Goal: Task Accomplishment & Management: Manage account settings

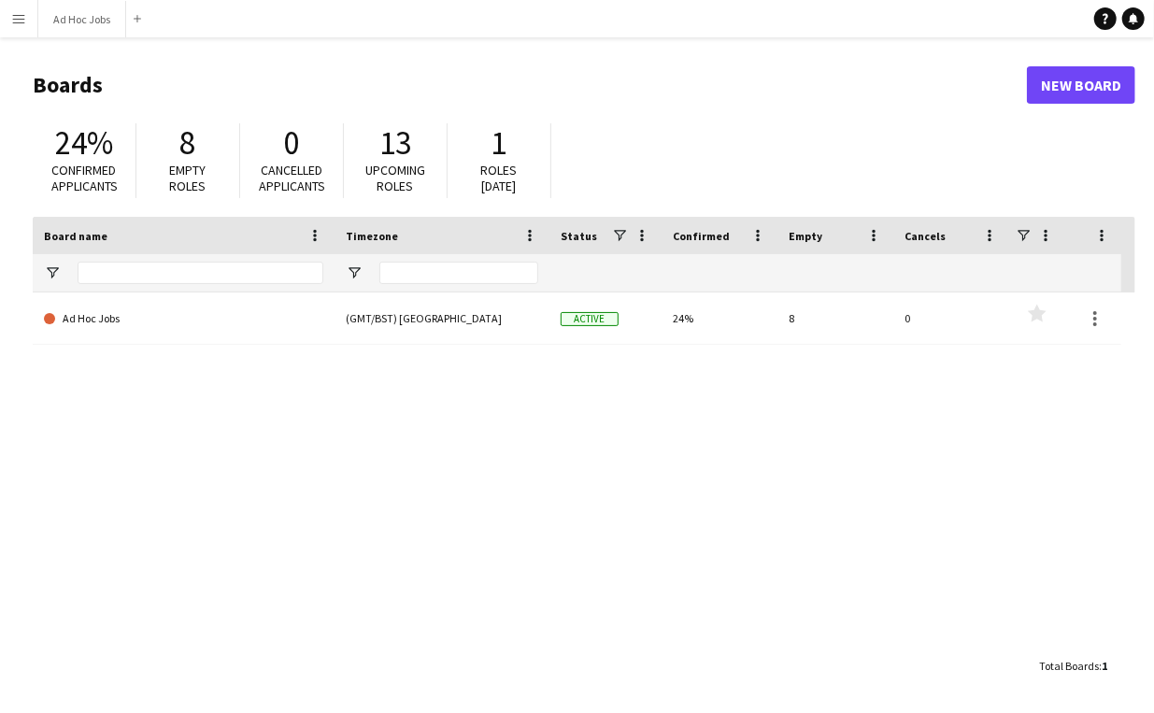
click at [21, 20] on app-icon "Menu" at bounding box center [18, 18] width 15 height 15
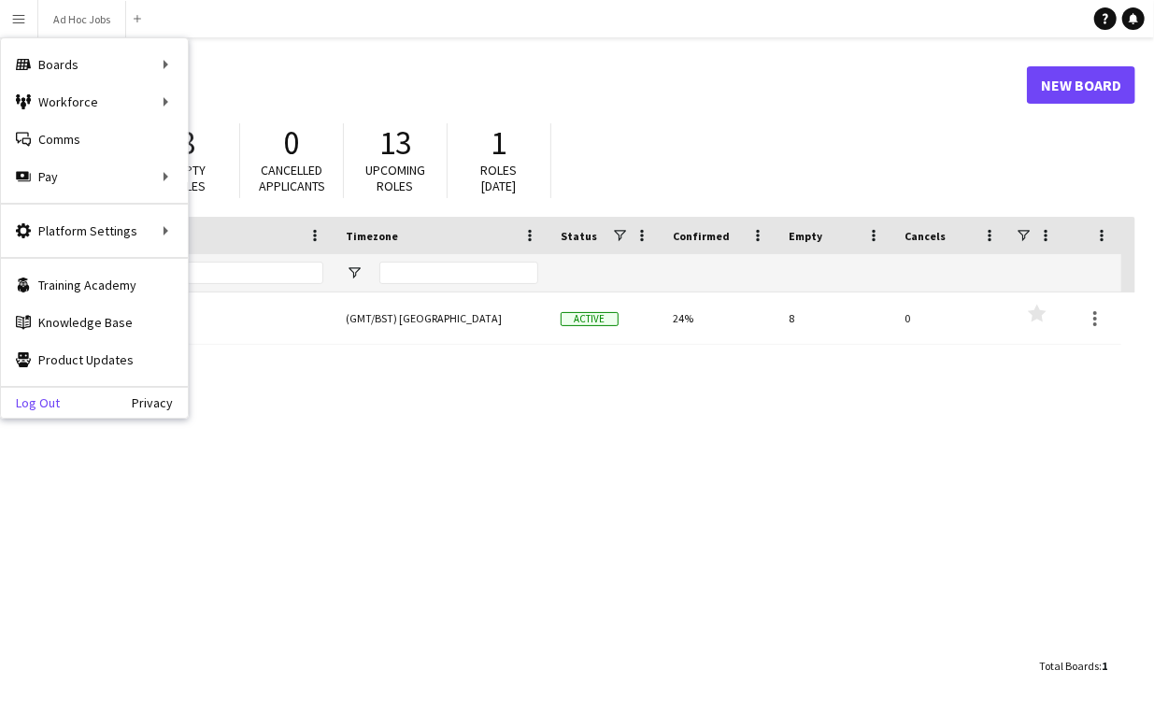
click at [33, 404] on link "Log Out" at bounding box center [30, 402] width 59 height 15
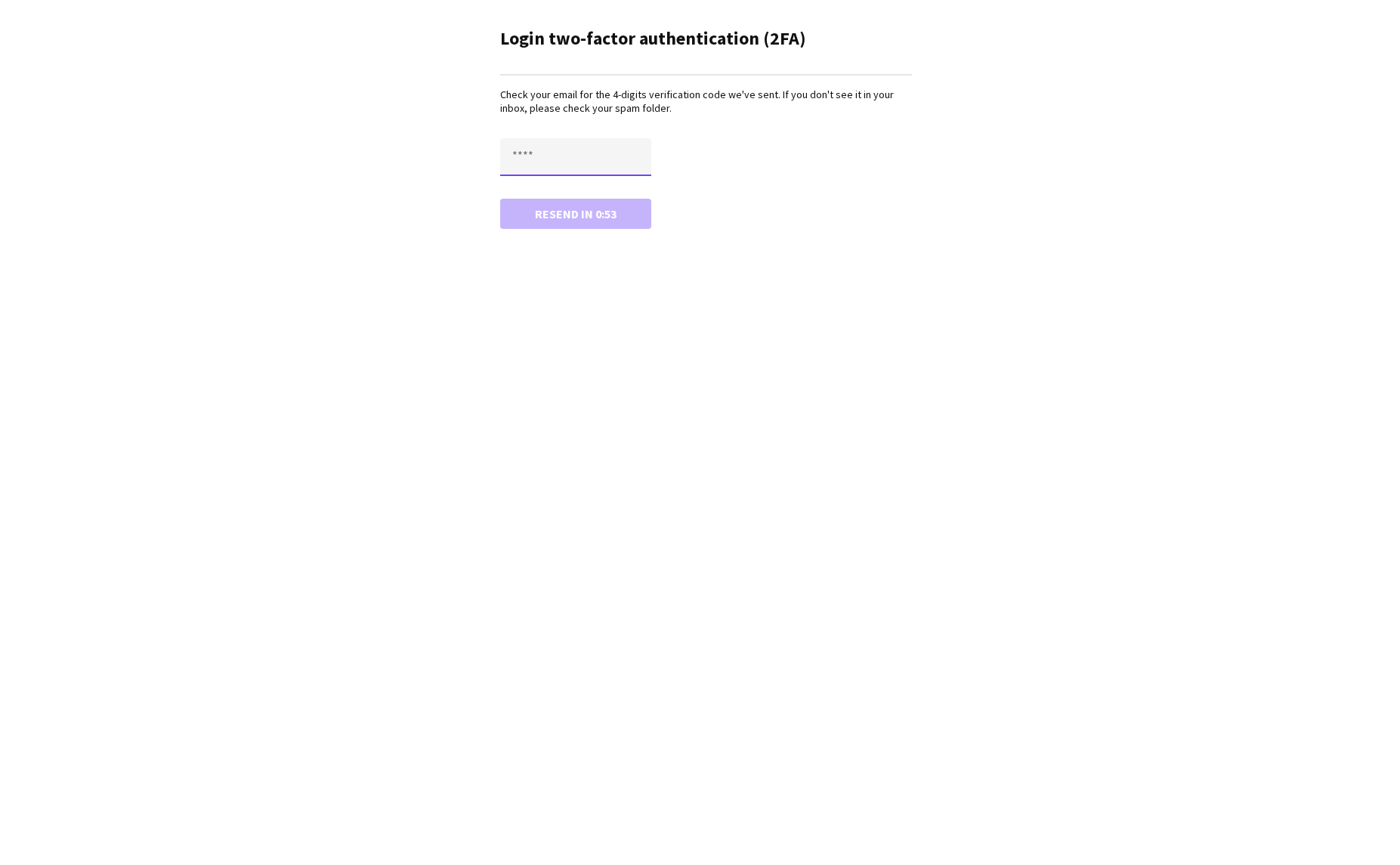
click at [583, 147] on input "text" at bounding box center [576, 157] width 151 height 38
paste input "****"
type input "****"
click at [538, 216] on button "Confirm" at bounding box center [576, 213] width 151 height 30
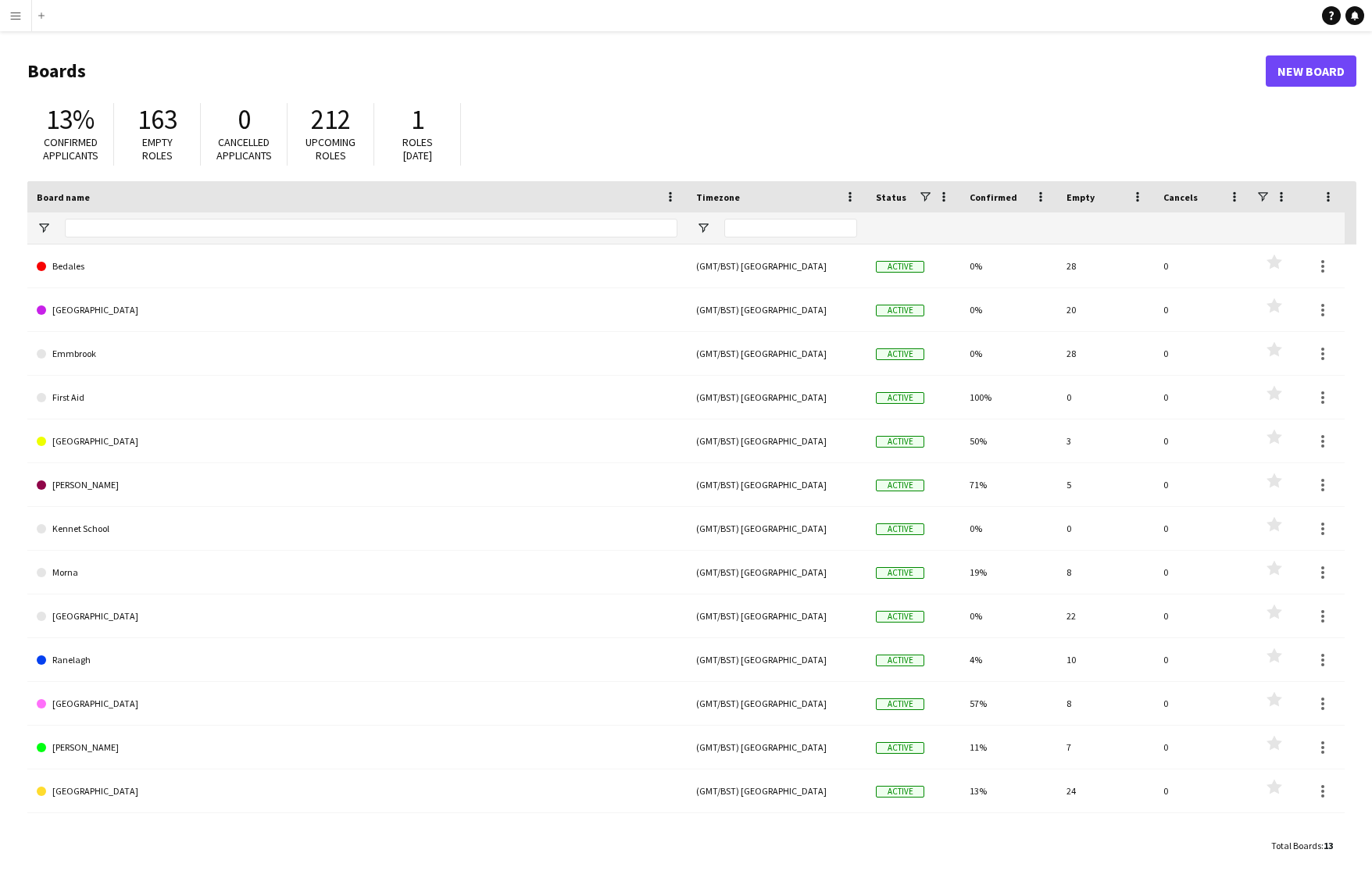
click at [9, 25] on button "Menu" at bounding box center [15, 15] width 31 height 31
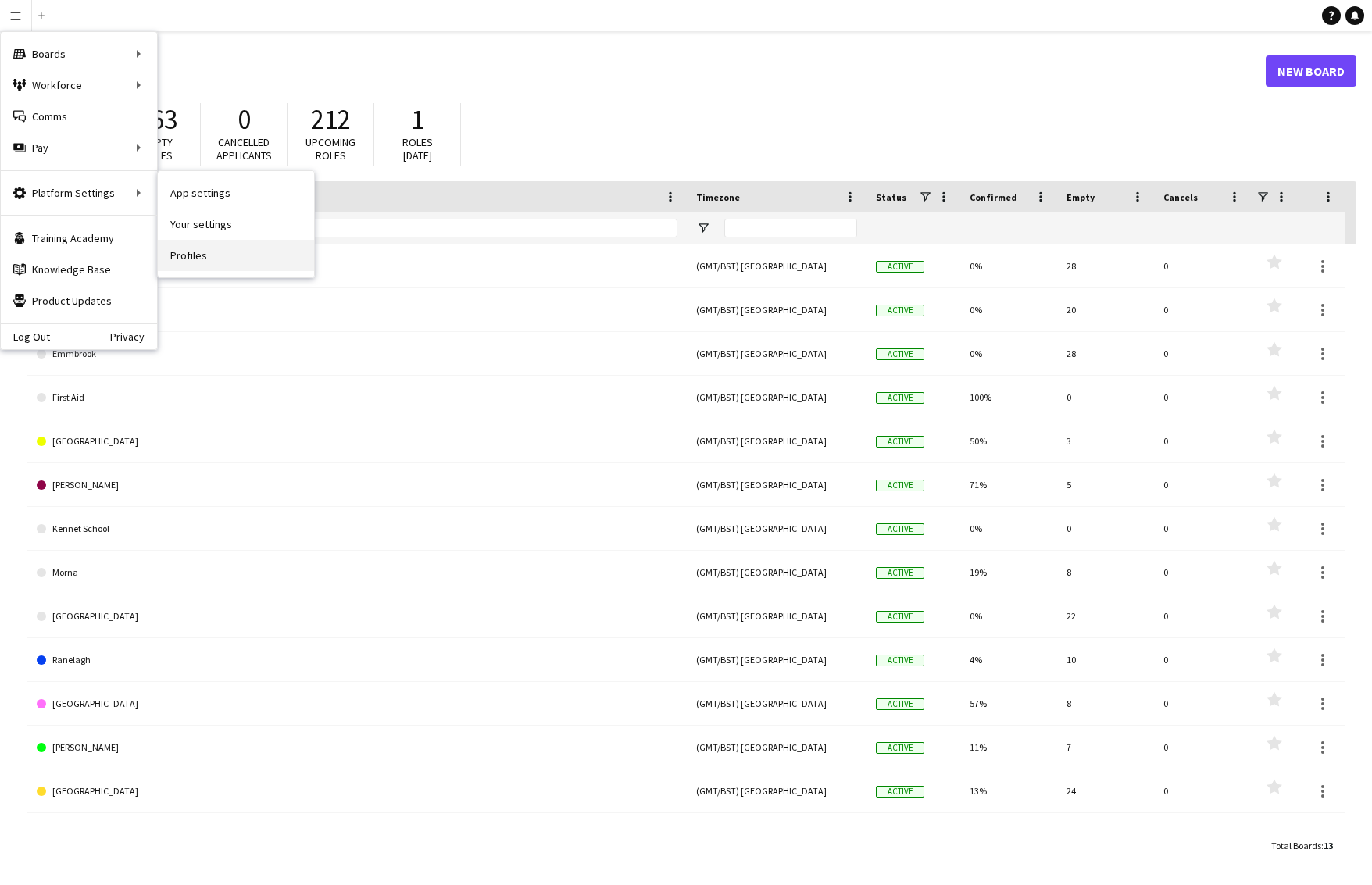
click at [191, 253] on link "Profiles" at bounding box center [236, 255] width 156 height 31
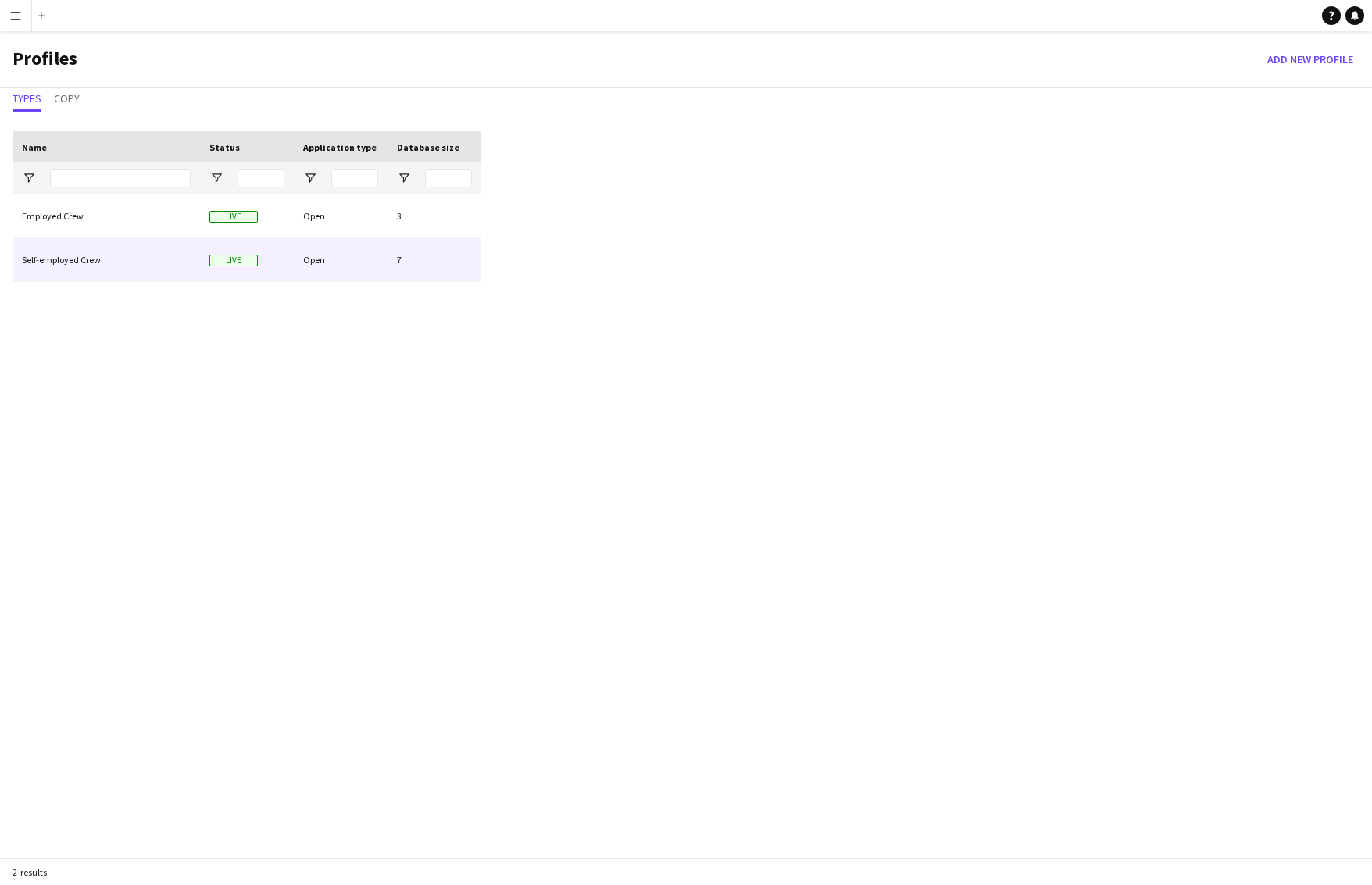
click at [72, 257] on div "Self-employed Crew" at bounding box center [106, 259] width 187 height 43
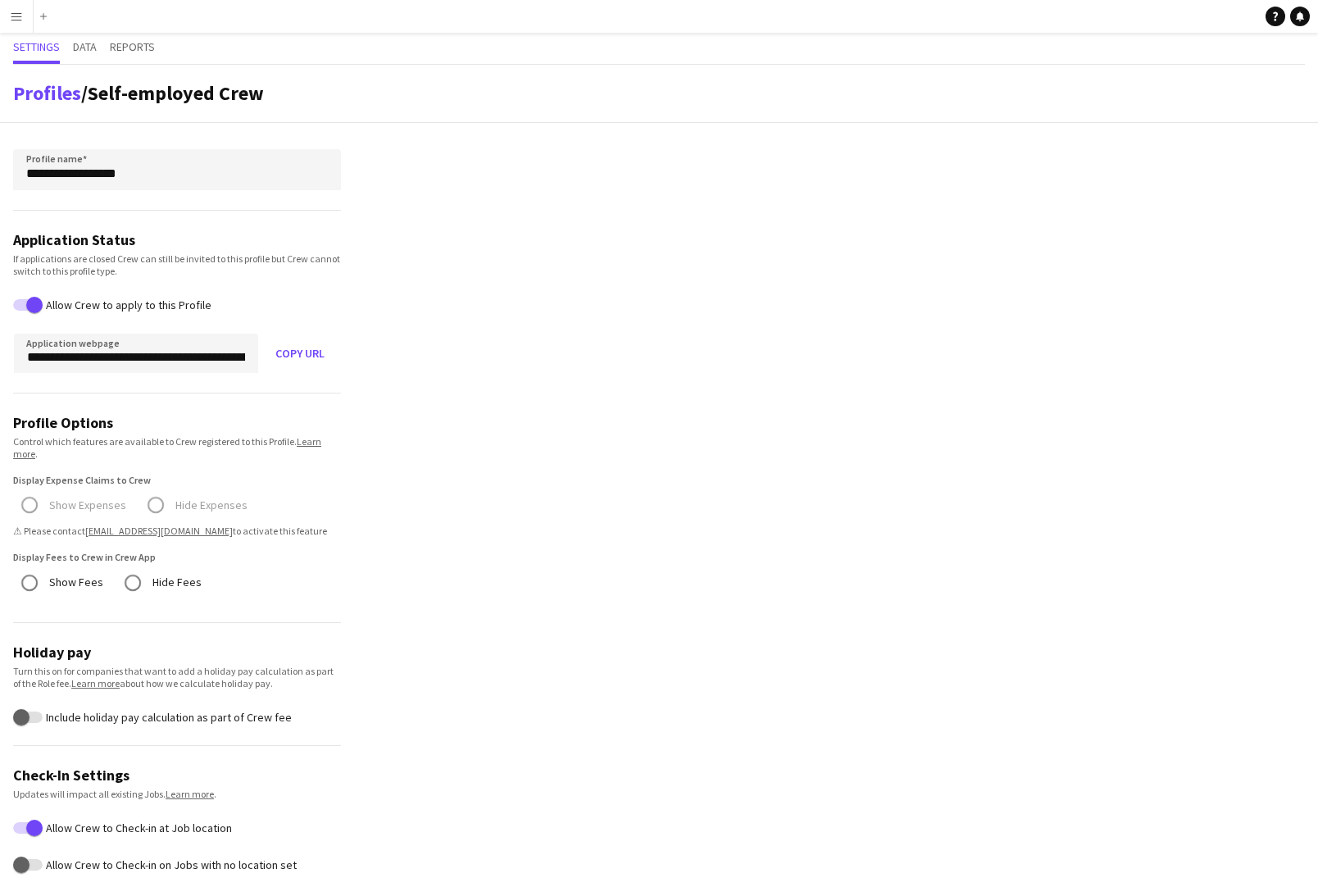
click at [10, 11] on app-icon "Menu" at bounding box center [16, 16] width 13 height 13
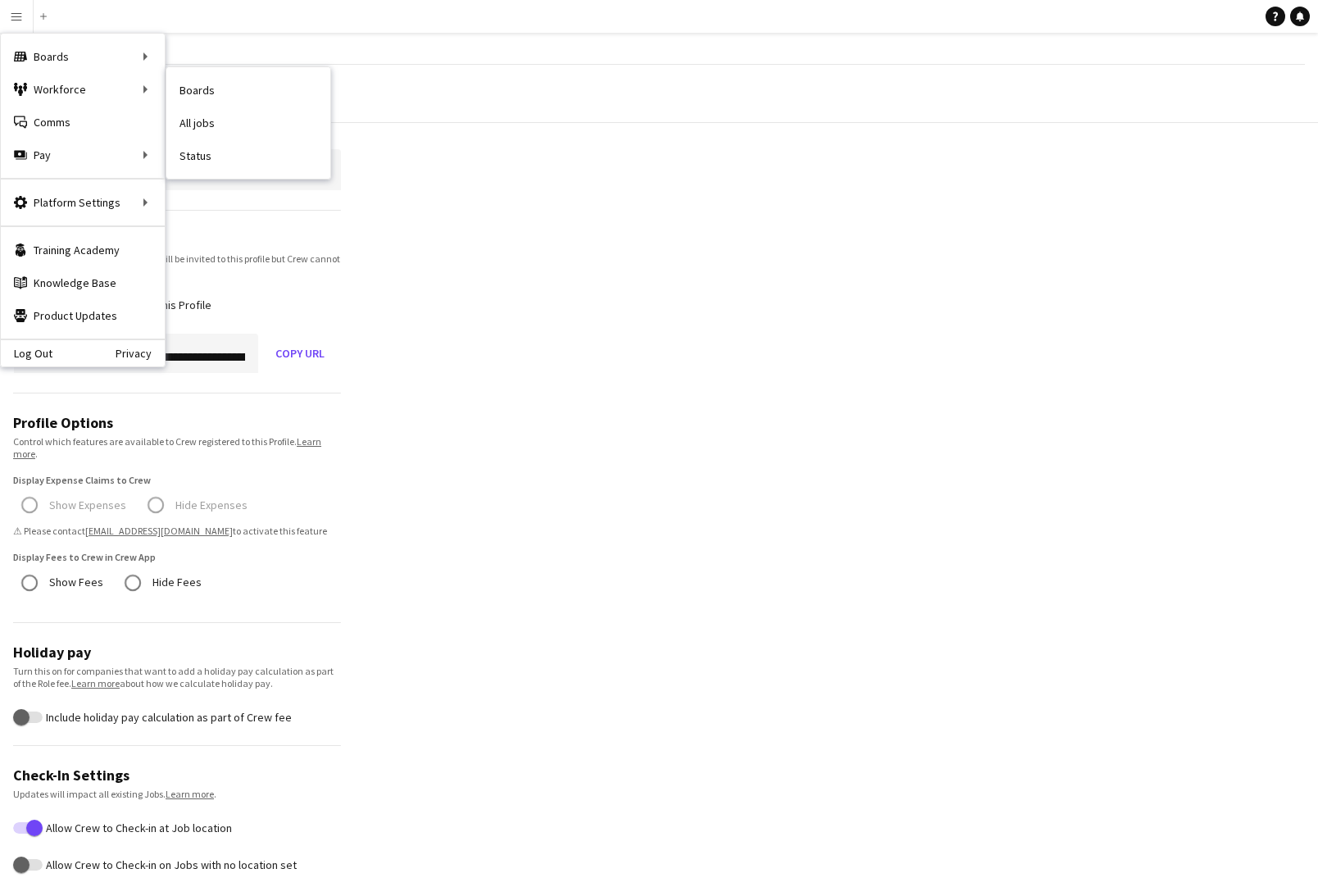
click at [476, 205] on app-profile-settings "**********" at bounding box center [659, 778] width 1318 height 1426
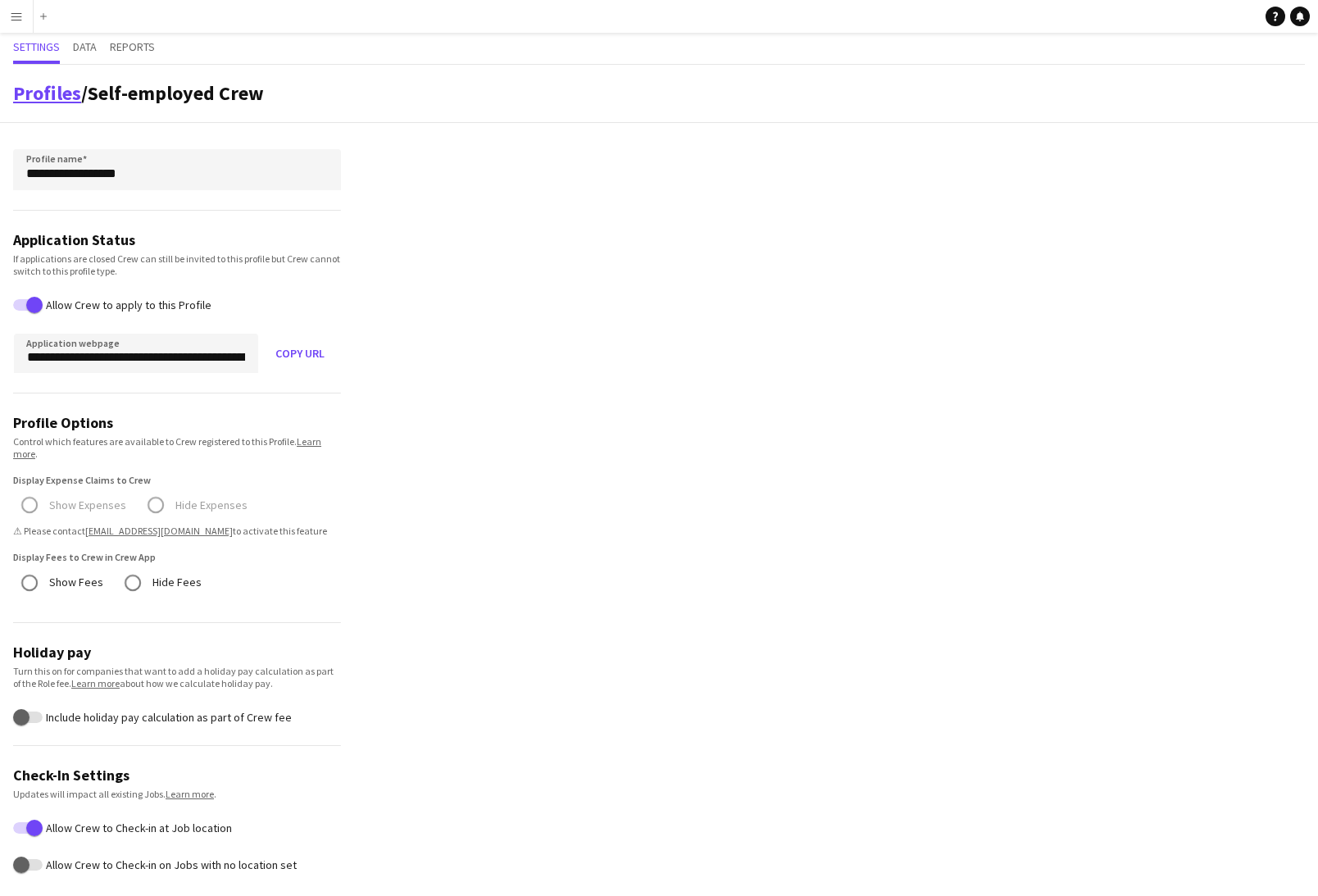
click at [53, 91] on link "Profiles" at bounding box center [47, 93] width 68 height 25
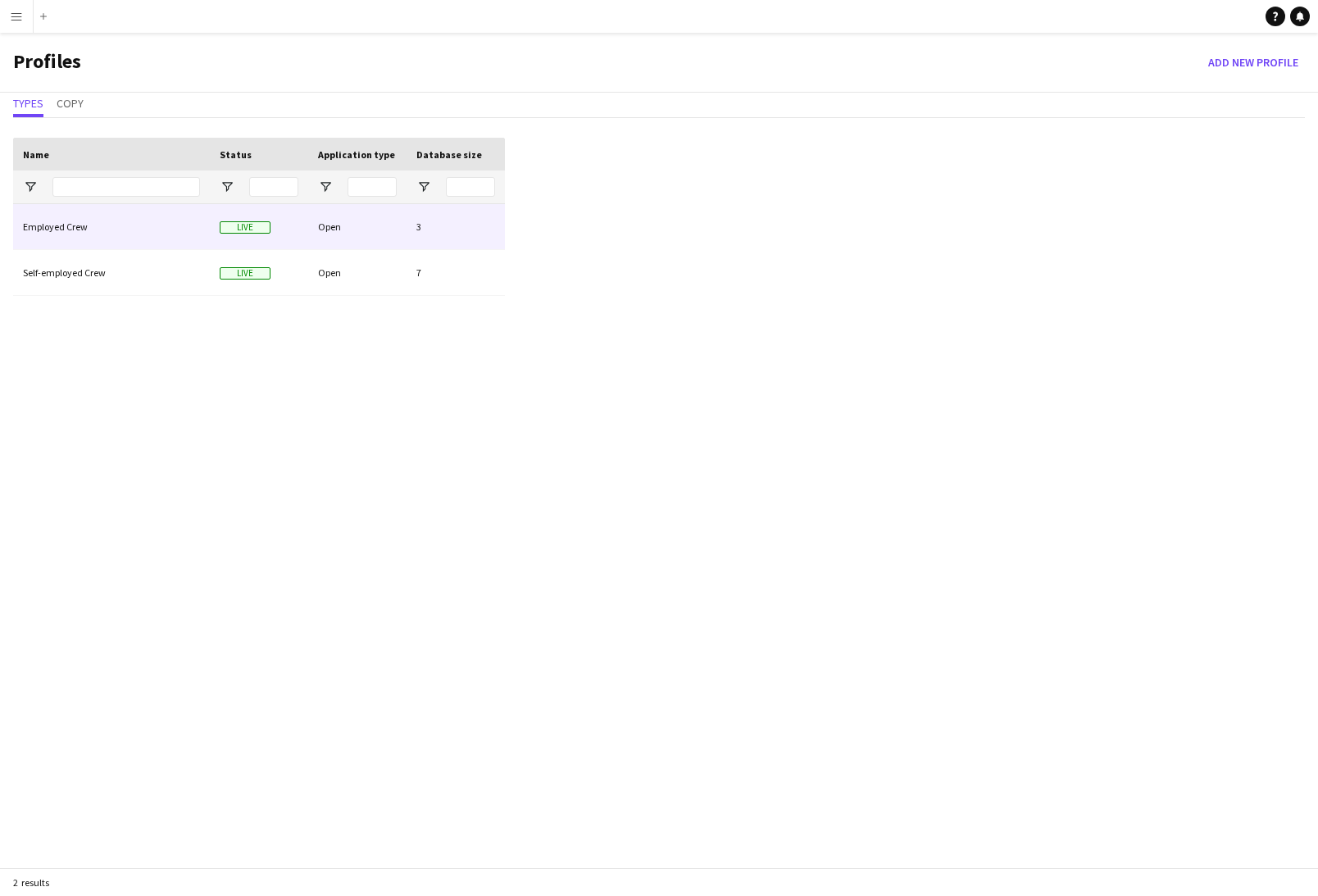
click at [63, 232] on div "Employed Crew" at bounding box center [111, 226] width 196 height 45
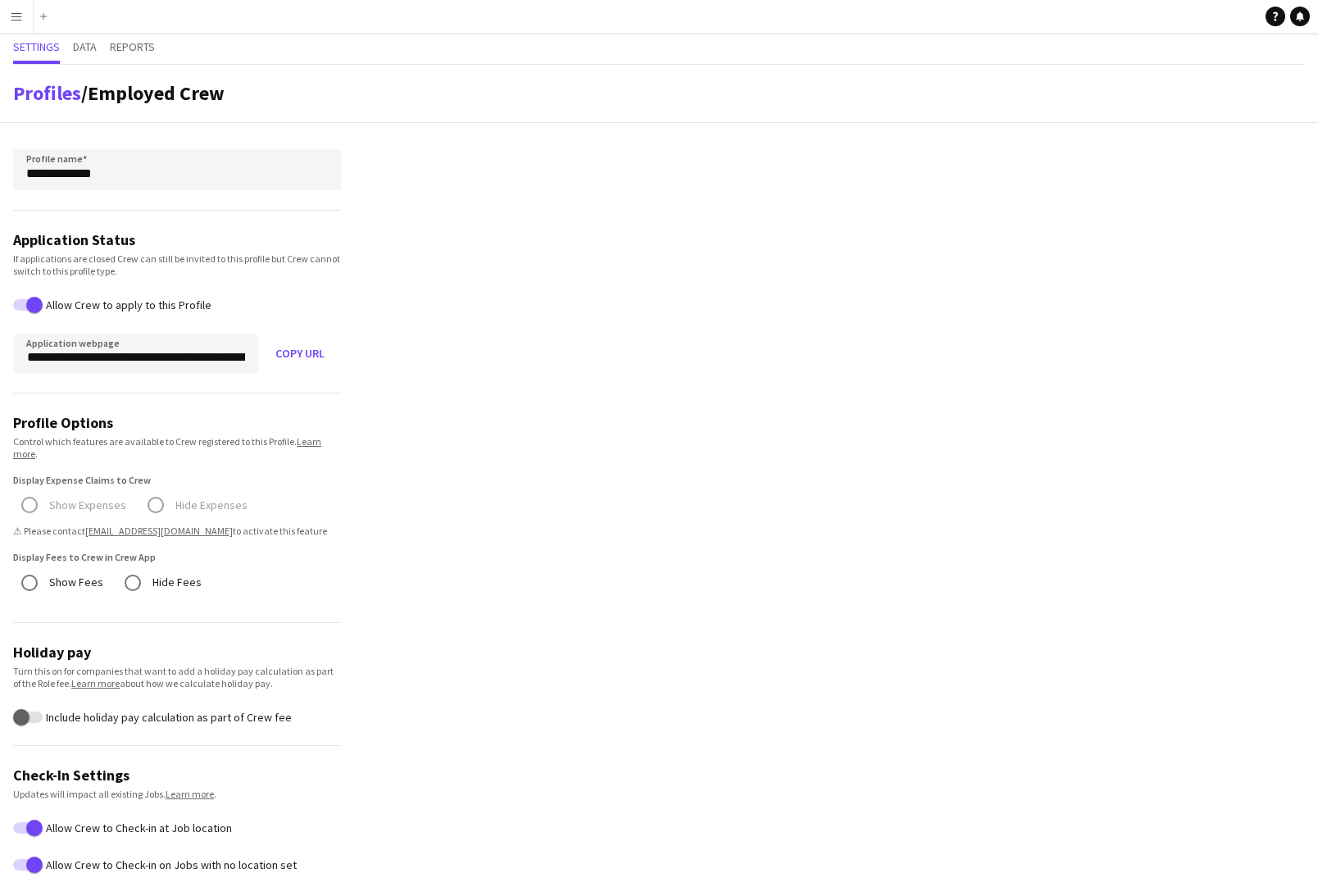
click at [11, 13] on app-icon "Menu" at bounding box center [16, 16] width 13 height 13
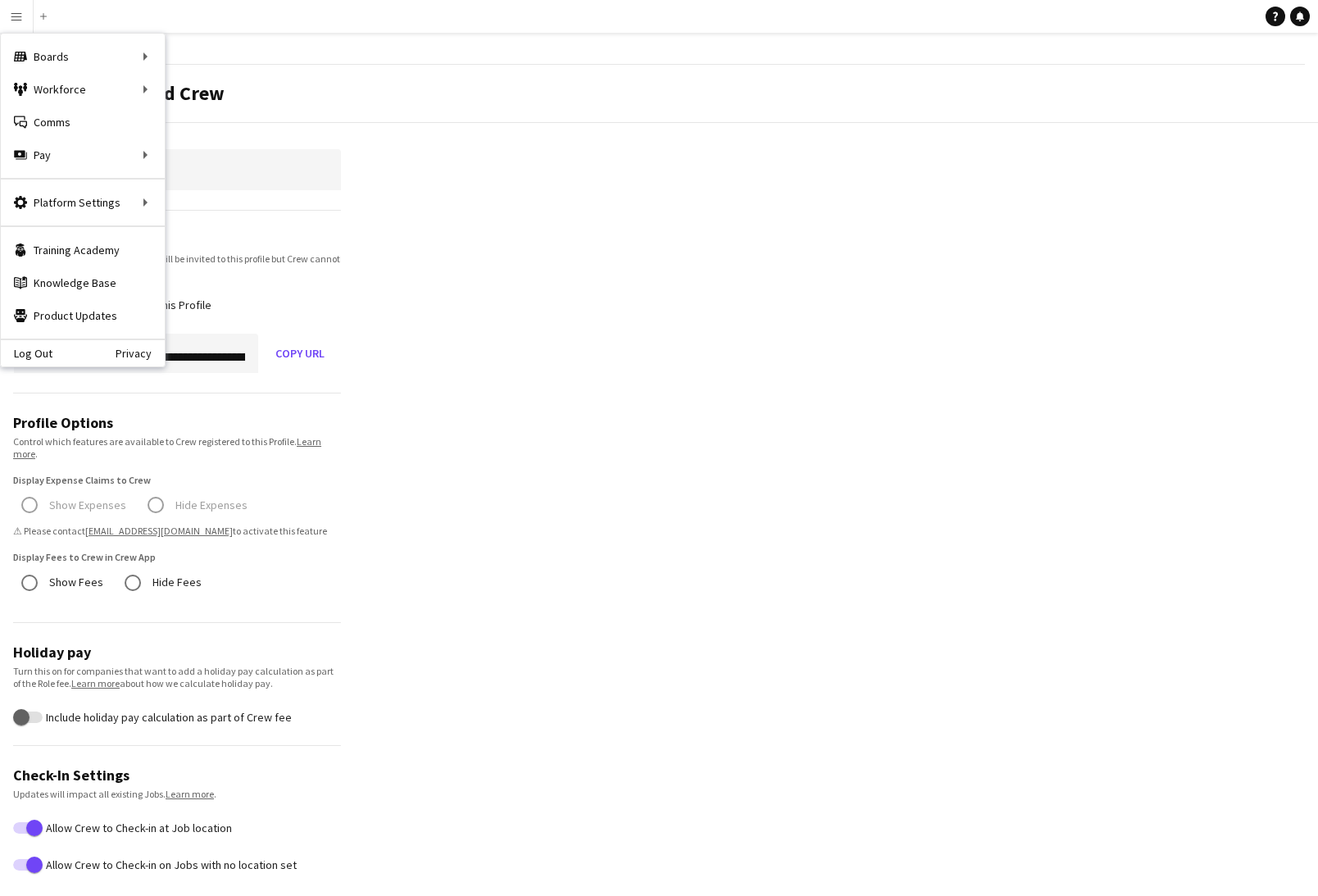
click at [411, 190] on app-profile-settings "**********" at bounding box center [659, 778] width 1318 height 1426
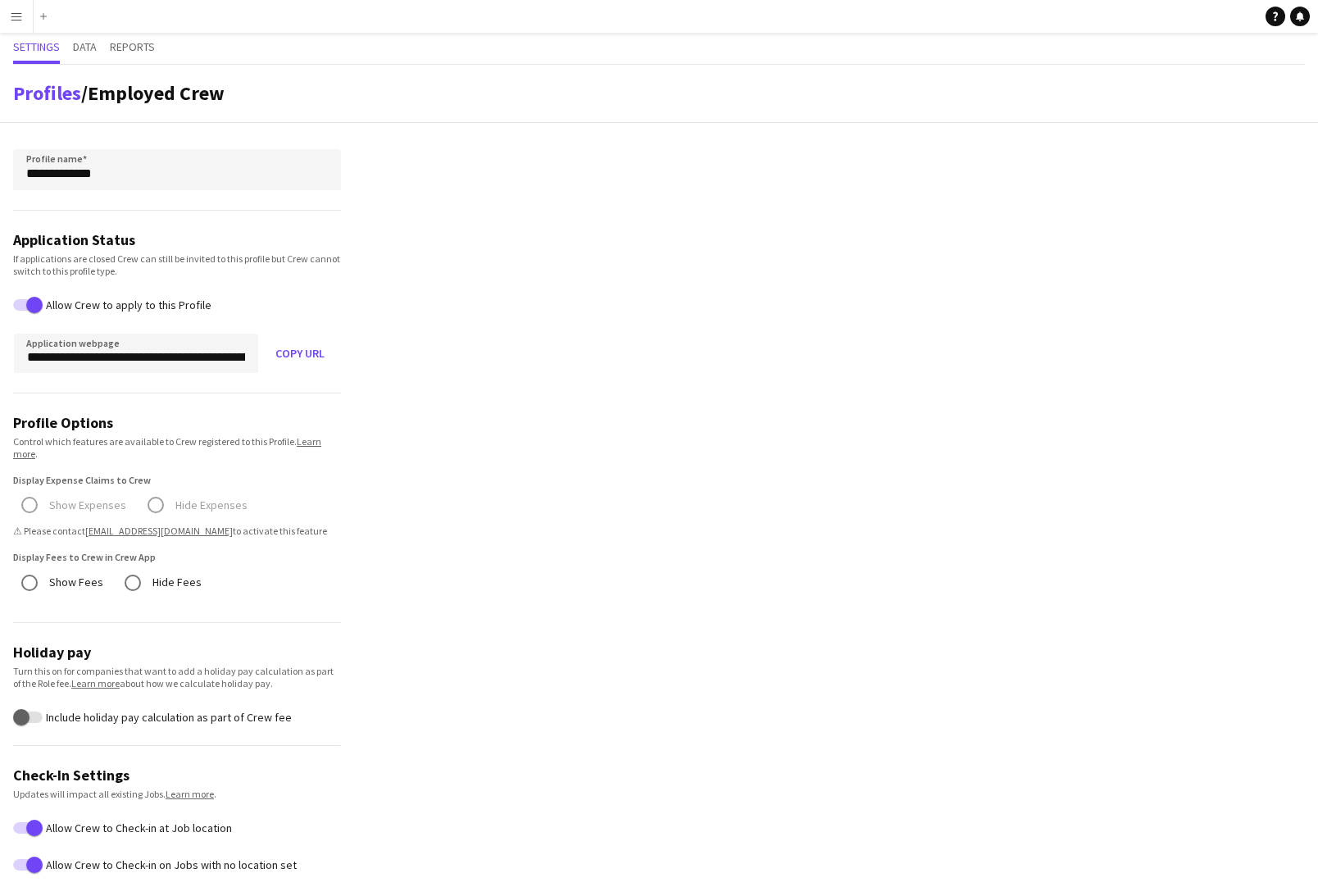
click at [455, 249] on app-profile-settings "**********" at bounding box center [659, 778] width 1318 height 1426
click at [432, 272] on app-profile-settings "**********" at bounding box center [659, 778] width 1318 height 1426
click at [19, 12] on app-icon "Menu" at bounding box center [16, 16] width 13 height 13
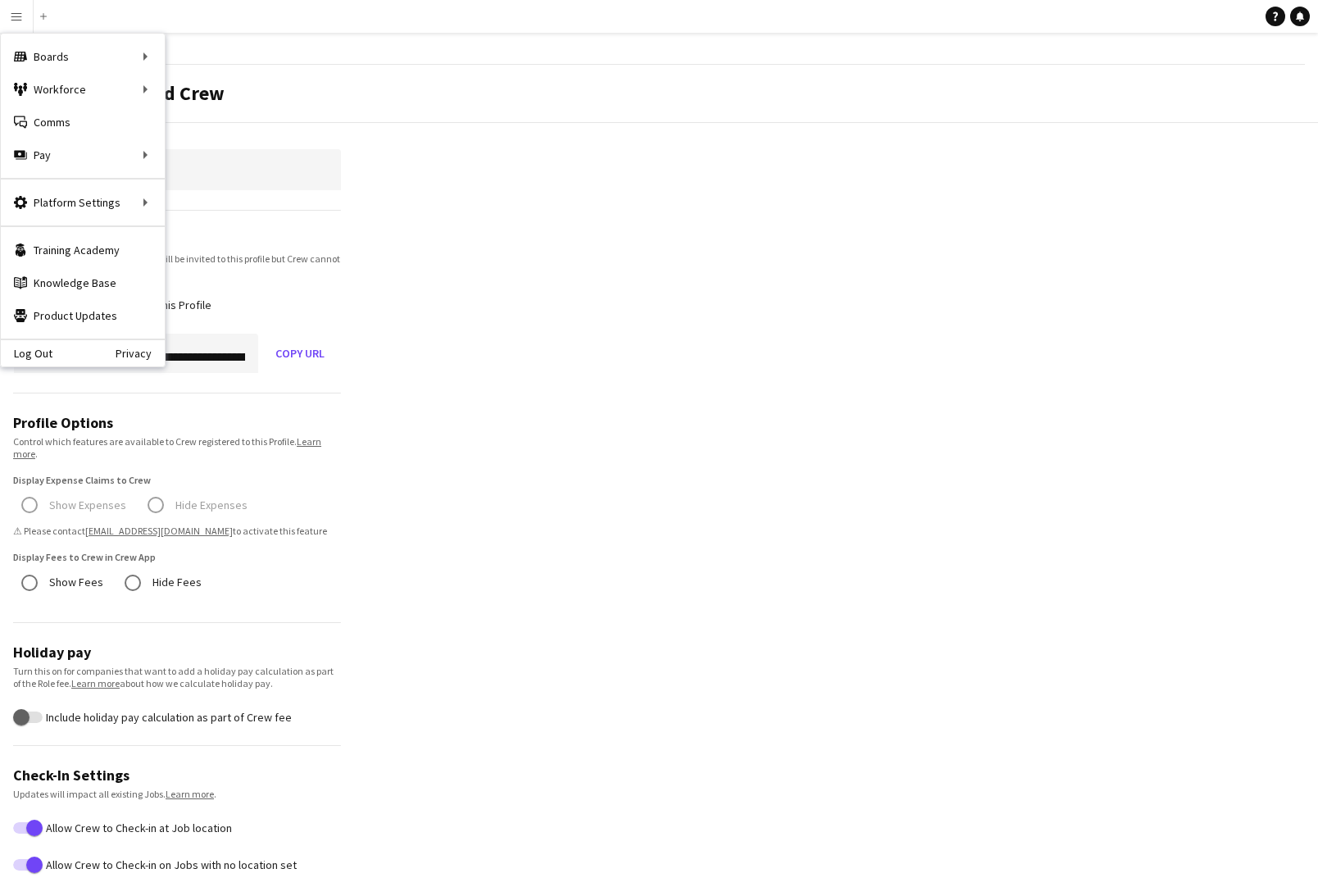
click at [500, 338] on app-profile-settings "**********" at bounding box center [659, 778] width 1318 height 1426
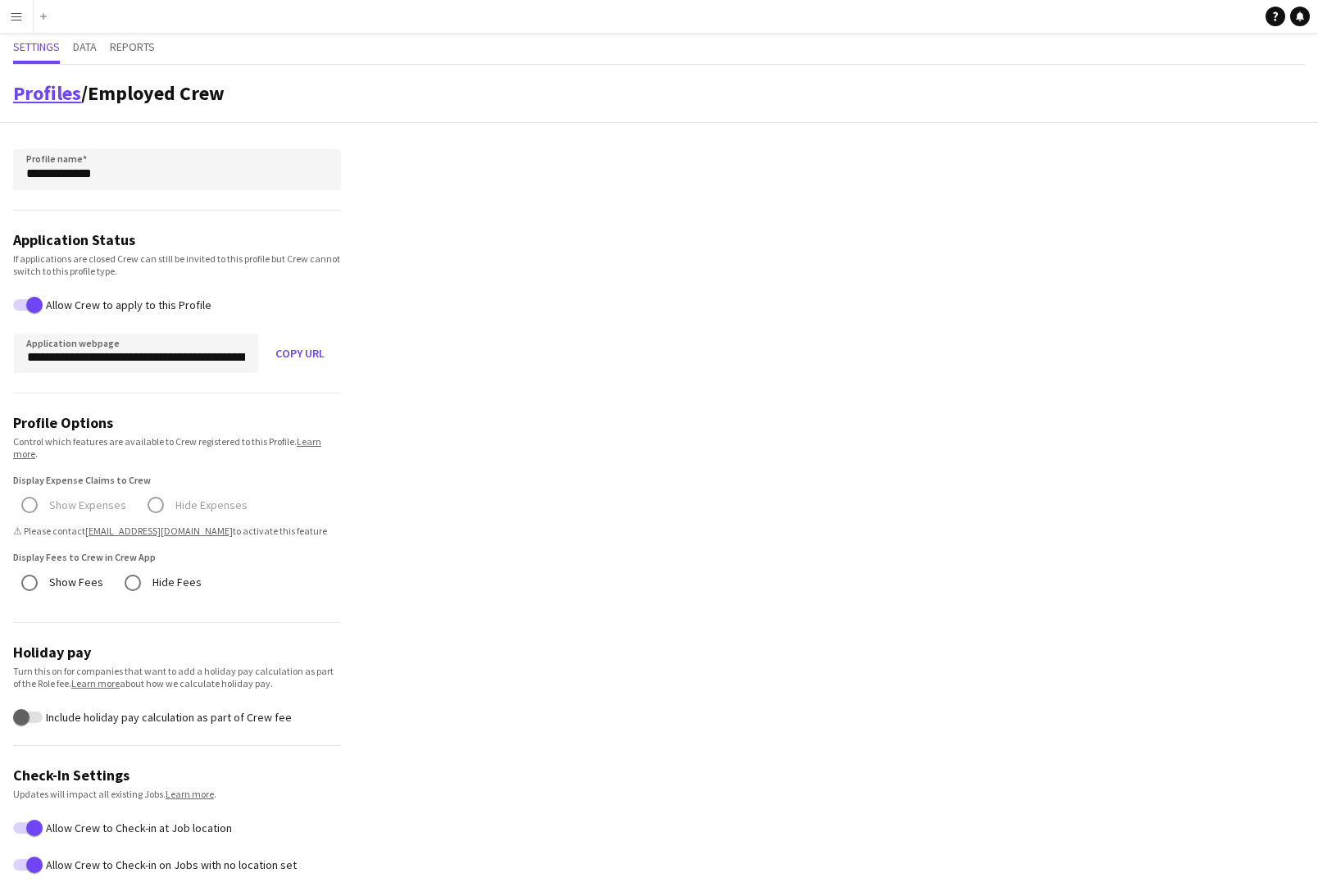
click at [43, 96] on link "Profiles" at bounding box center [47, 93] width 68 height 25
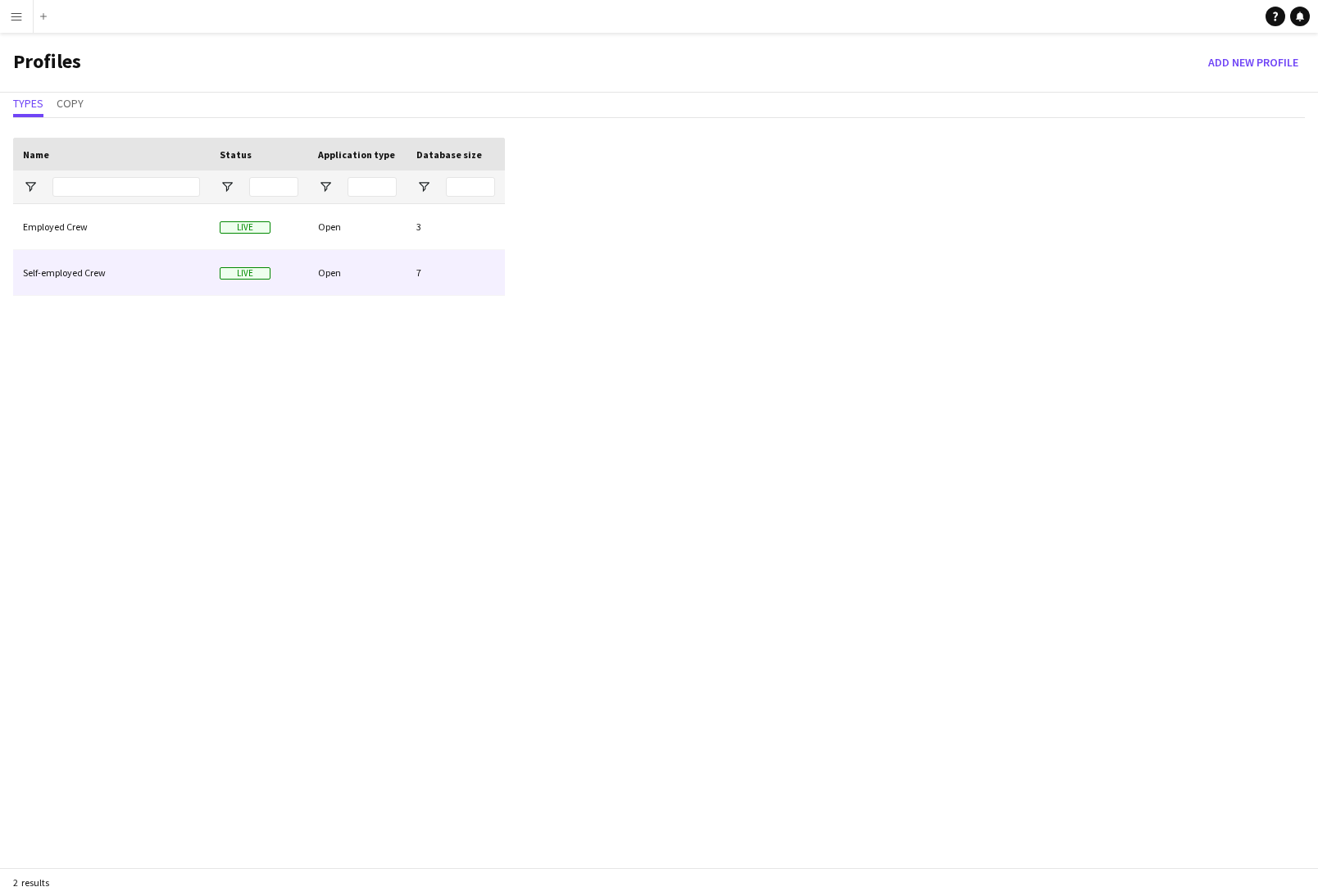
click at [80, 276] on div "Self-employed Crew" at bounding box center [111, 272] width 196 height 45
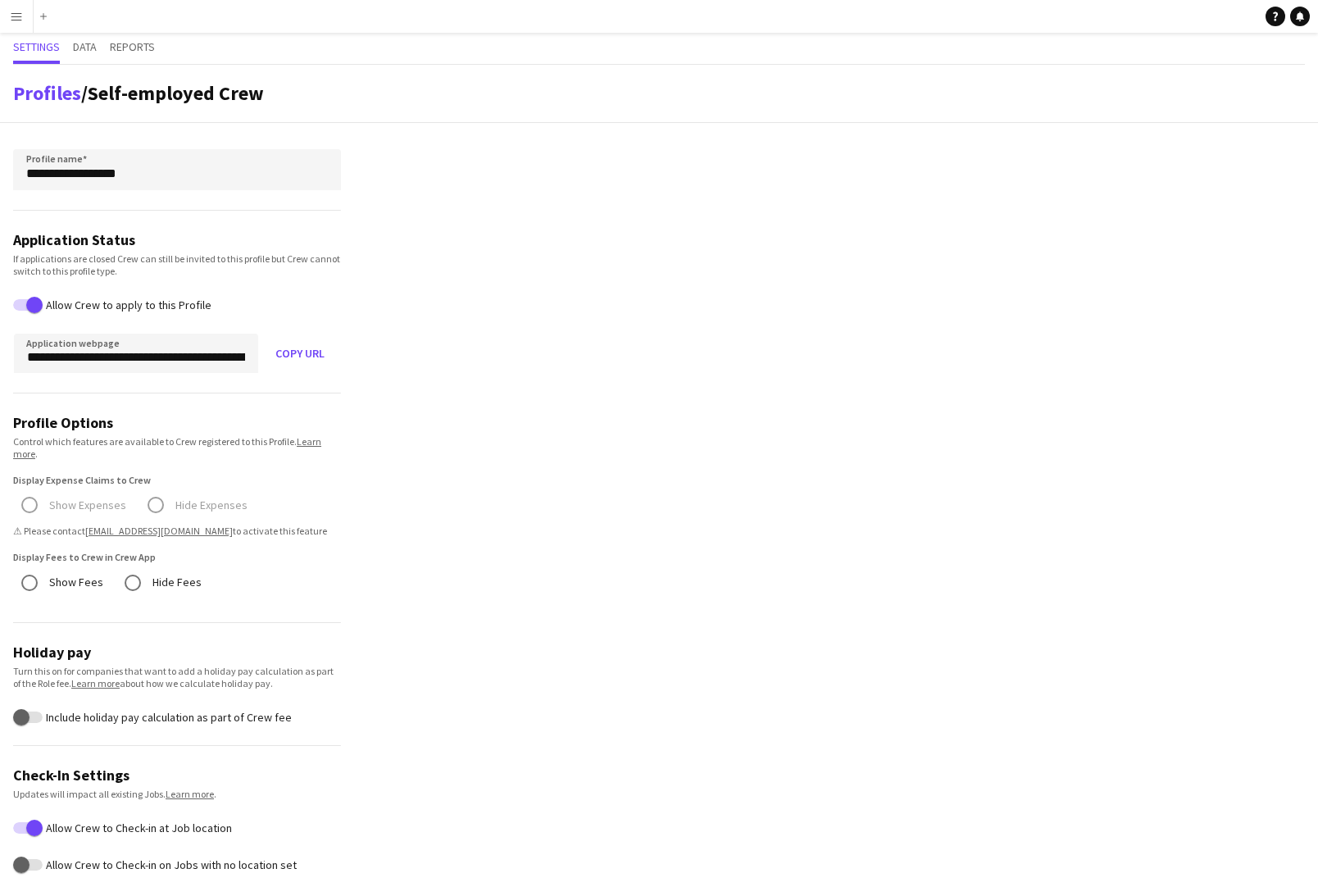
click at [495, 592] on app-profile-settings "**********" at bounding box center [659, 778] width 1318 height 1426
click at [62, 105] on link "Profiles" at bounding box center [47, 93] width 68 height 25
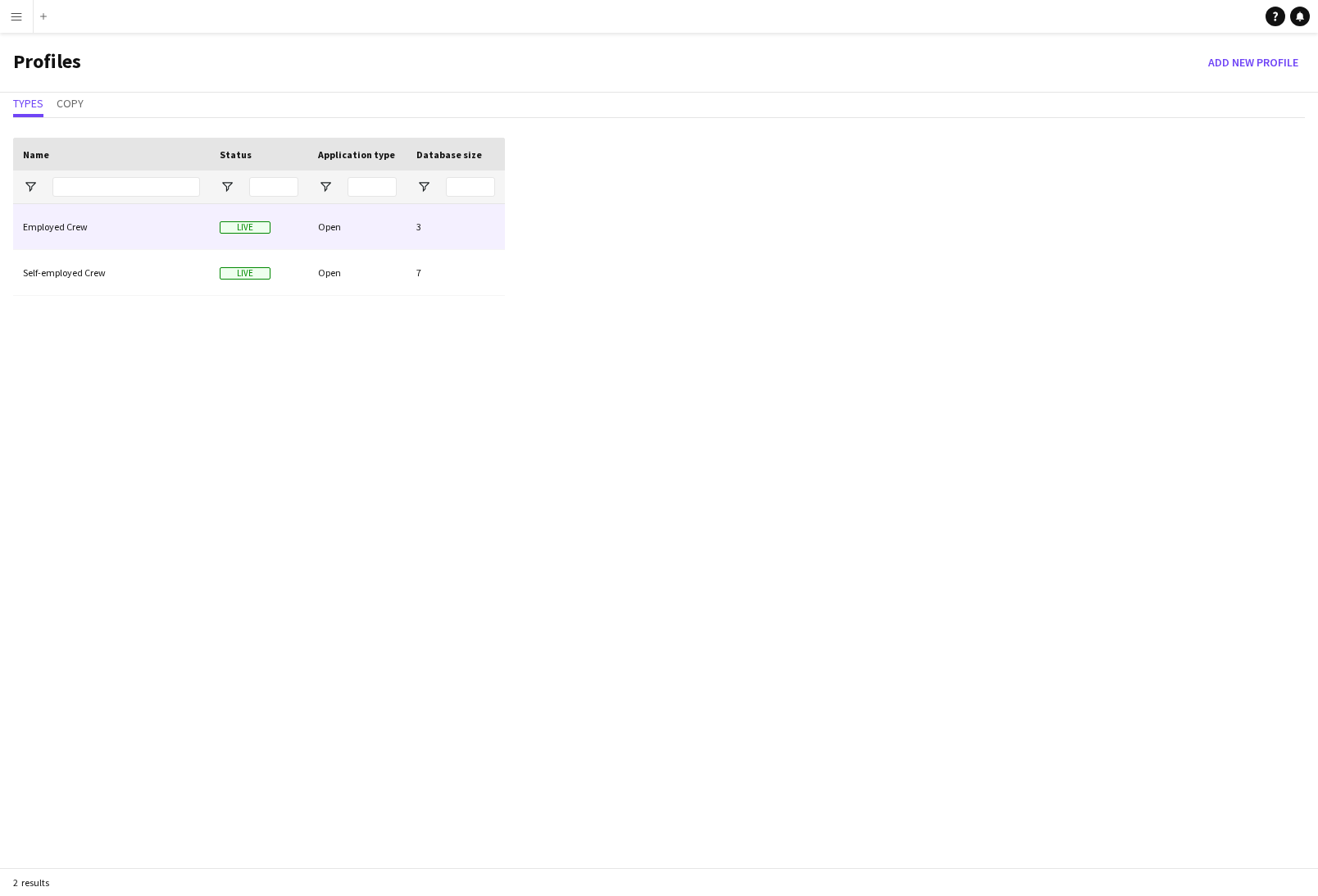
click at [94, 230] on div "Employed Crew" at bounding box center [111, 226] width 196 height 45
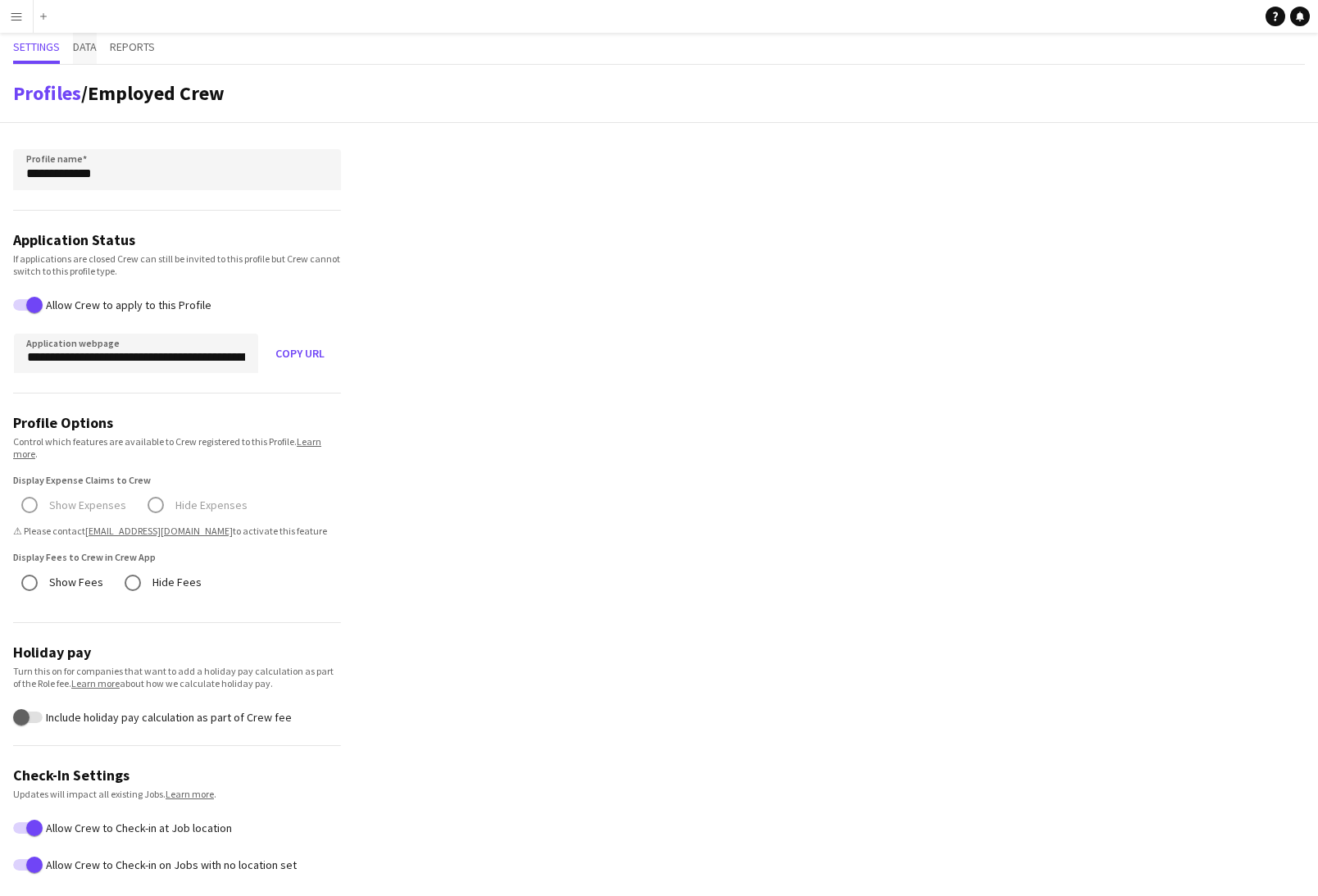
click at [85, 44] on span "Data" at bounding box center [84, 46] width 24 height 11
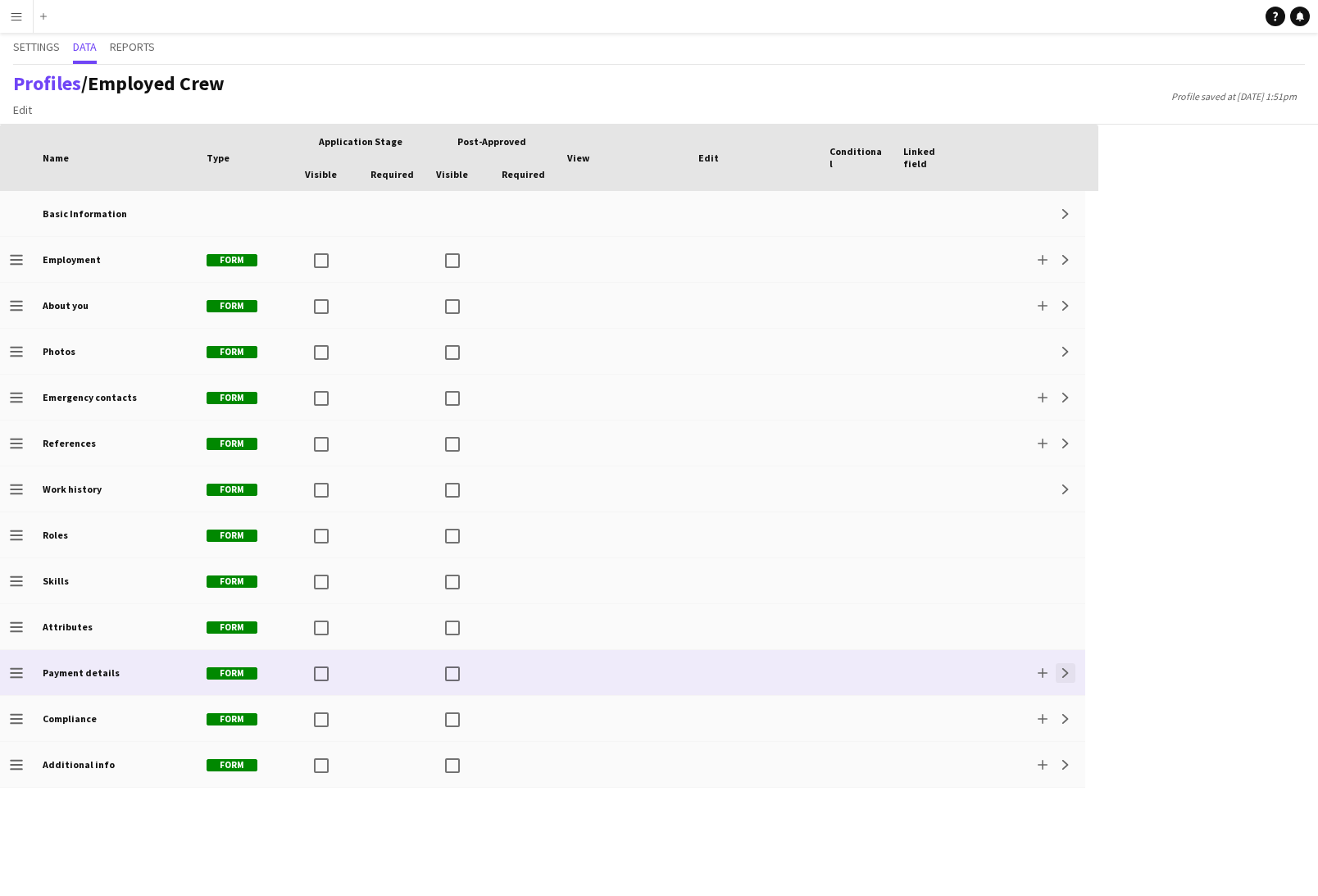
click at [1072, 676] on button "Expand" at bounding box center [1065, 672] width 19 height 19
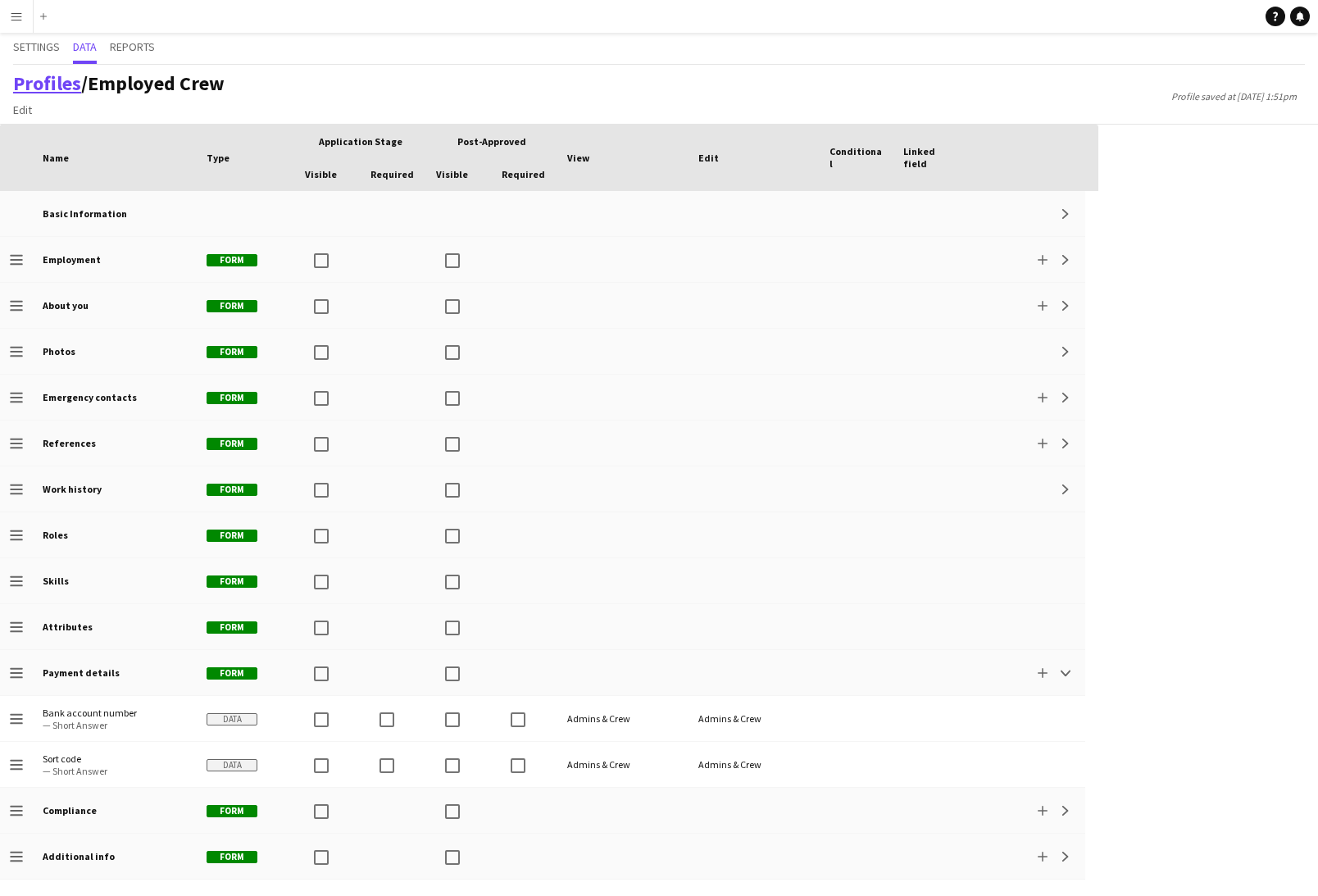
click at [38, 82] on link "Profiles" at bounding box center [47, 82] width 68 height 25
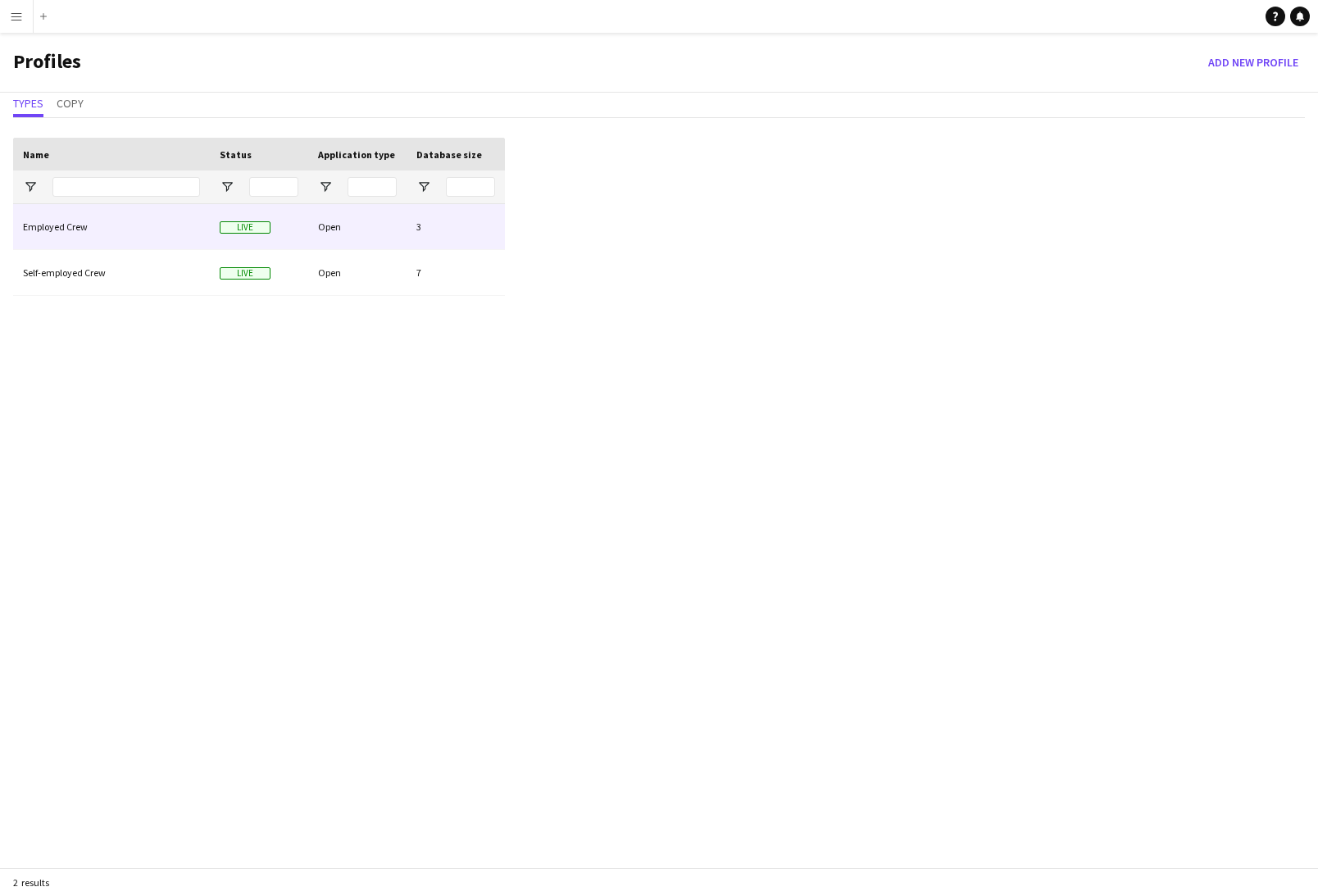
click at [96, 226] on div "Employed Crew" at bounding box center [111, 226] width 196 height 45
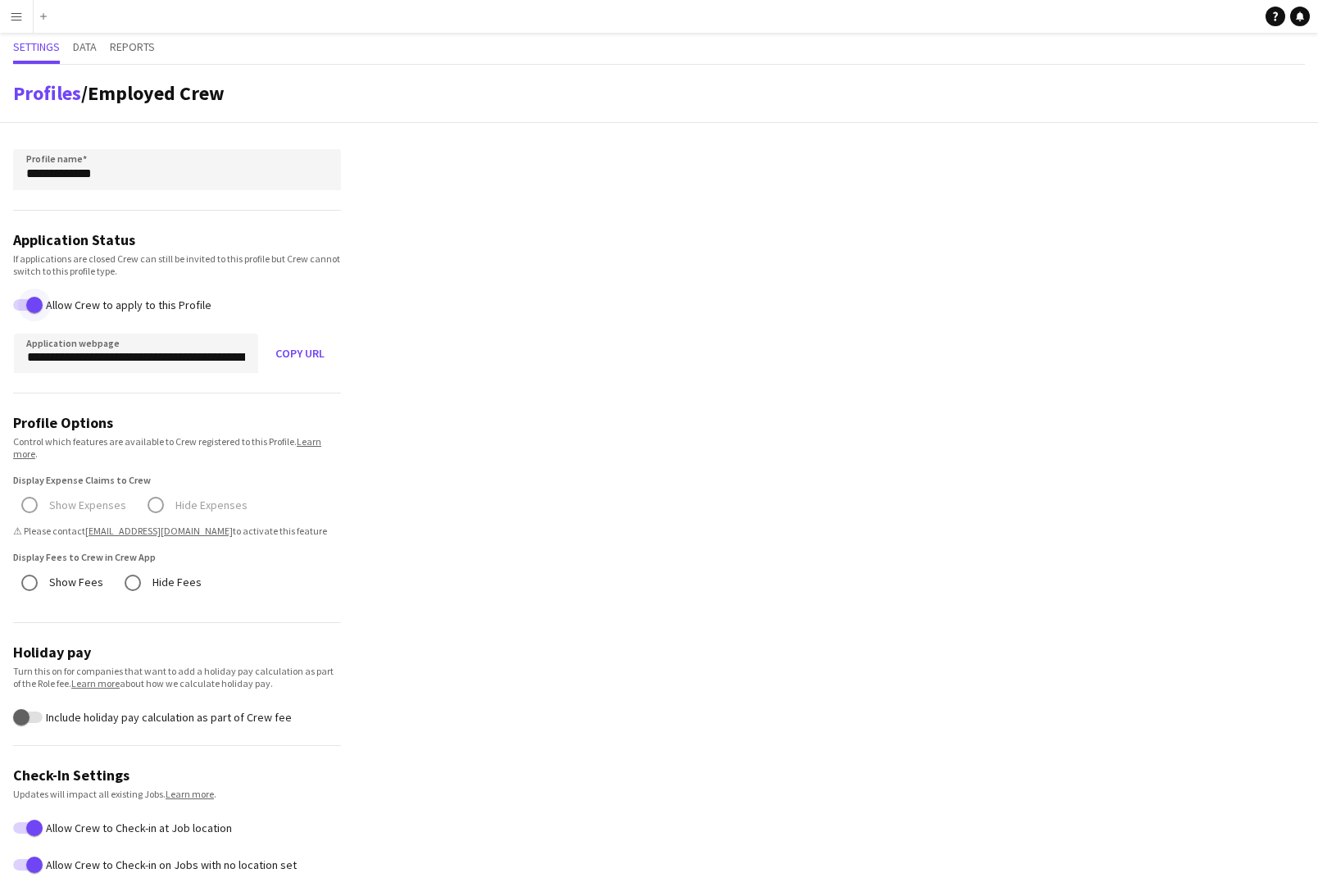
click at [33, 307] on span "button" at bounding box center [34, 304] width 17 height 17
click at [17, 22] on app-icon "Menu" at bounding box center [16, 16] width 13 height 13
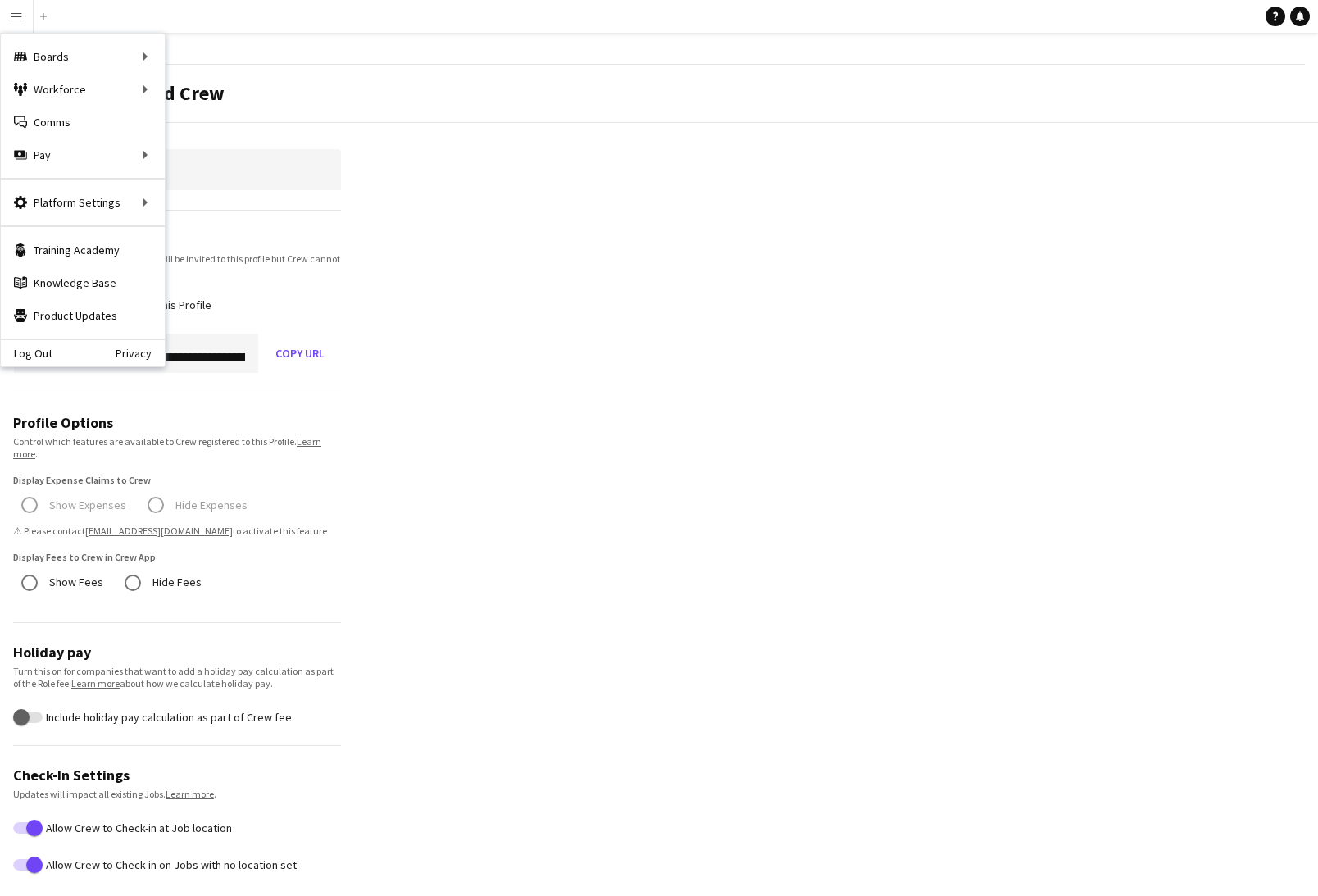
click at [631, 281] on app-profile-settings "**********" at bounding box center [659, 778] width 1318 height 1426
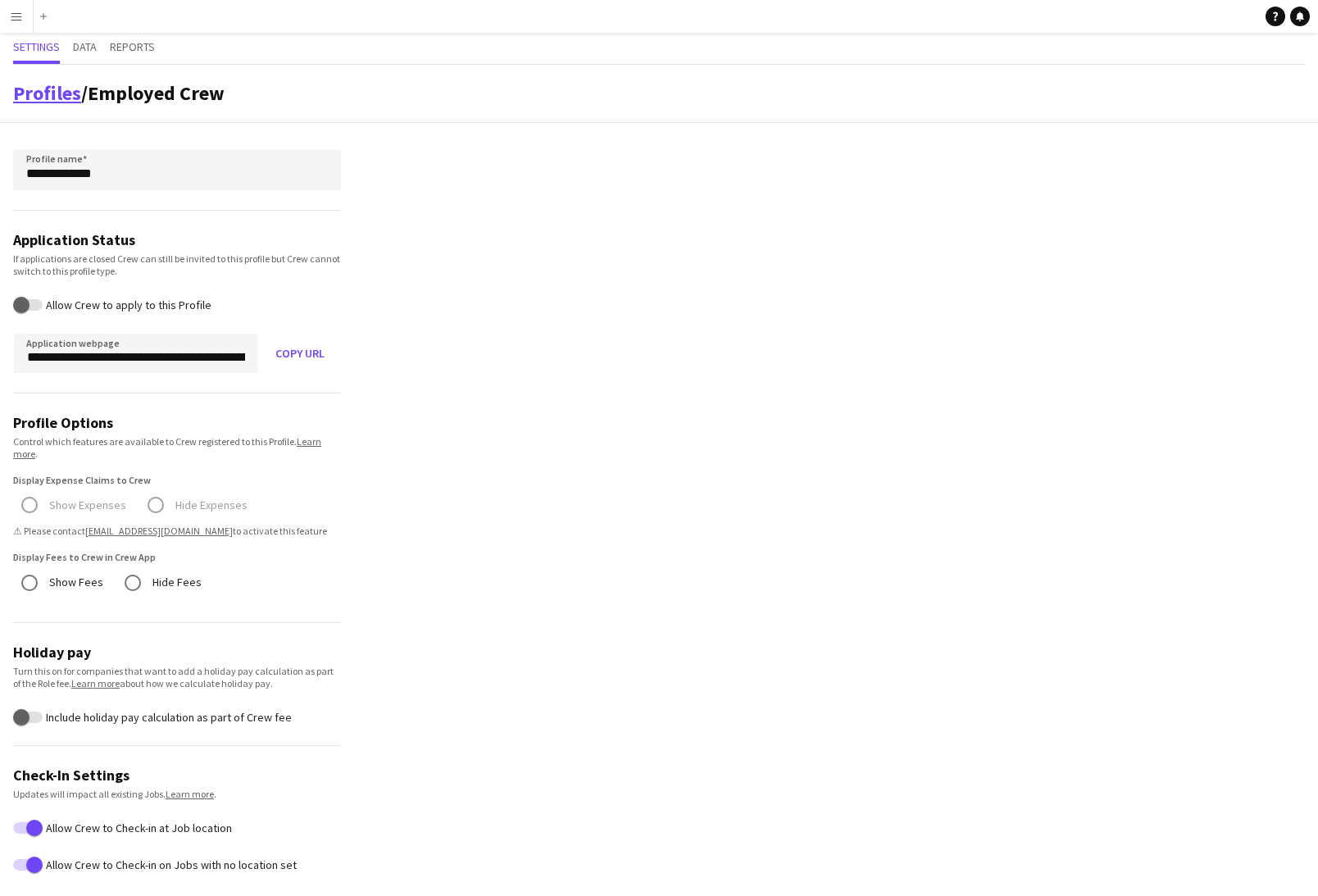
click at [46, 96] on link "Profiles" at bounding box center [47, 93] width 68 height 25
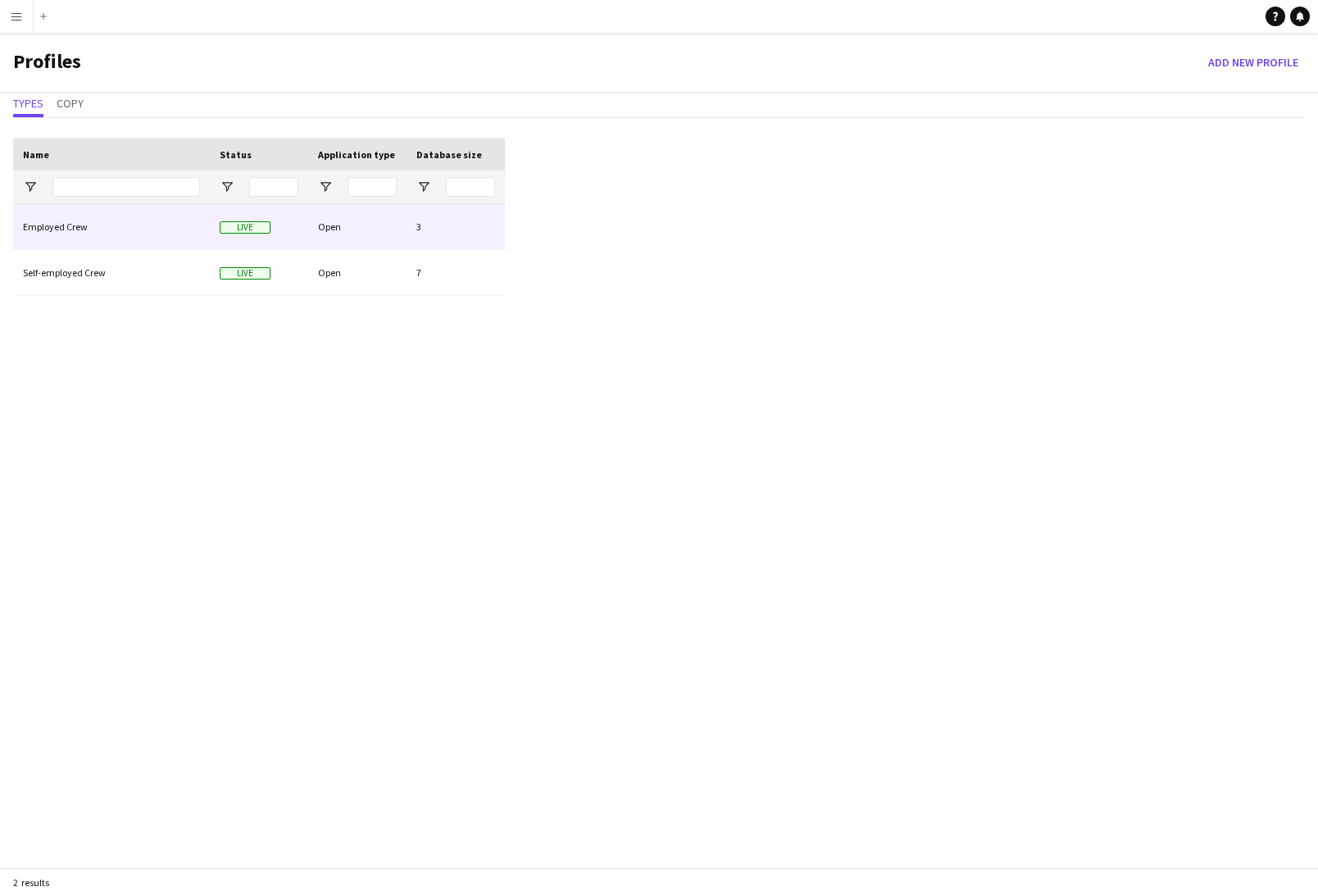
click at [44, 237] on div "Employed Crew" at bounding box center [111, 226] width 196 height 45
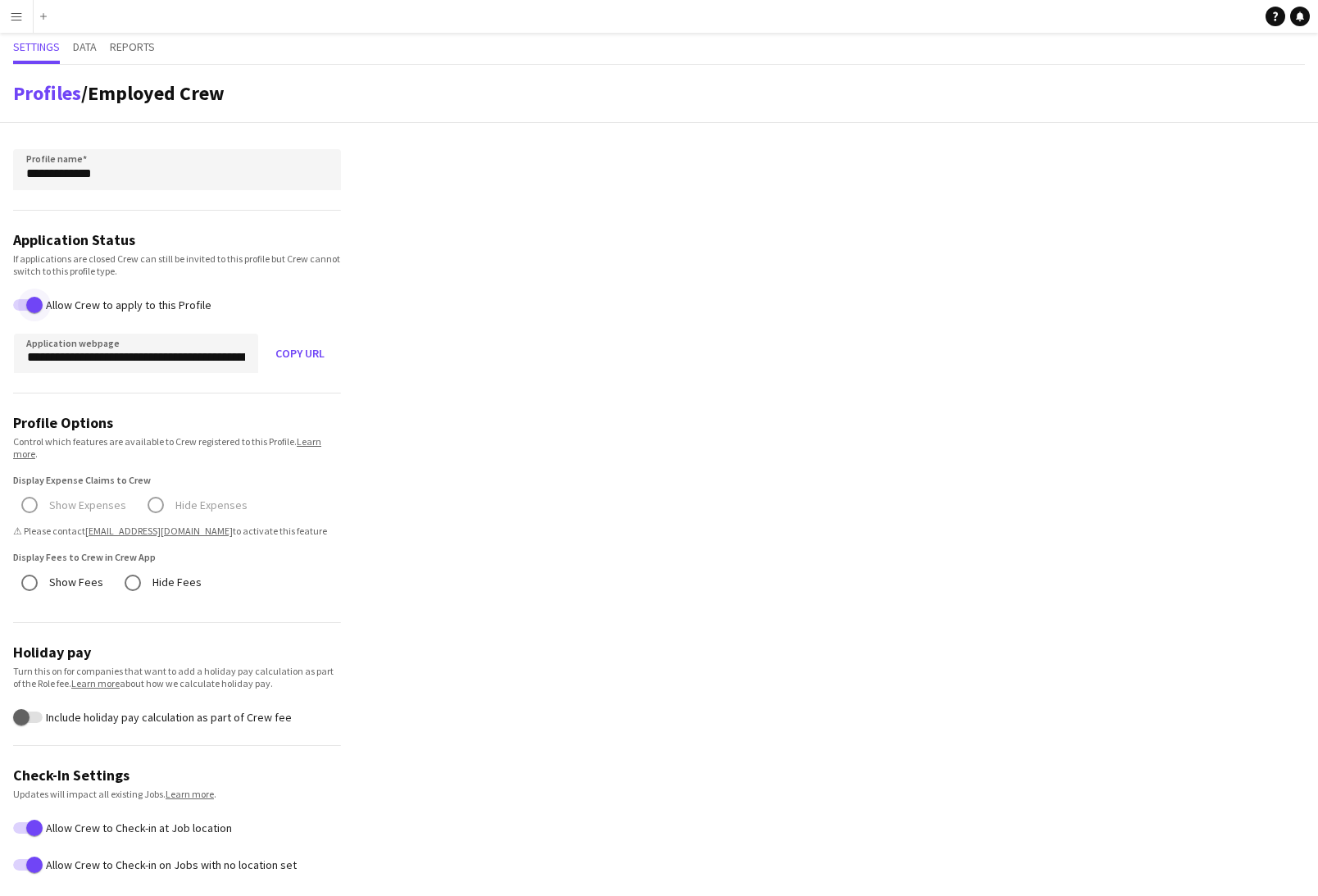
click at [25, 307] on span "button" at bounding box center [34, 304] width 32 height 32
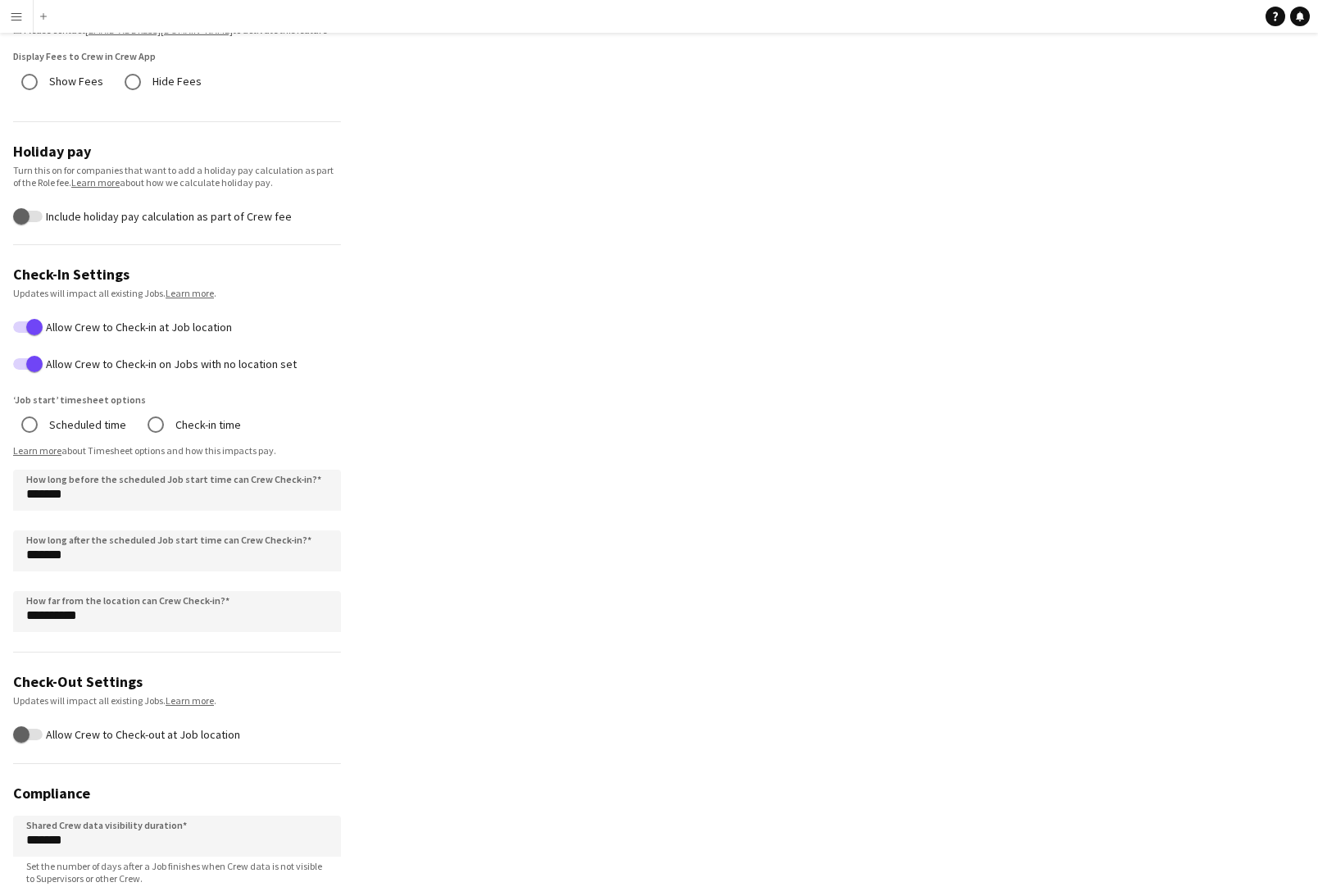
scroll to position [590, 0]
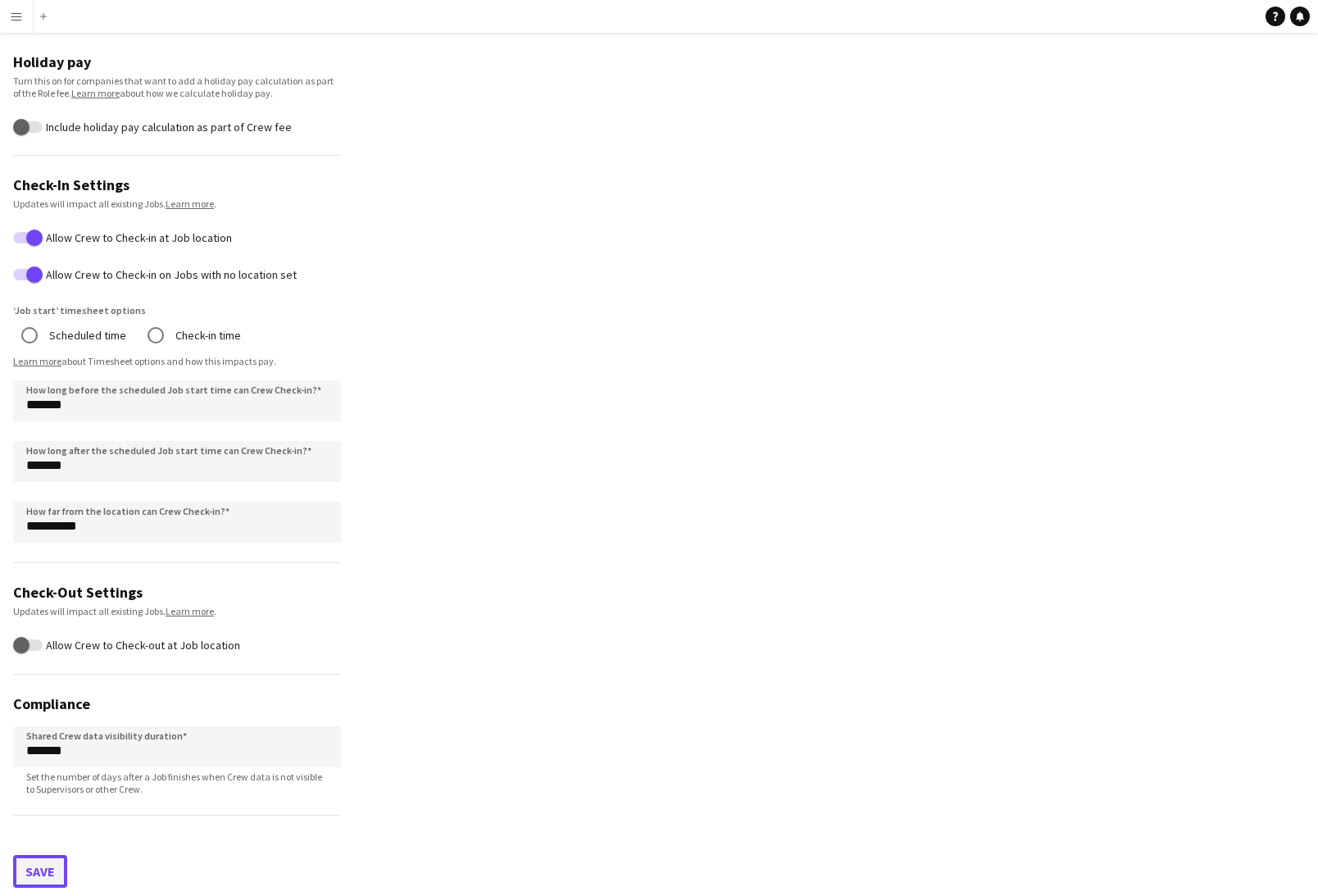
click at [48, 875] on button "Save" at bounding box center [40, 871] width 54 height 32
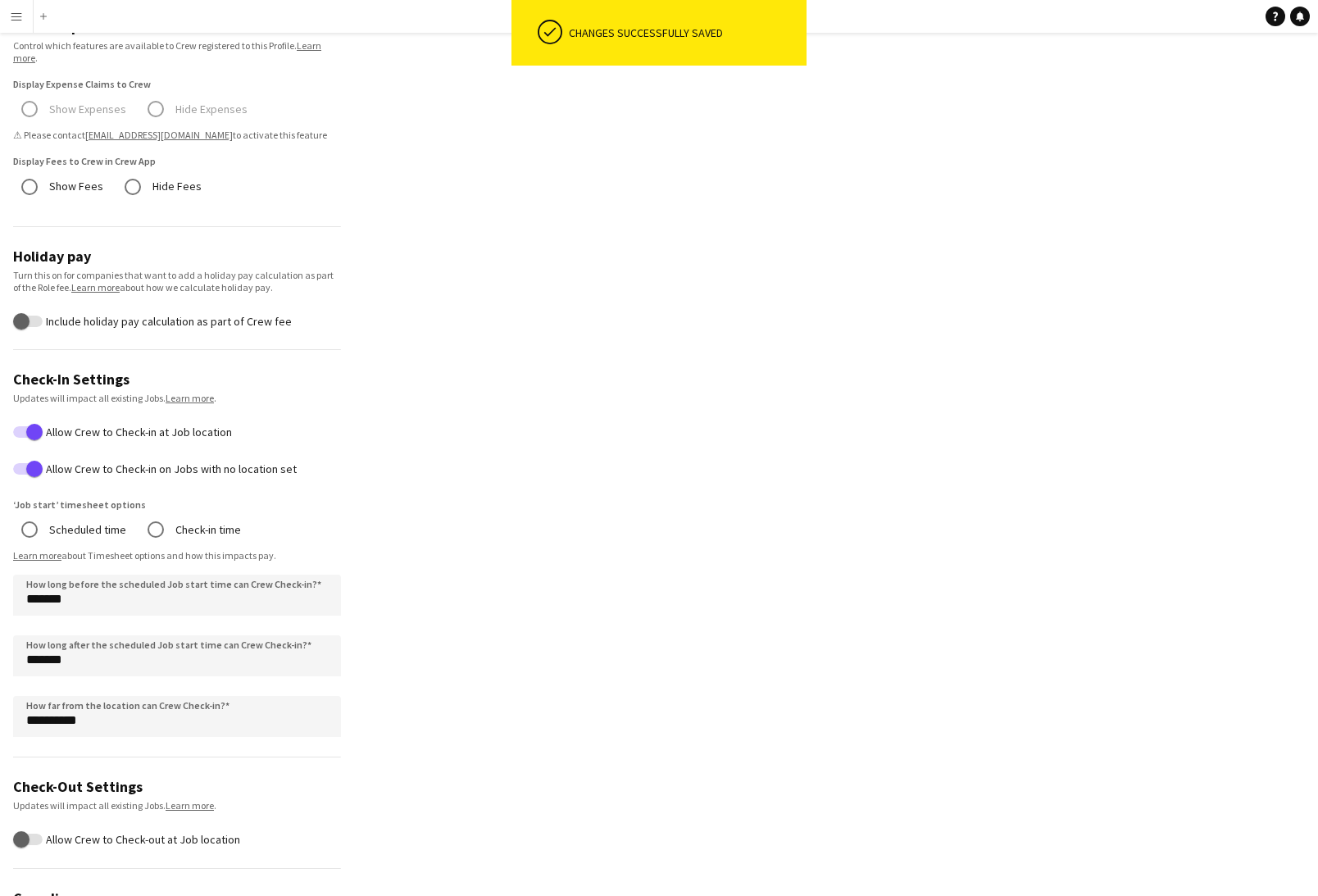
scroll to position [0, 0]
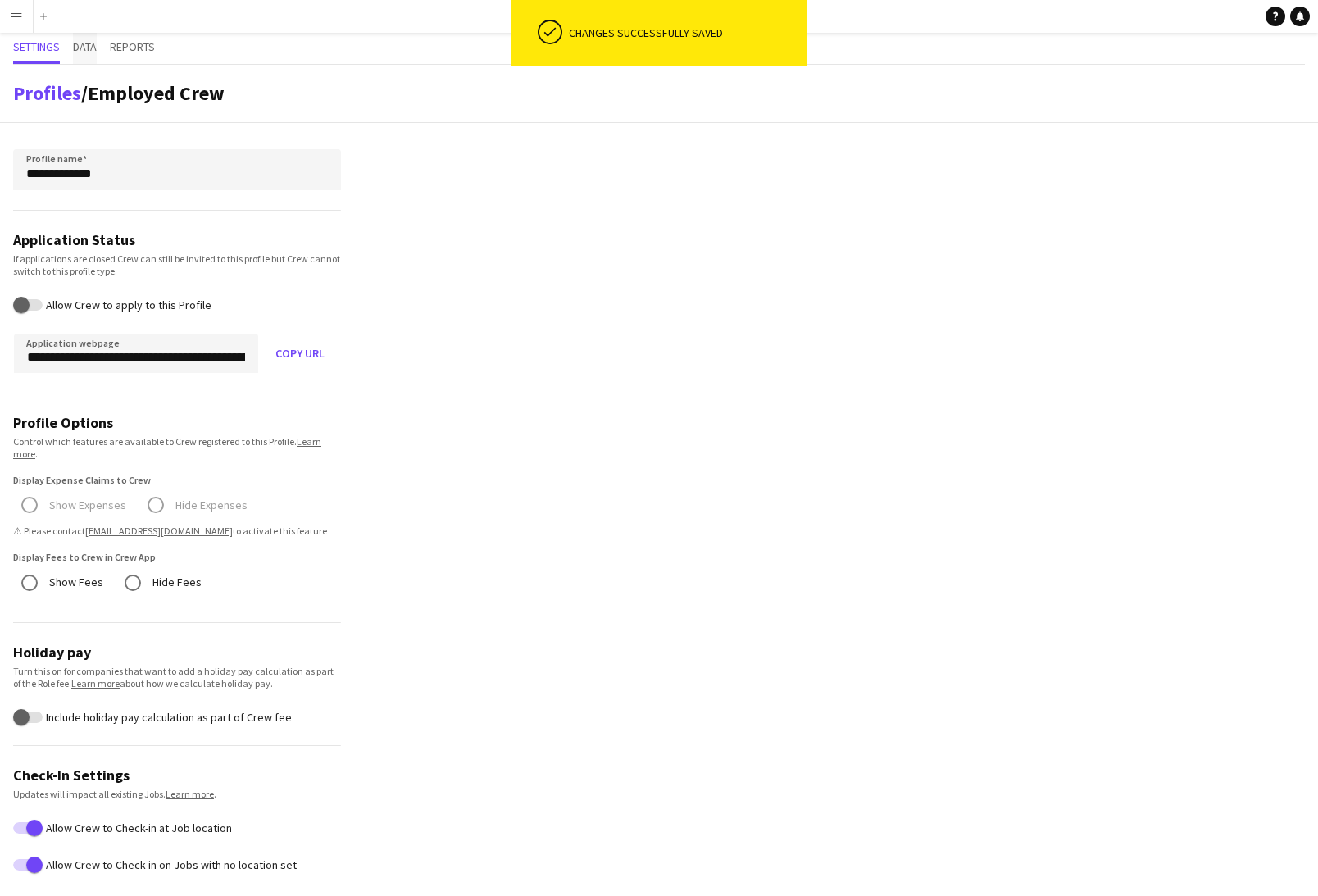
click at [75, 44] on span "Data" at bounding box center [84, 46] width 24 height 11
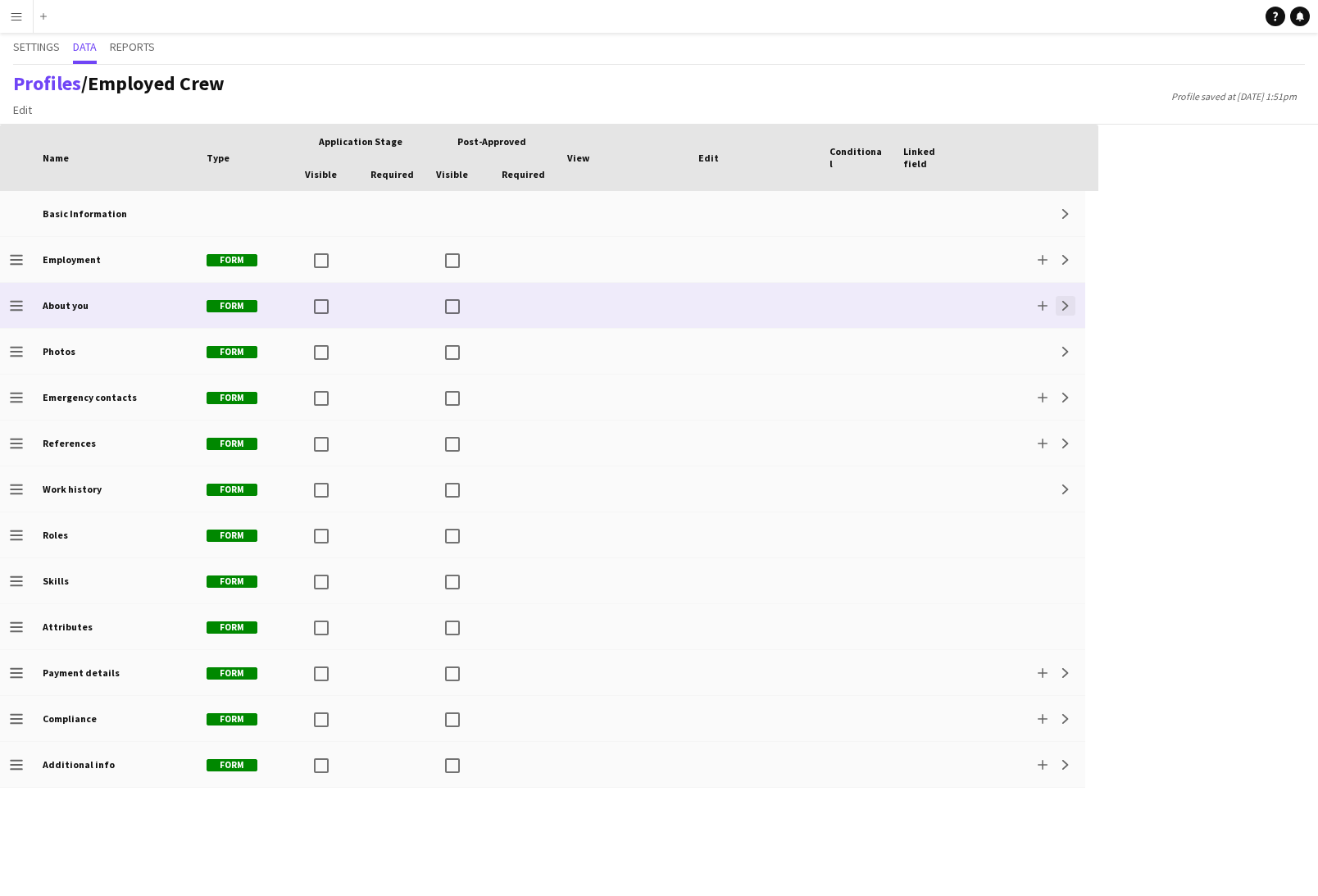
click at [1065, 306] on app-icon "Expand" at bounding box center [1065, 305] width 10 height 10
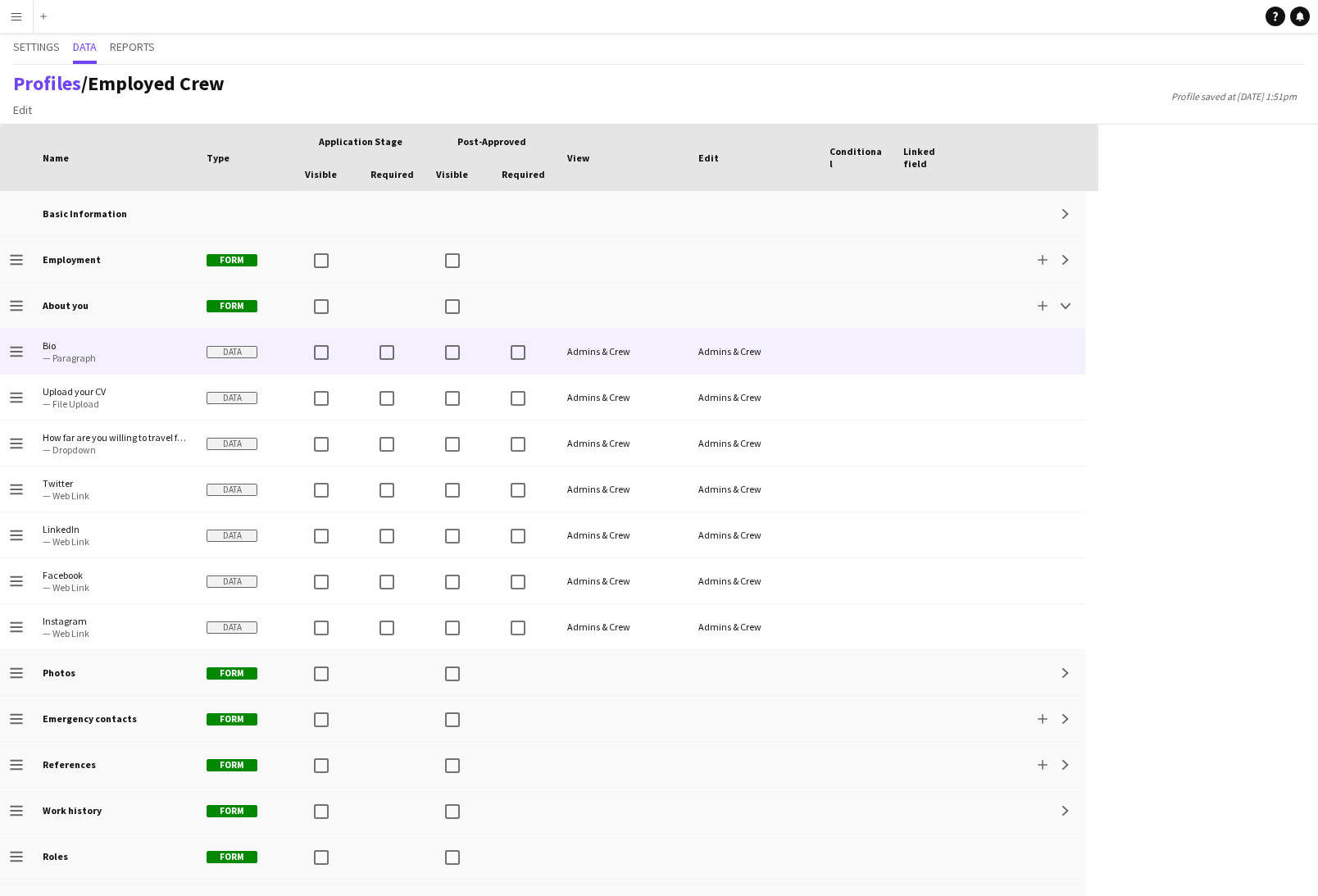
click at [852, 356] on div at bounding box center [857, 351] width 74 height 45
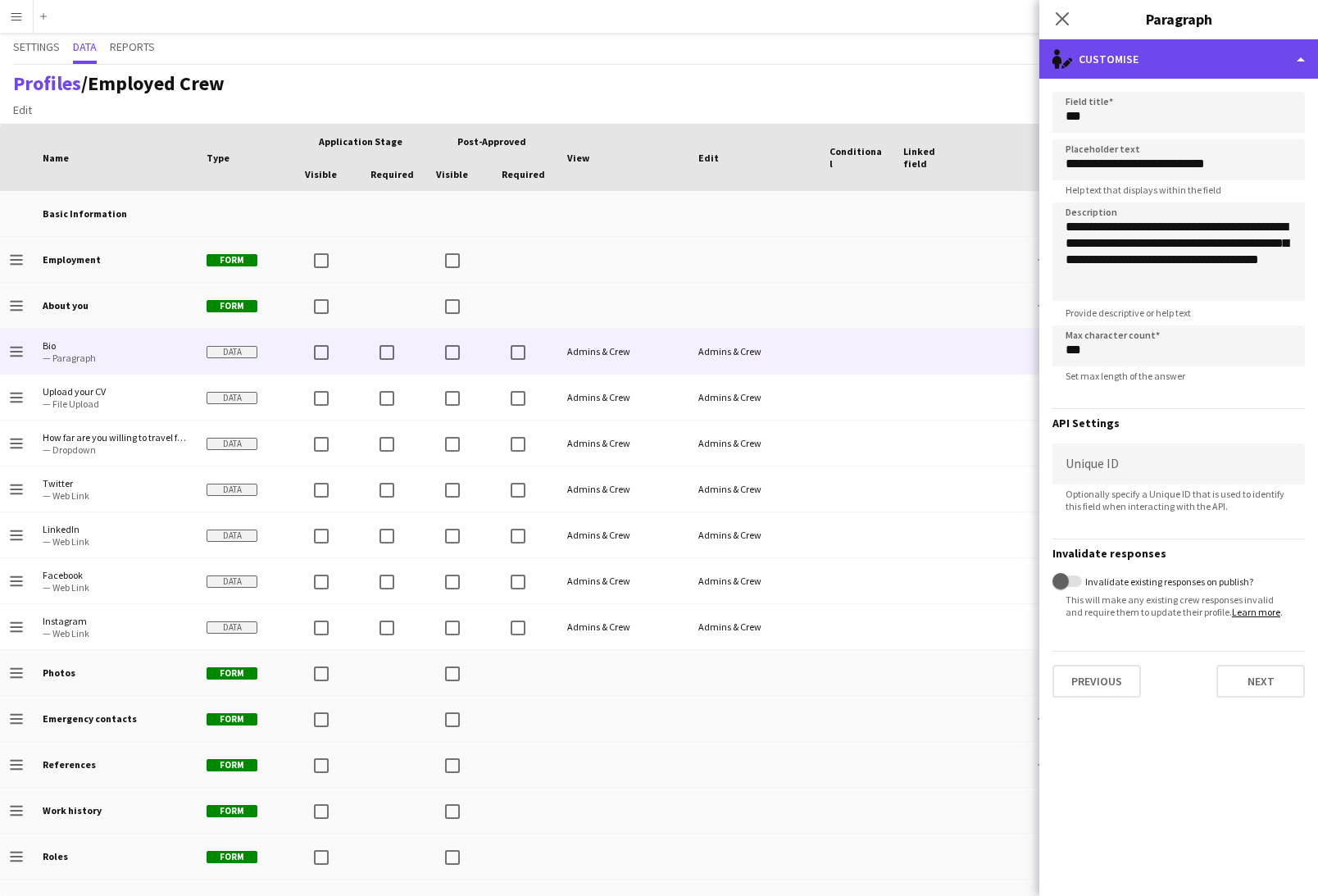
click at [1147, 65] on div "single-neutral-actions-edit-1 Customise" at bounding box center [1179, 59] width 279 height 39
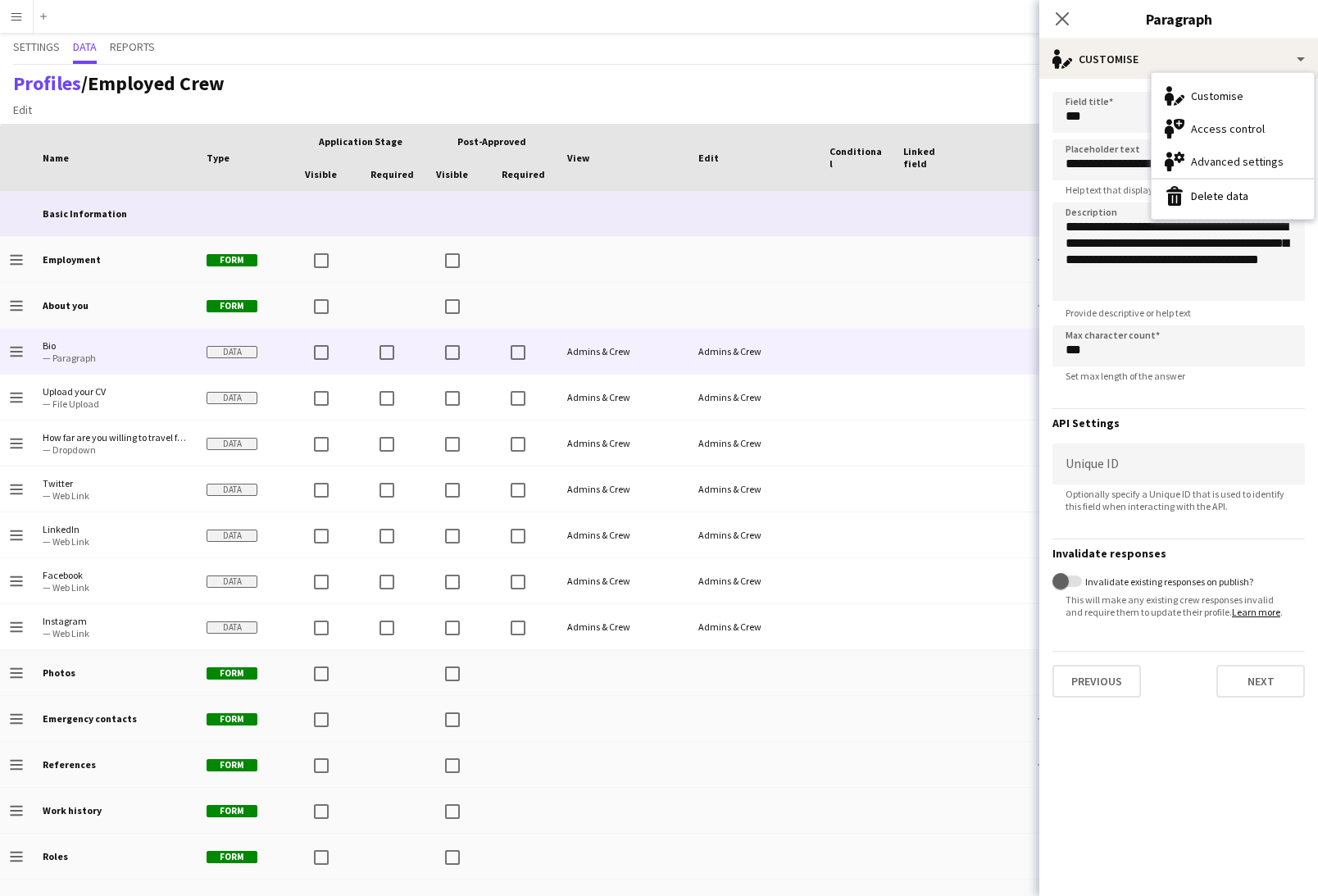
click at [117, 206] on div "Basic Information" at bounding box center [114, 213] width 164 height 45
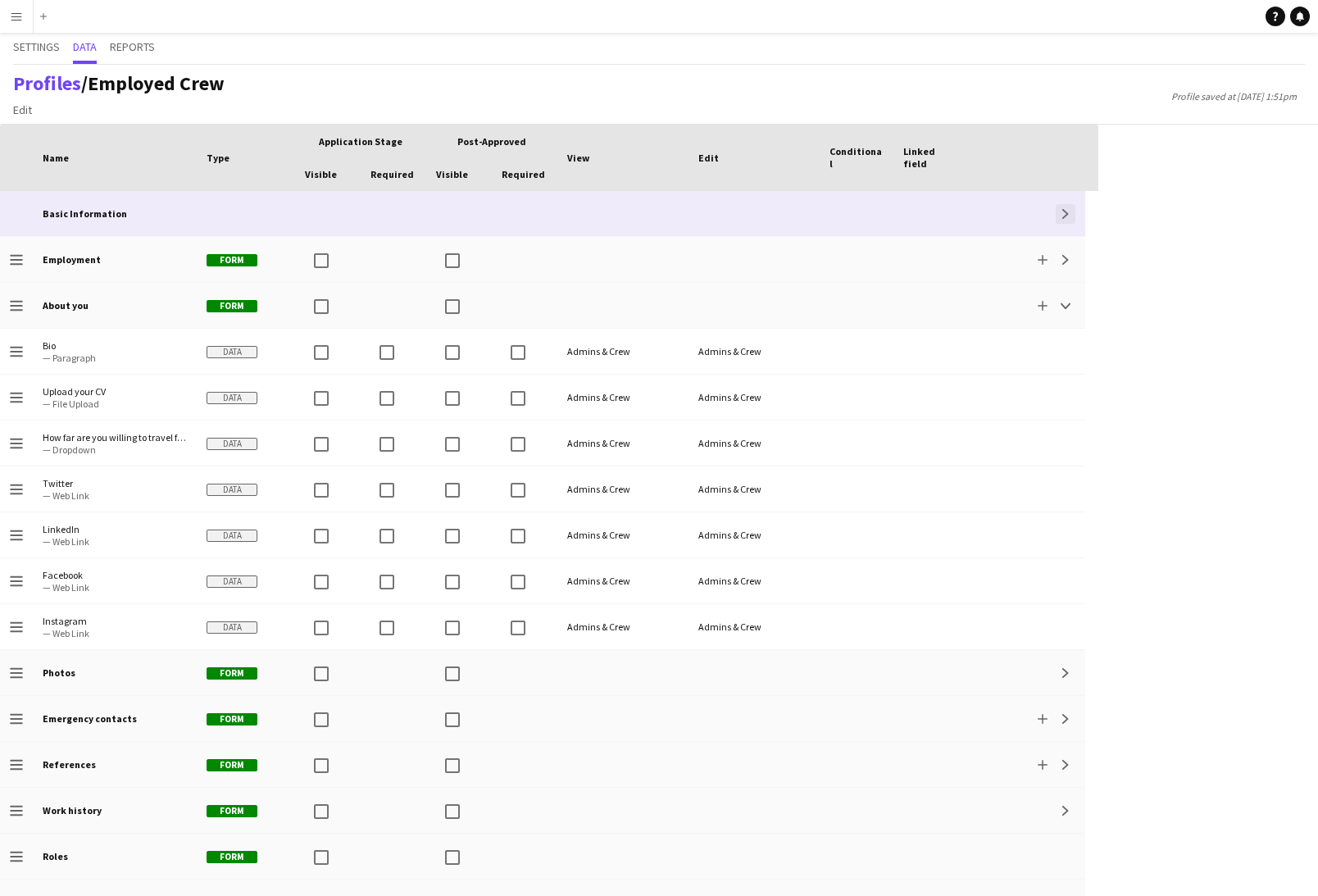
click at [1073, 215] on button "Expand" at bounding box center [1065, 214] width 19 height 19
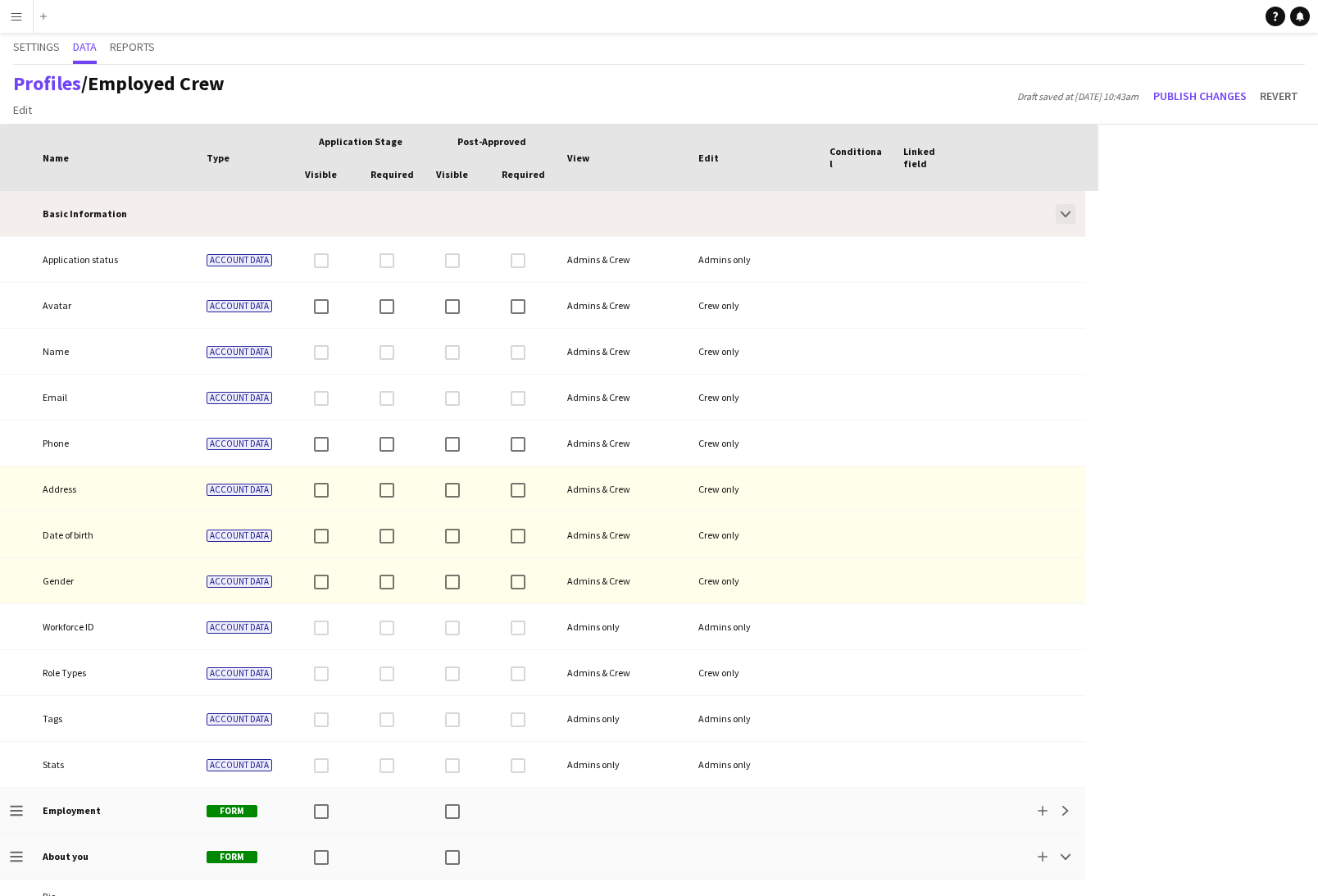
click at [1070, 215] on app-icon "Collapse" at bounding box center [1065, 213] width 10 height 10
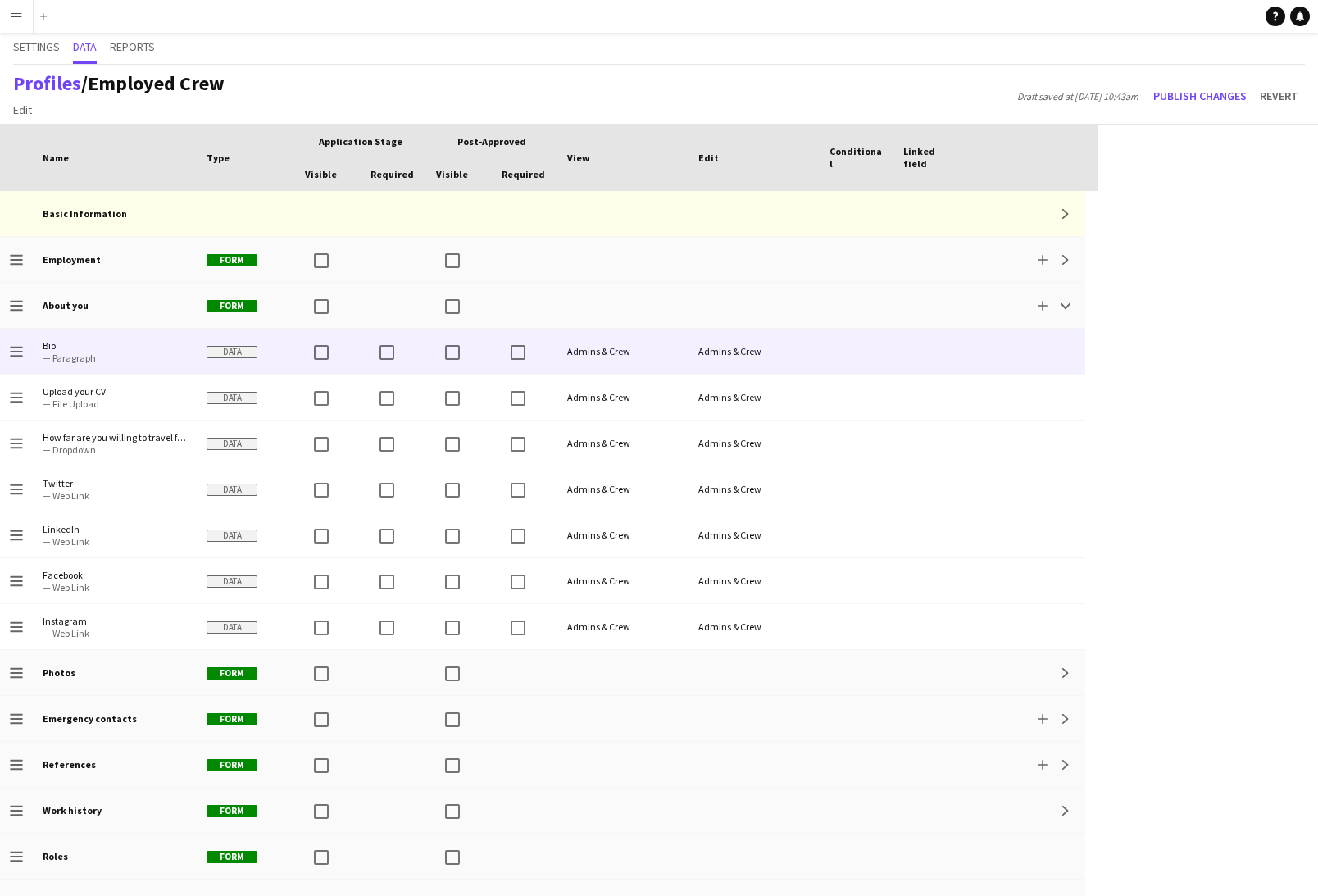
click at [803, 347] on div "Admins & Crew" at bounding box center [754, 351] width 132 height 45
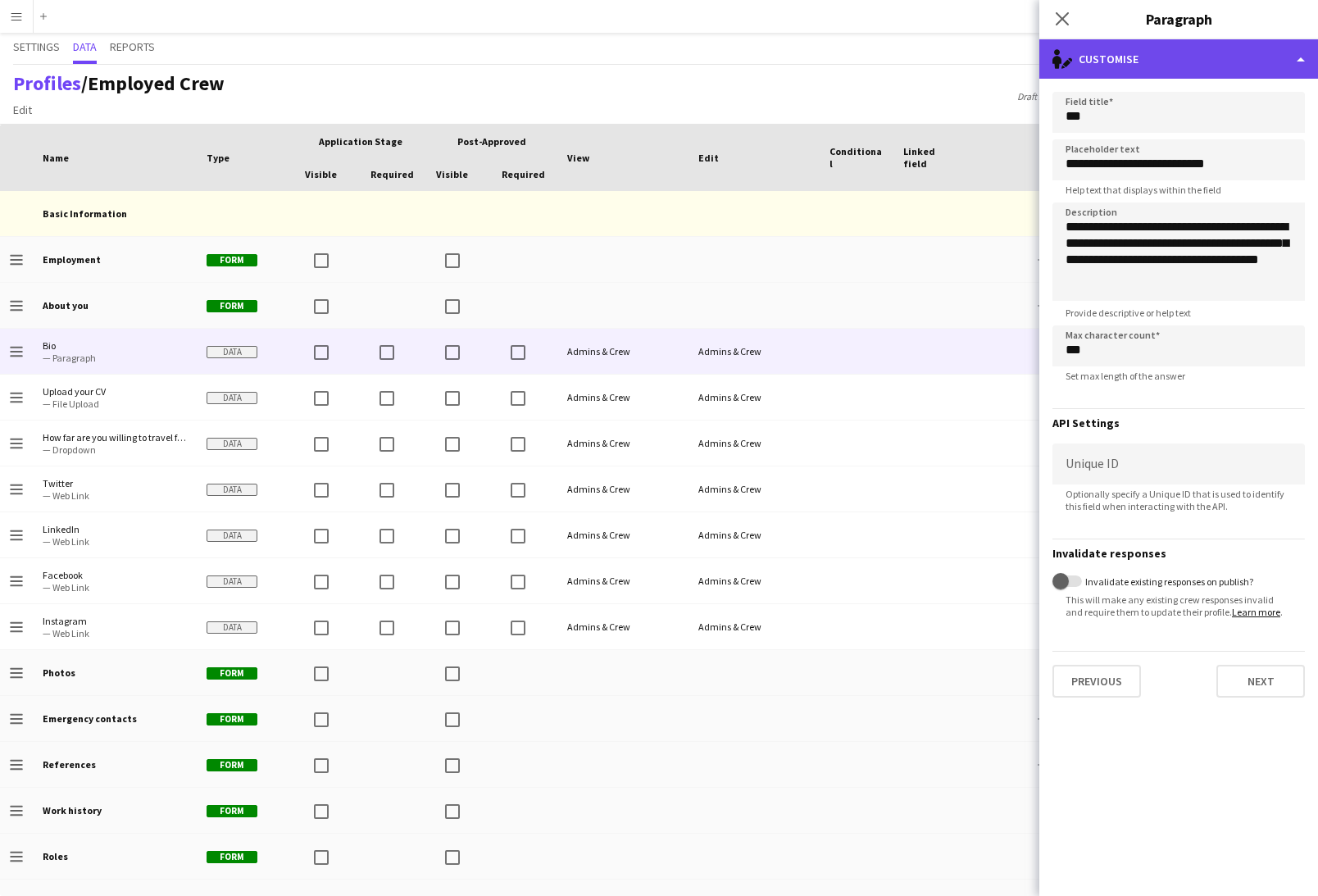
click at [1145, 64] on div "single-neutral-actions-edit-1 Customise" at bounding box center [1179, 59] width 279 height 39
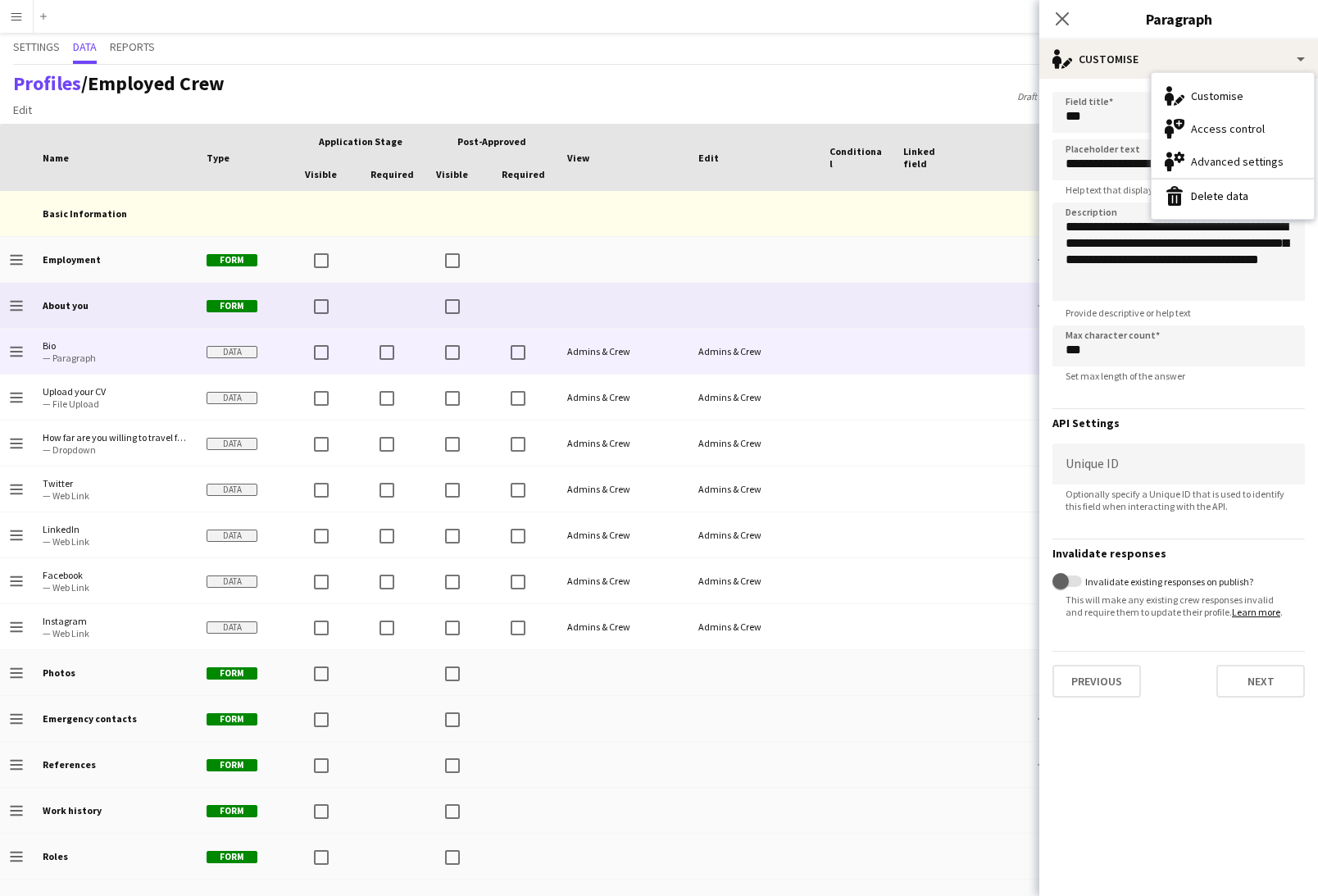
click at [104, 308] on div "About you" at bounding box center [114, 305] width 164 height 45
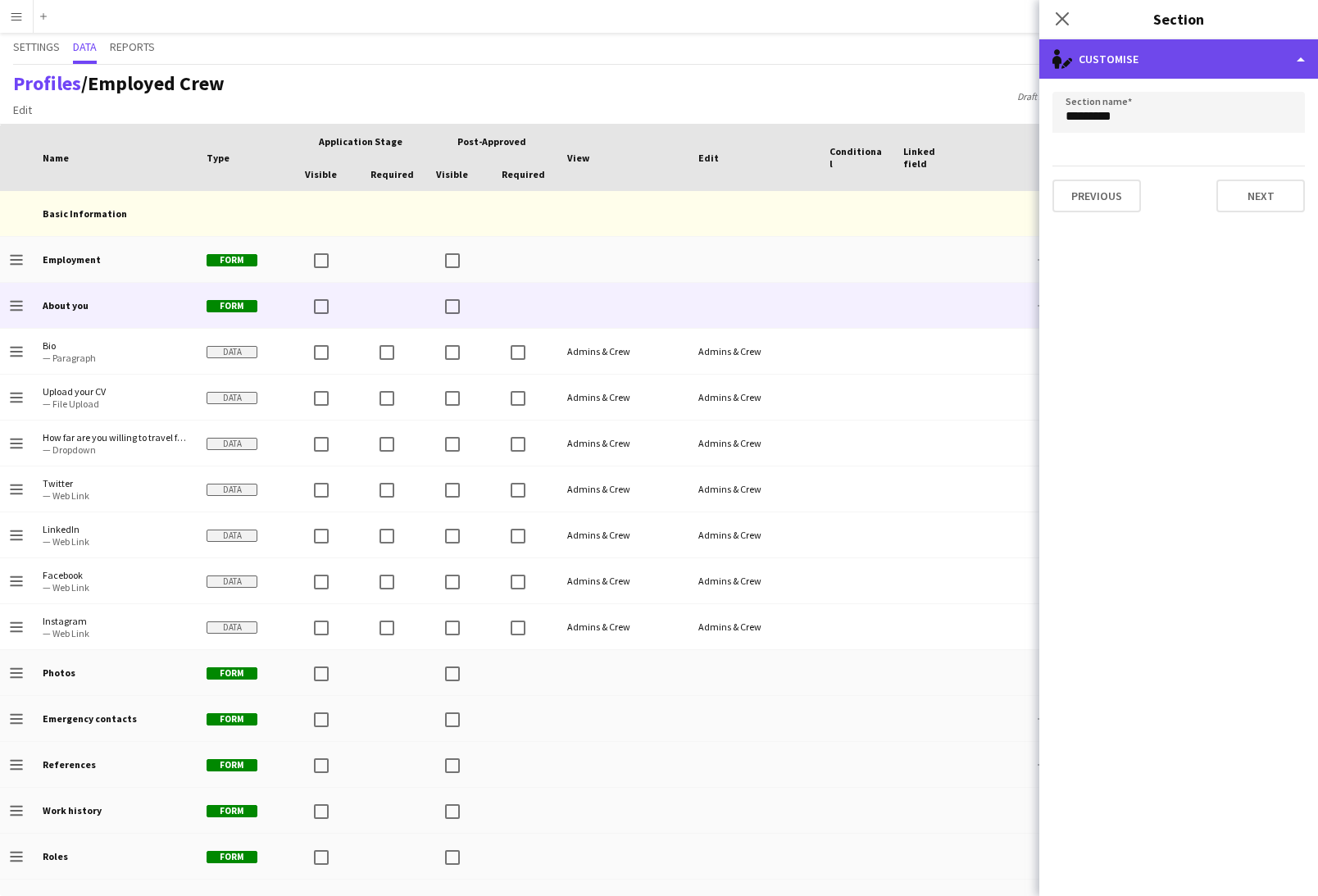
click at [1122, 51] on div "single-neutral-actions-edit-1 Customise" at bounding box center [1179, 59] width 279 height 39
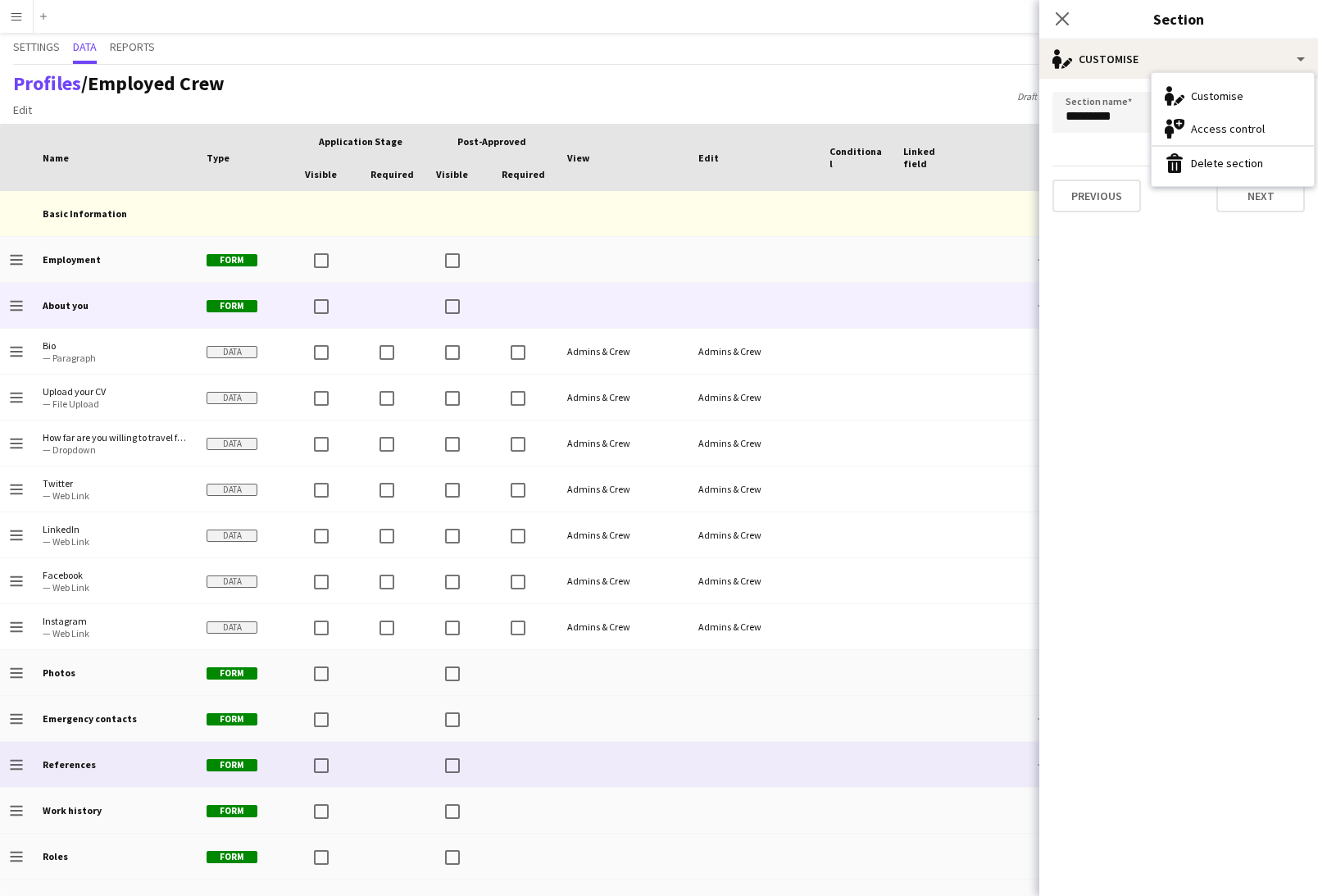
click at [830, 760] on div at bounding box center [857, 764] width 74 height 45
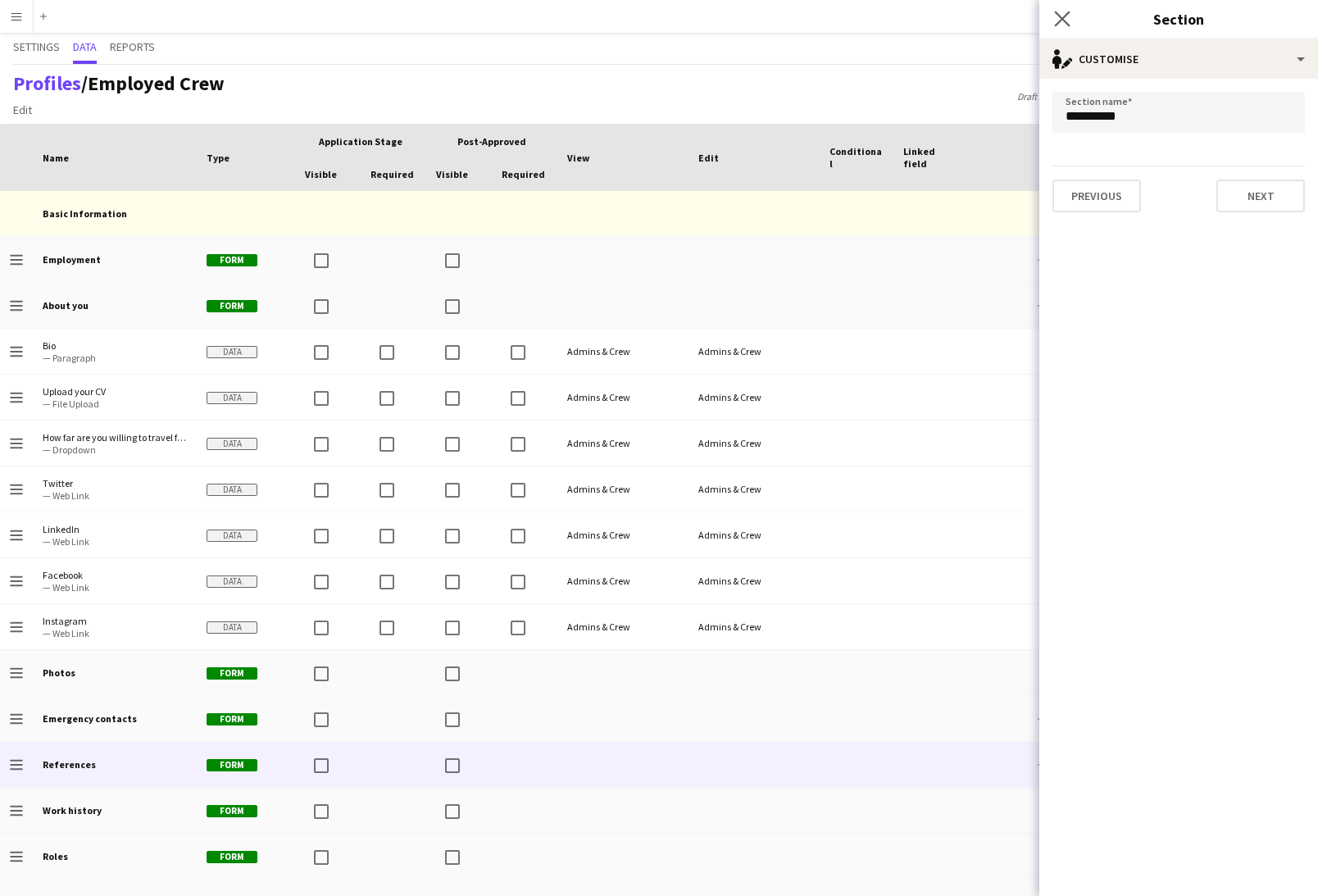
click at [1053, 18] on app-icon "Close pop-in" at bounding box center [1062, 18] width 24 height 24
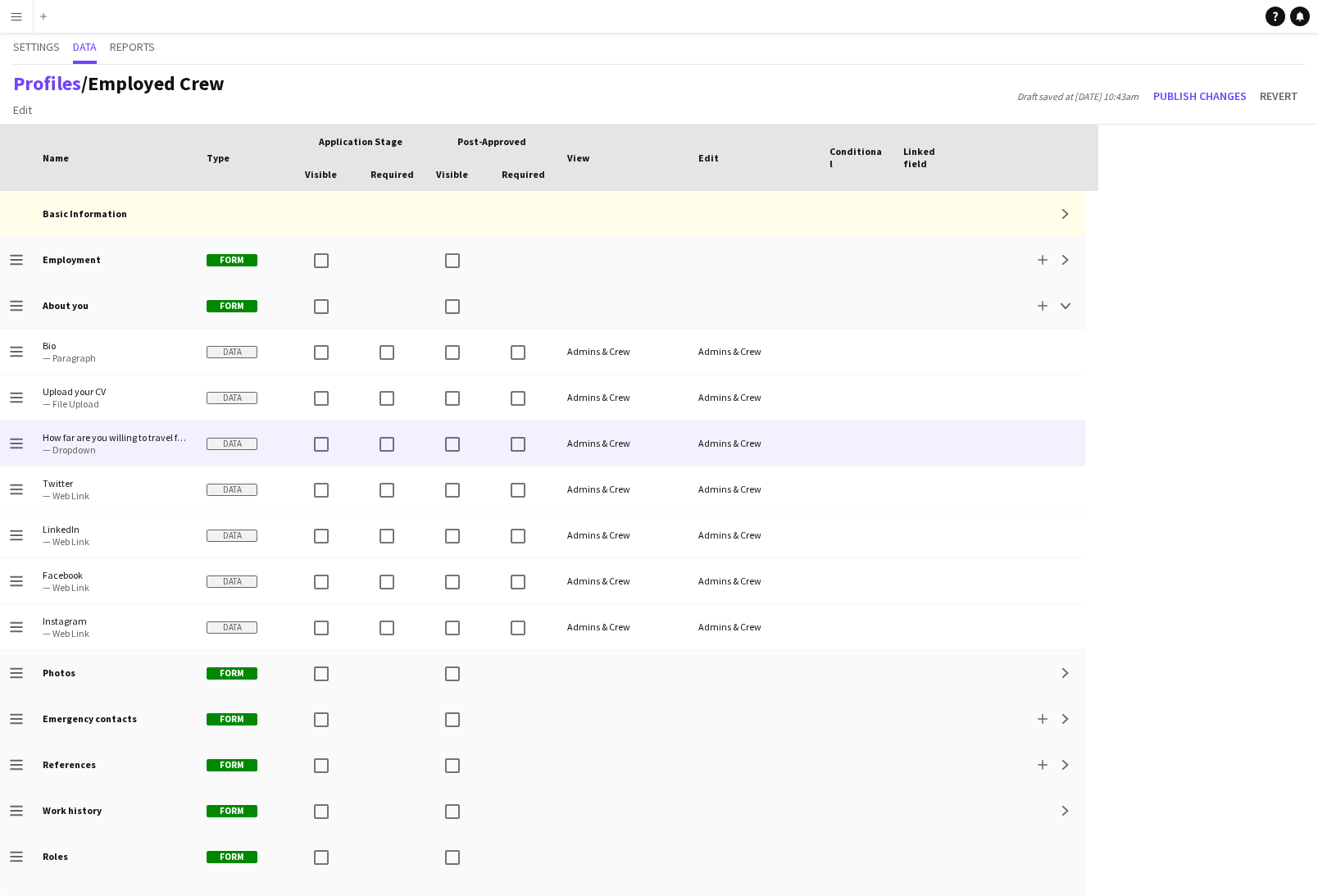
click at [727, 446] on div "Admins & Crew" at bounding box center [754, 443] width 132 height 45
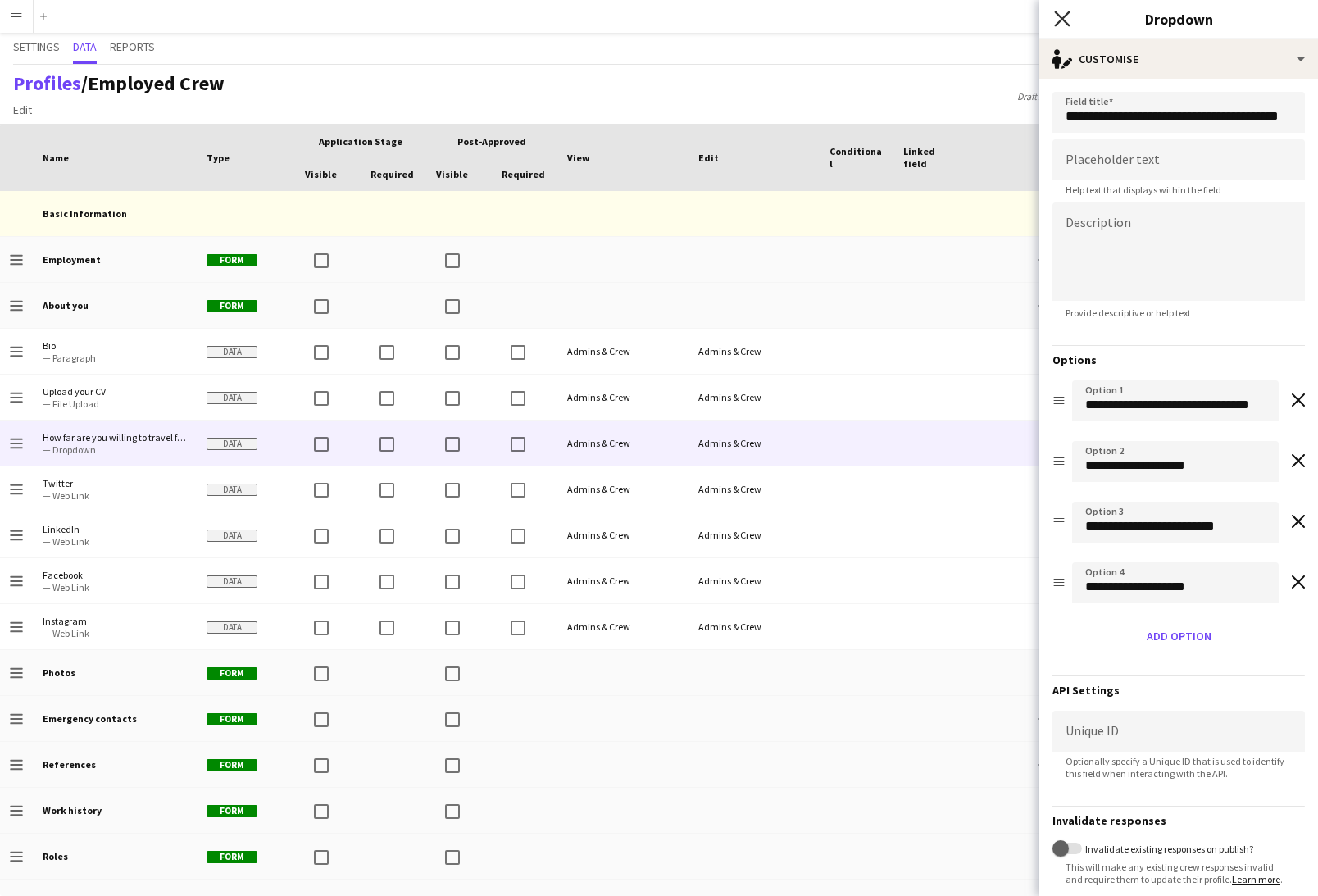
click at [1058, 18] on icon "Close pop-in" at bounding box center [1062, 18] width 16 height 16
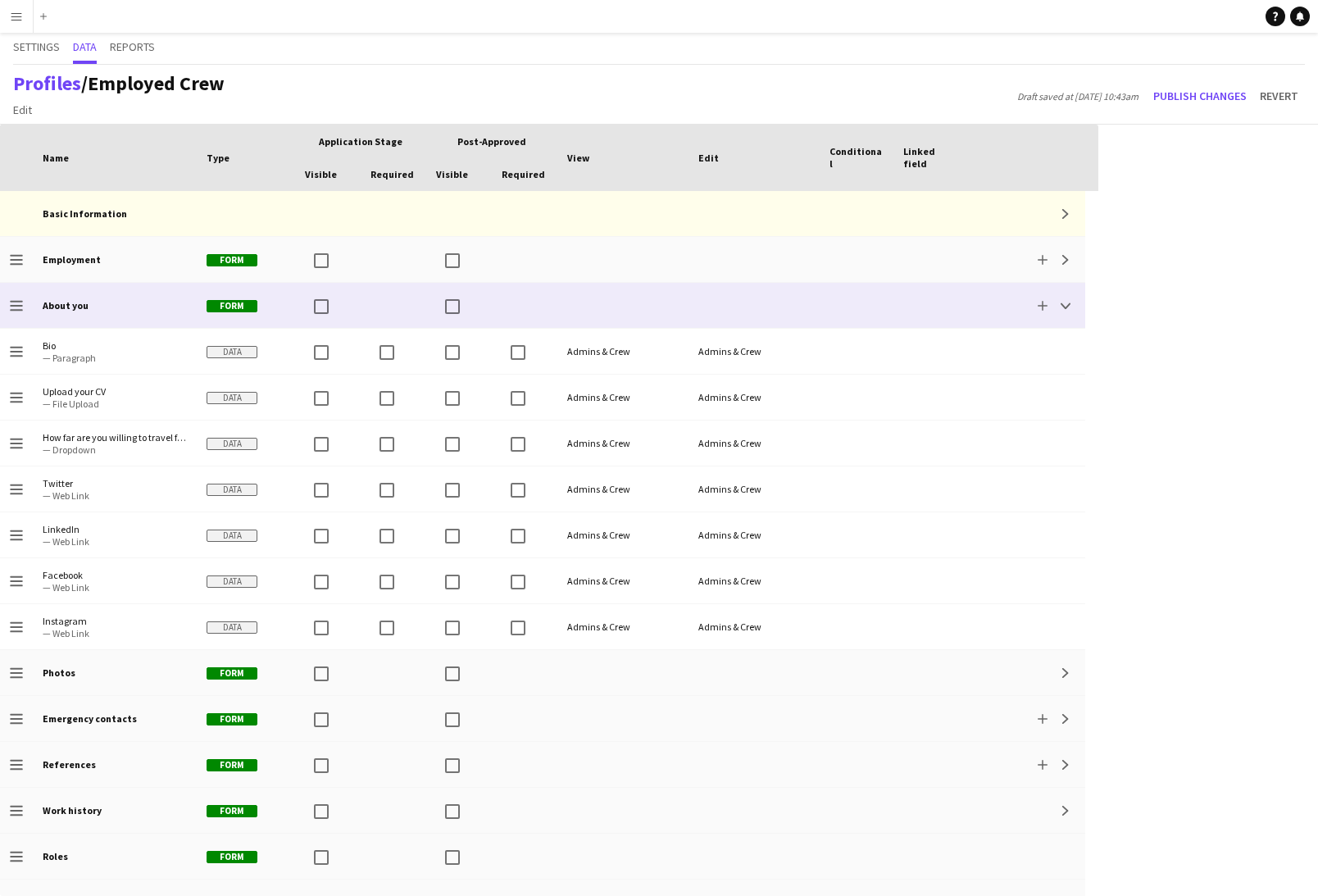
click at [984, 308] on div "Add Collapse" at bounding box center [1026, 305] width 118 height 45
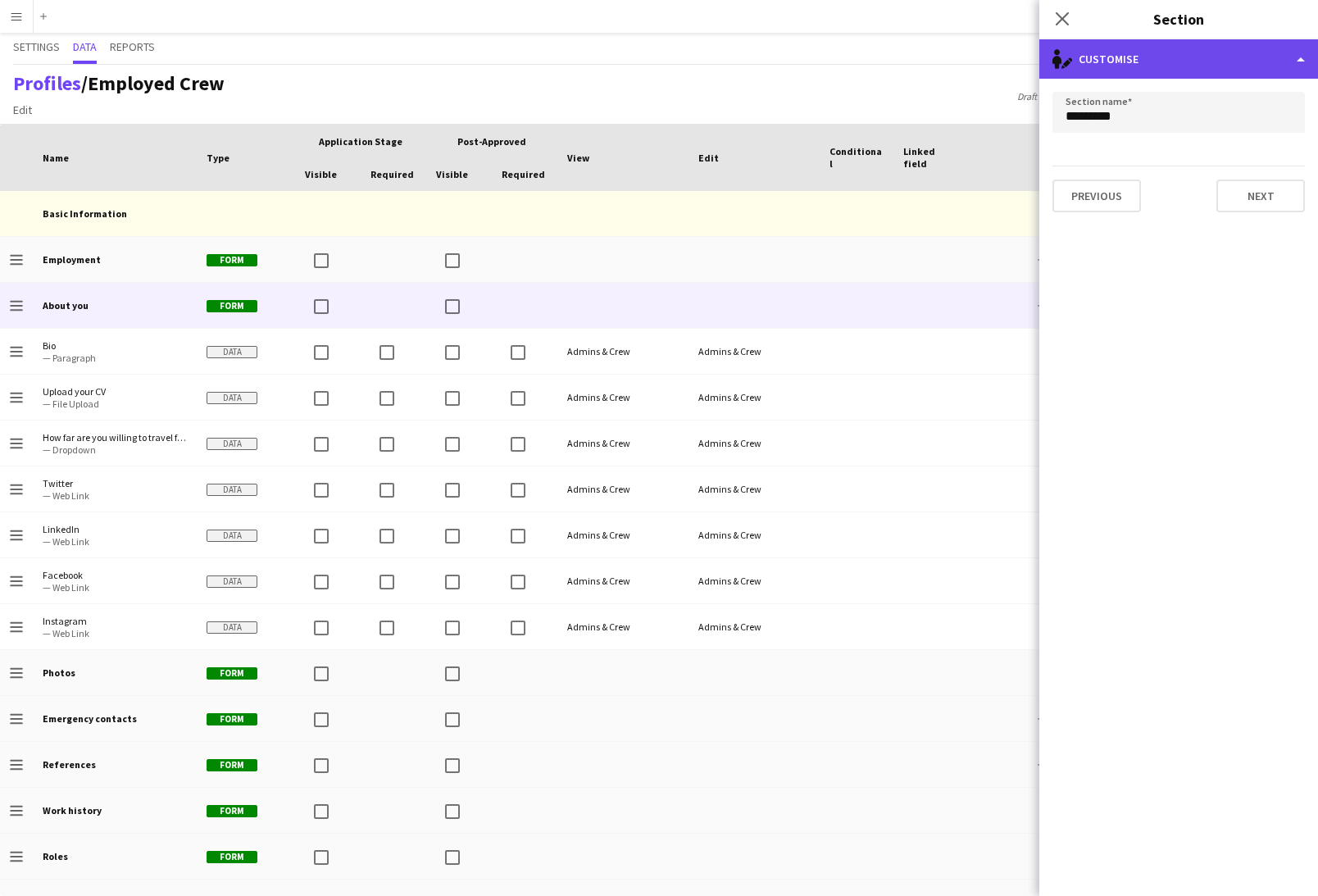
click at [1214, 68] on div "single-neutral-actions-edit-1 Customise" at bounding box center [1179, 59] width 279 height 39
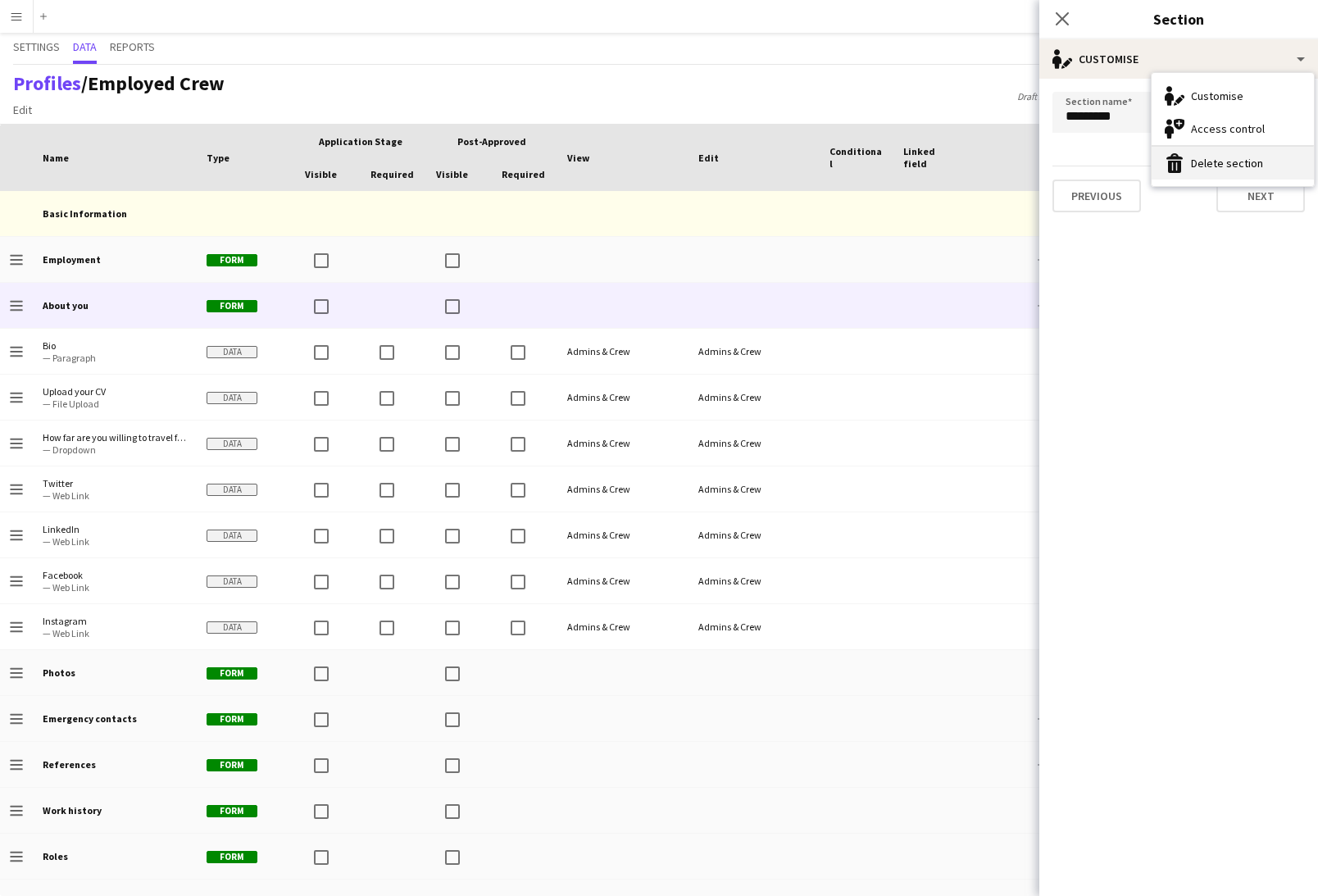
click at [1215, 156] on button "Delete section Delete section" at bounding box center [1232, 162] width 162 height 32
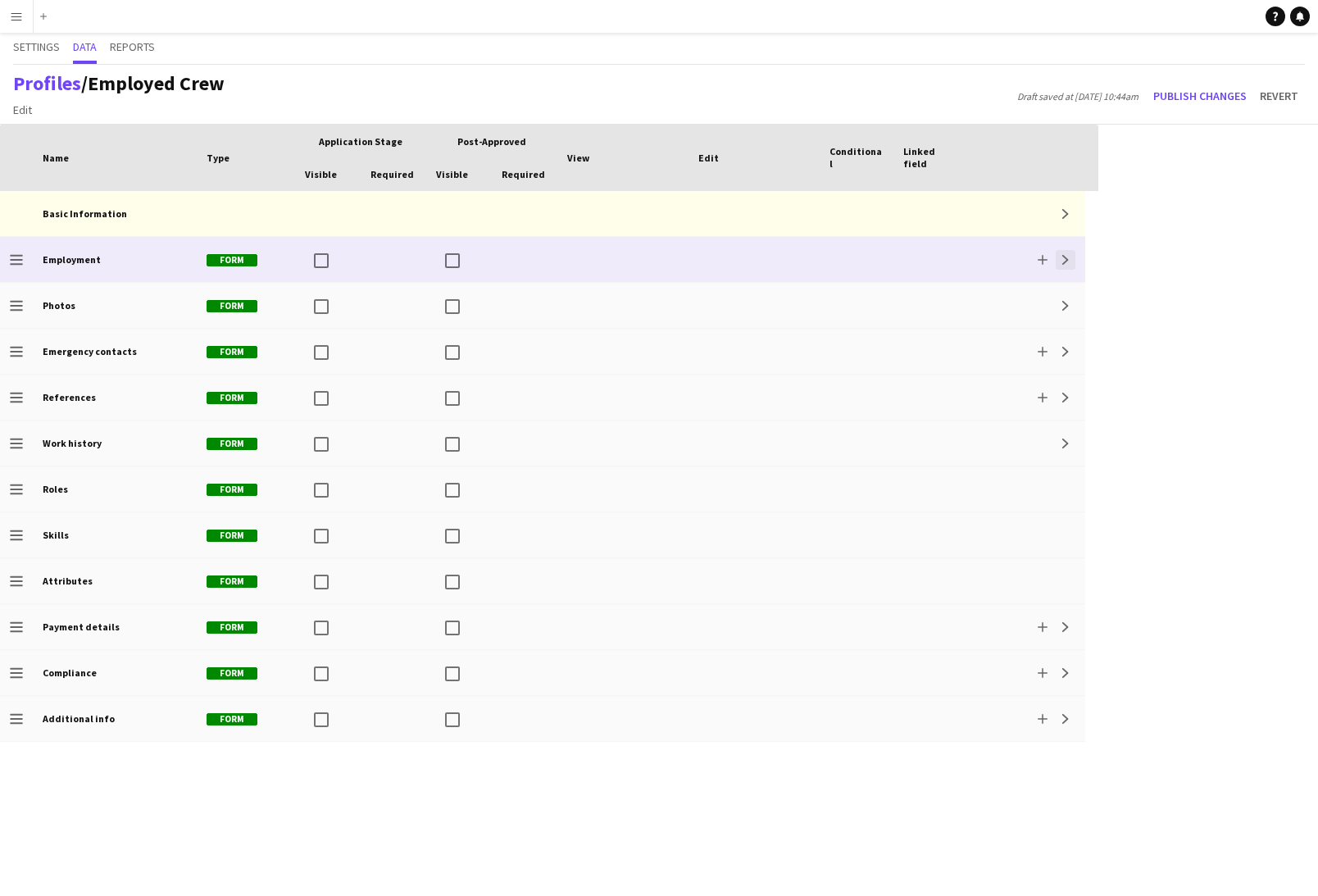
click at [1070, 256] on app-icon "Expand" at bounding box center [1065, 260] width 10 height 10
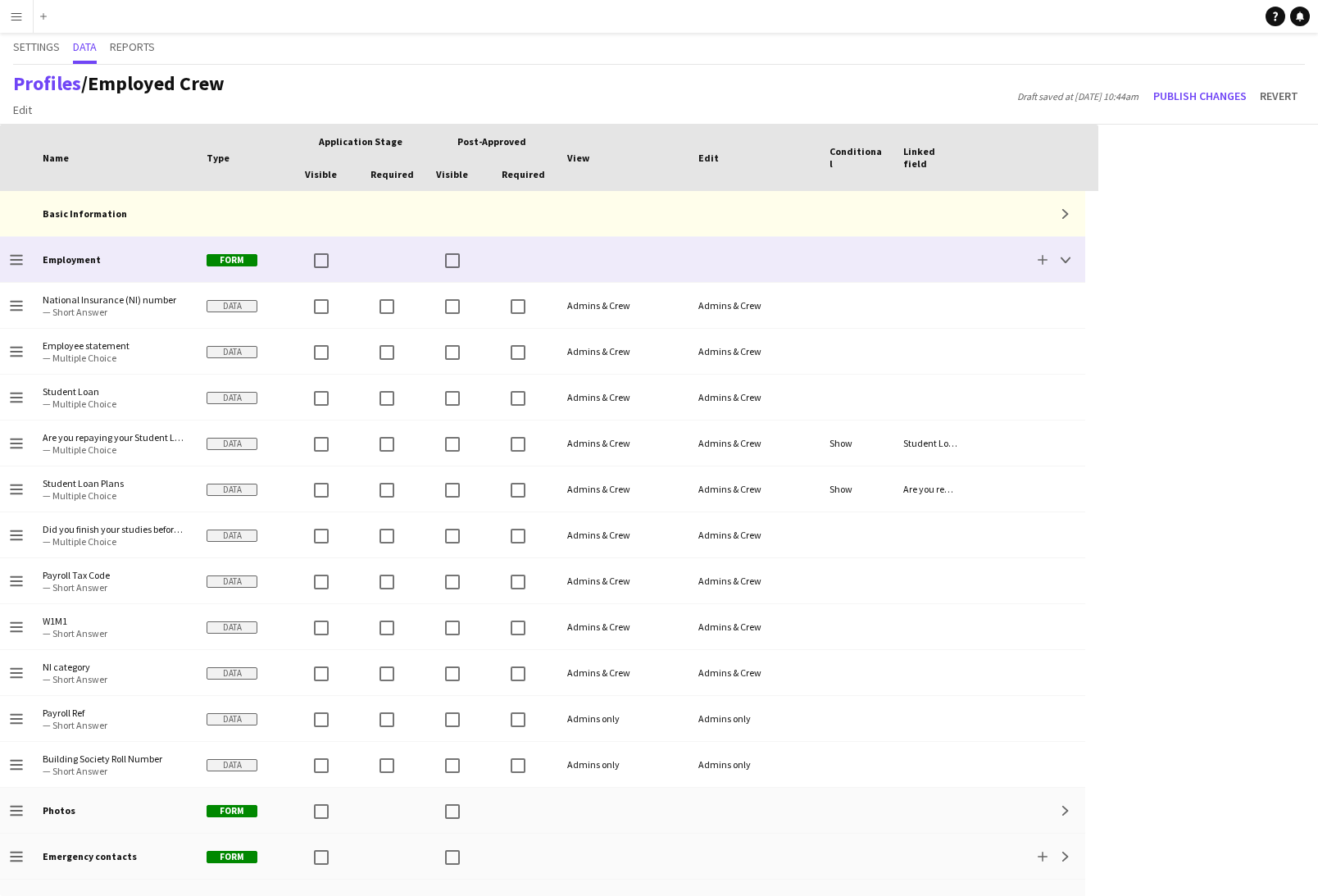
click at [898, 258] on div at bounding box center [930, 259] width 74 height 45
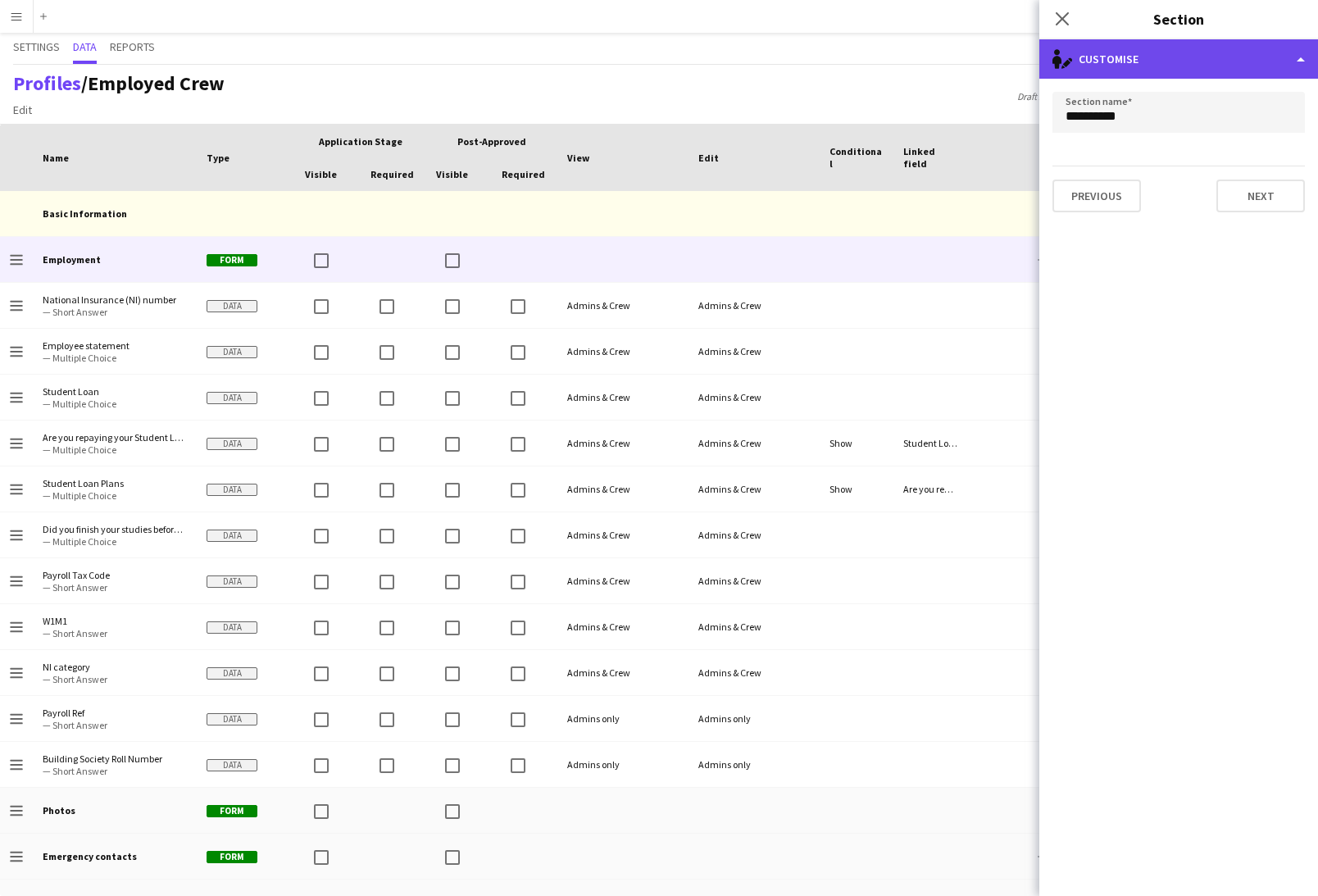
click at [1151, 57] on div "single-neutral-actions-edit-1 Customise" at bounding box center [1179, 59] width 279 height 39
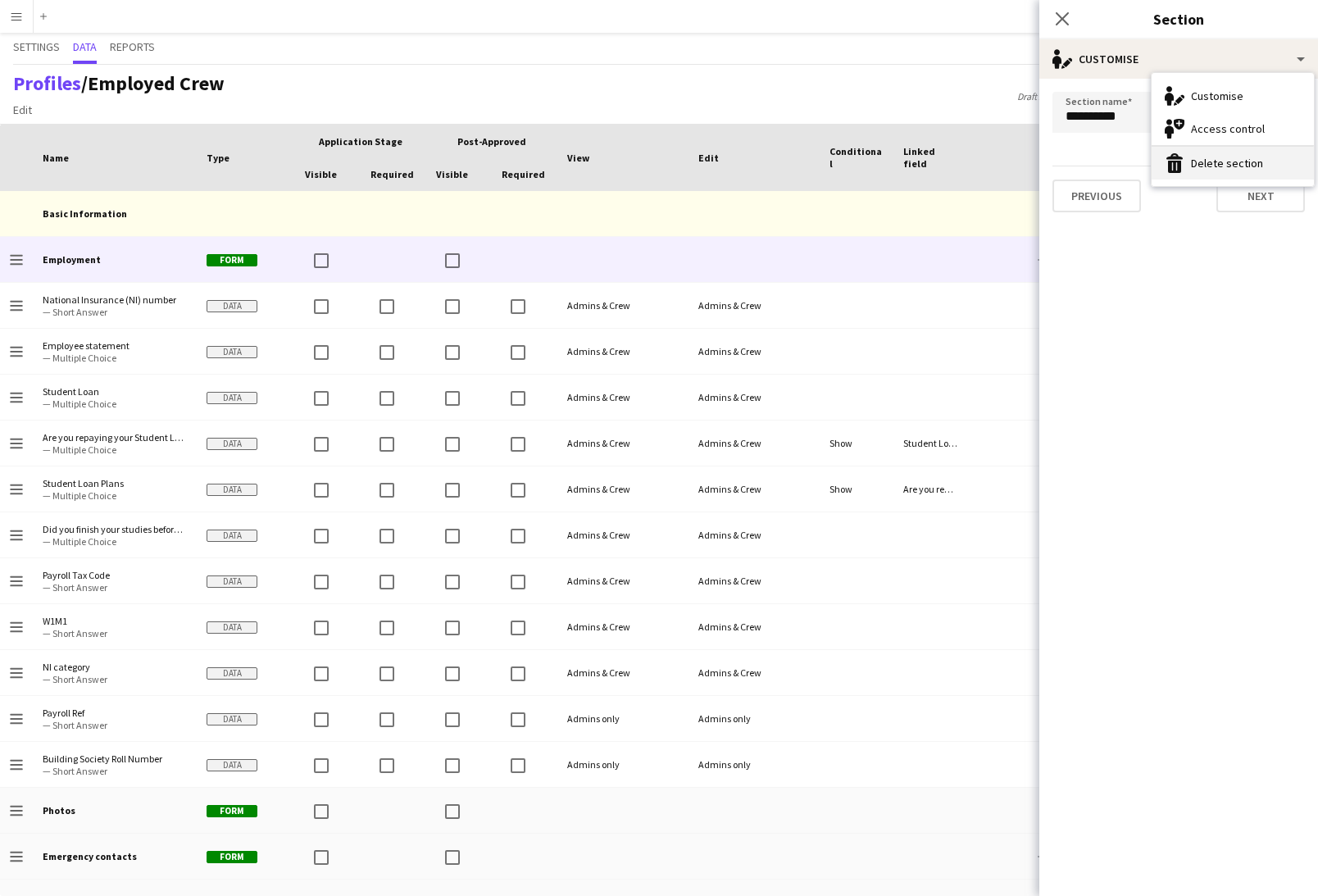
click at [1214, 164] on button "Delete section Delete section" at bounding box center [1232, 162] width 162 height 32
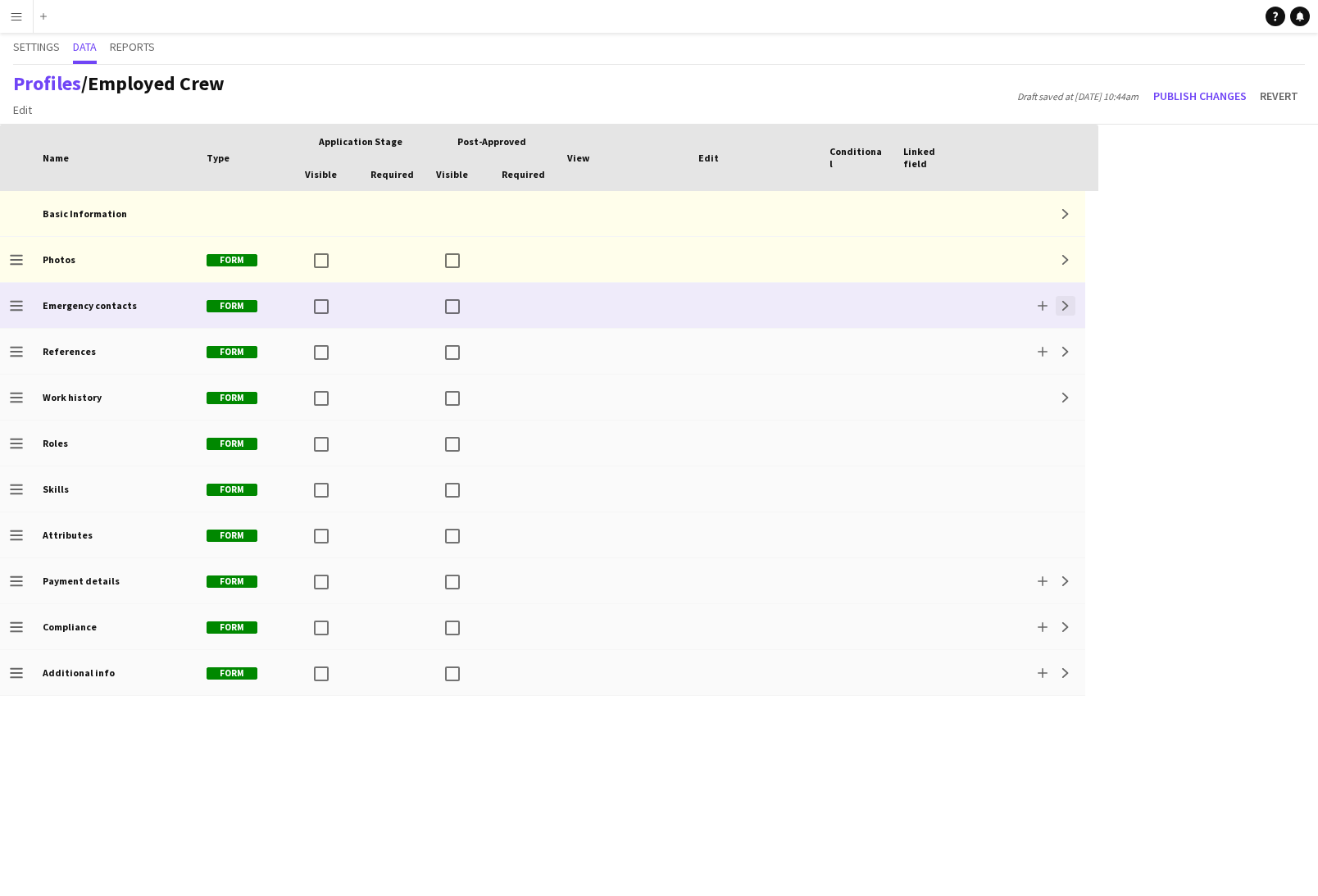
click at [1061, 301] on app-icon "Expand" at bounding box center [1065, 305] width 10 height 10
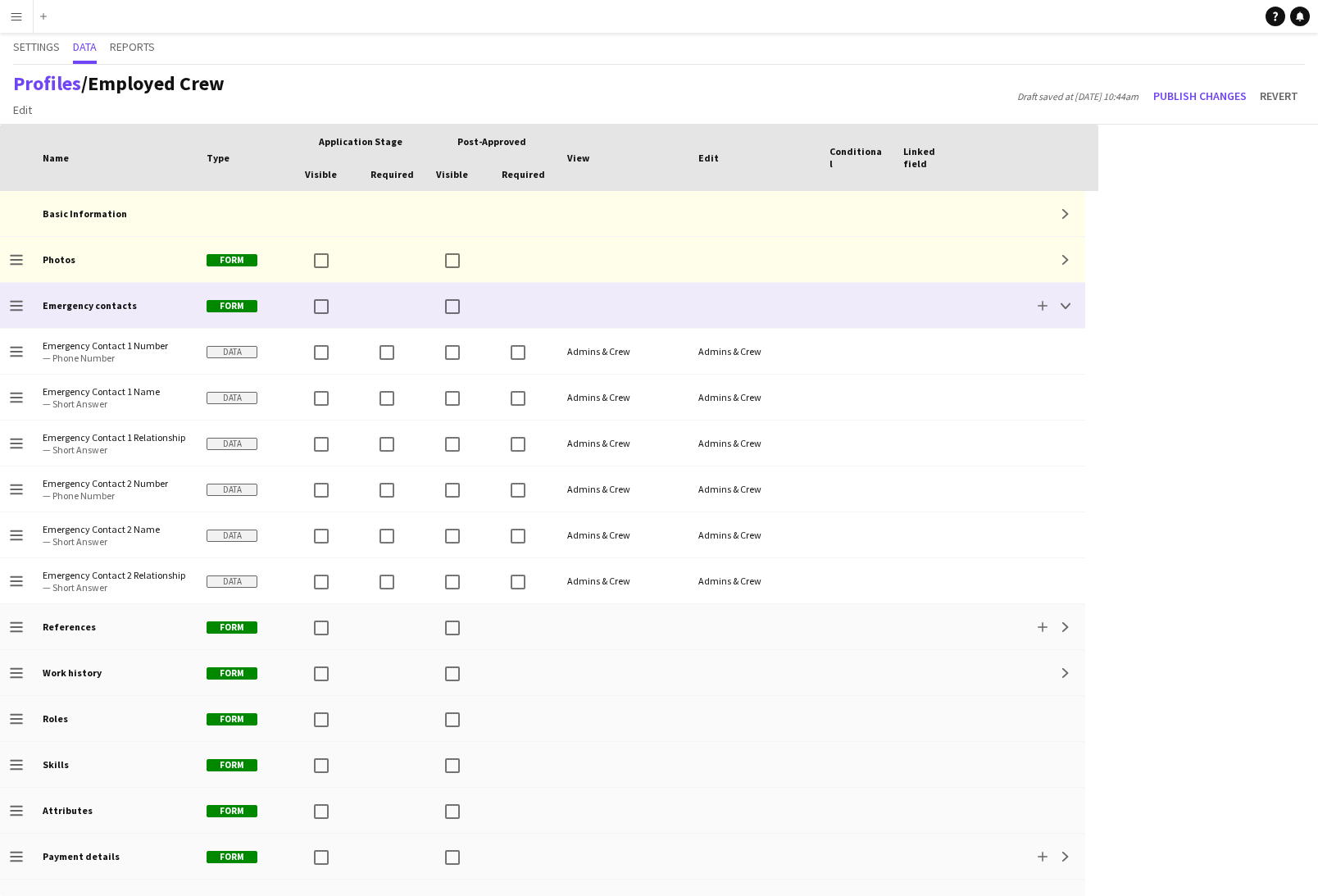
click at [884, 316] on div at bounding box center [857, 305] width 74 height 45
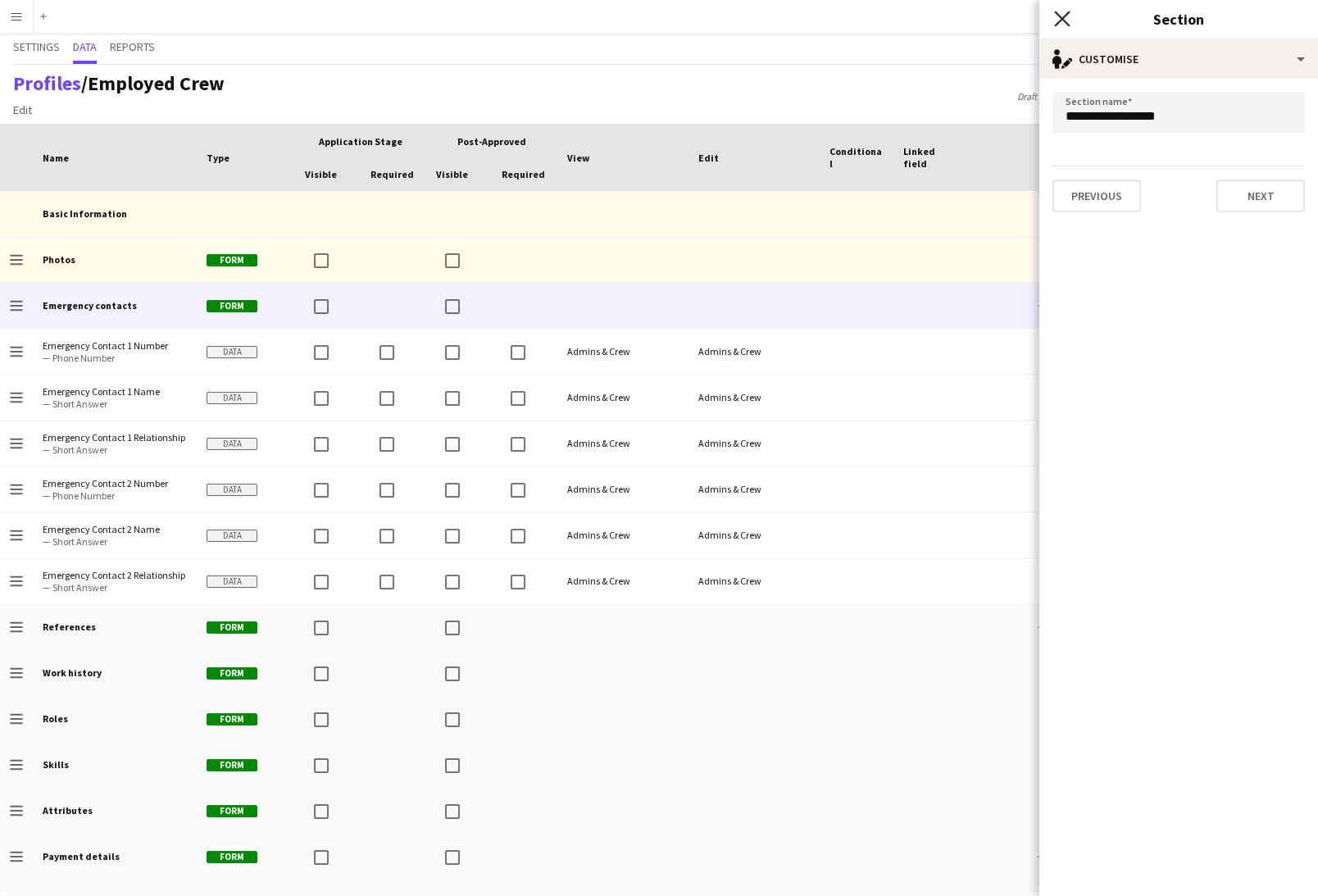
click at [1065, 16] on icon at bounding box center [1062, 18] width 16 height 16
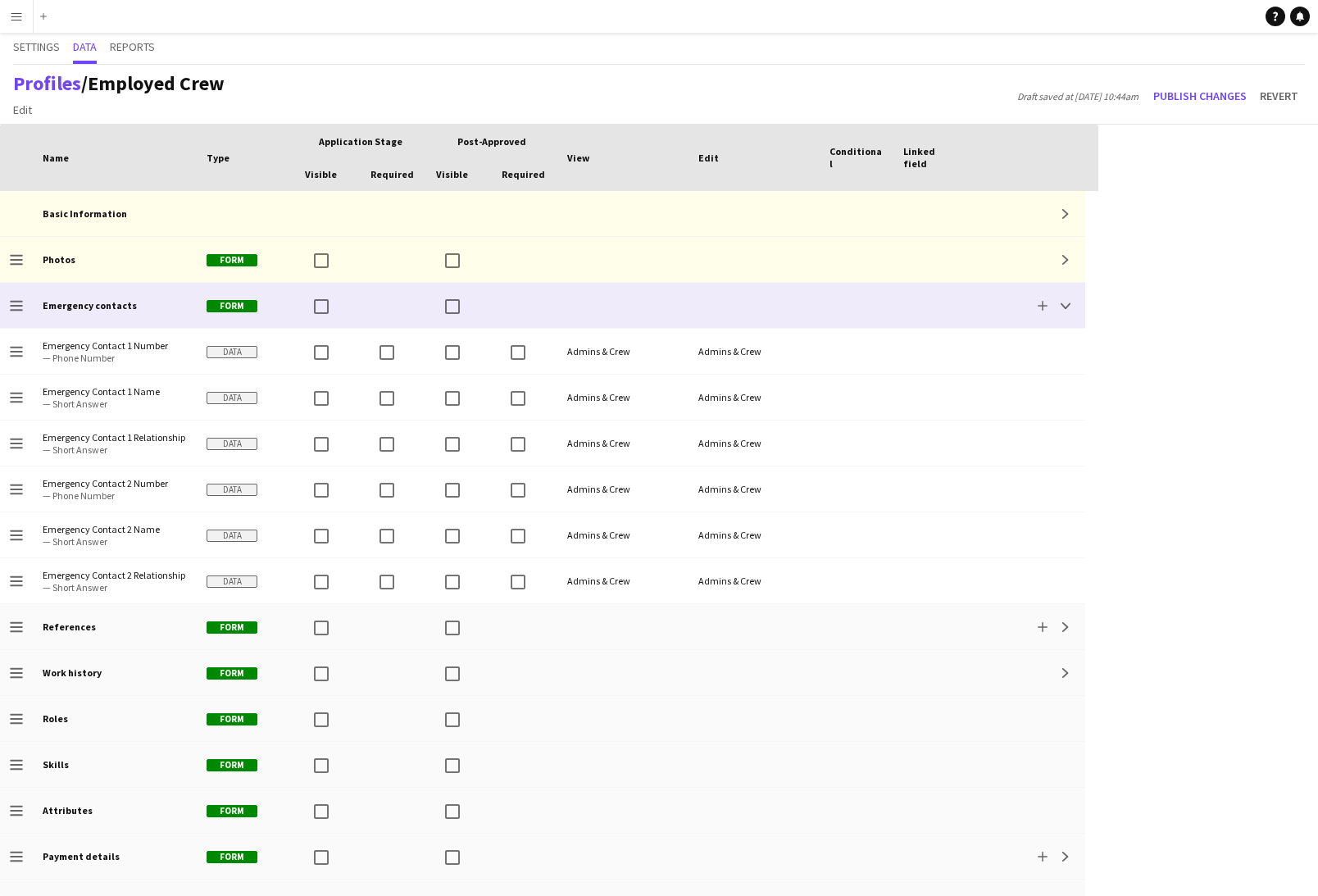
click at [860, 318] on div at bounding box center [857, 305] width 74 height 45
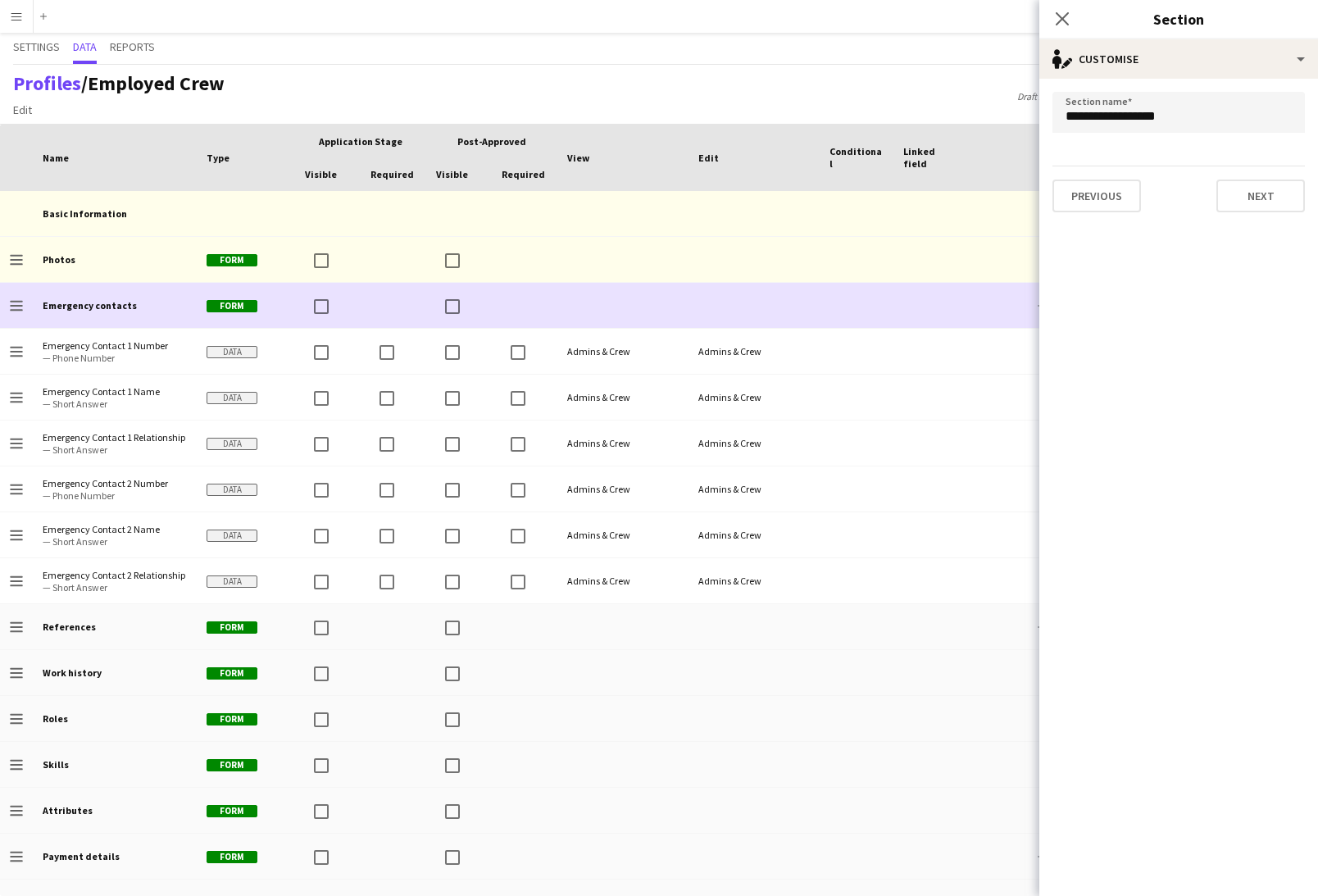
click at [857, 316] on div at bounding box center [857, 305] width 74 height 45
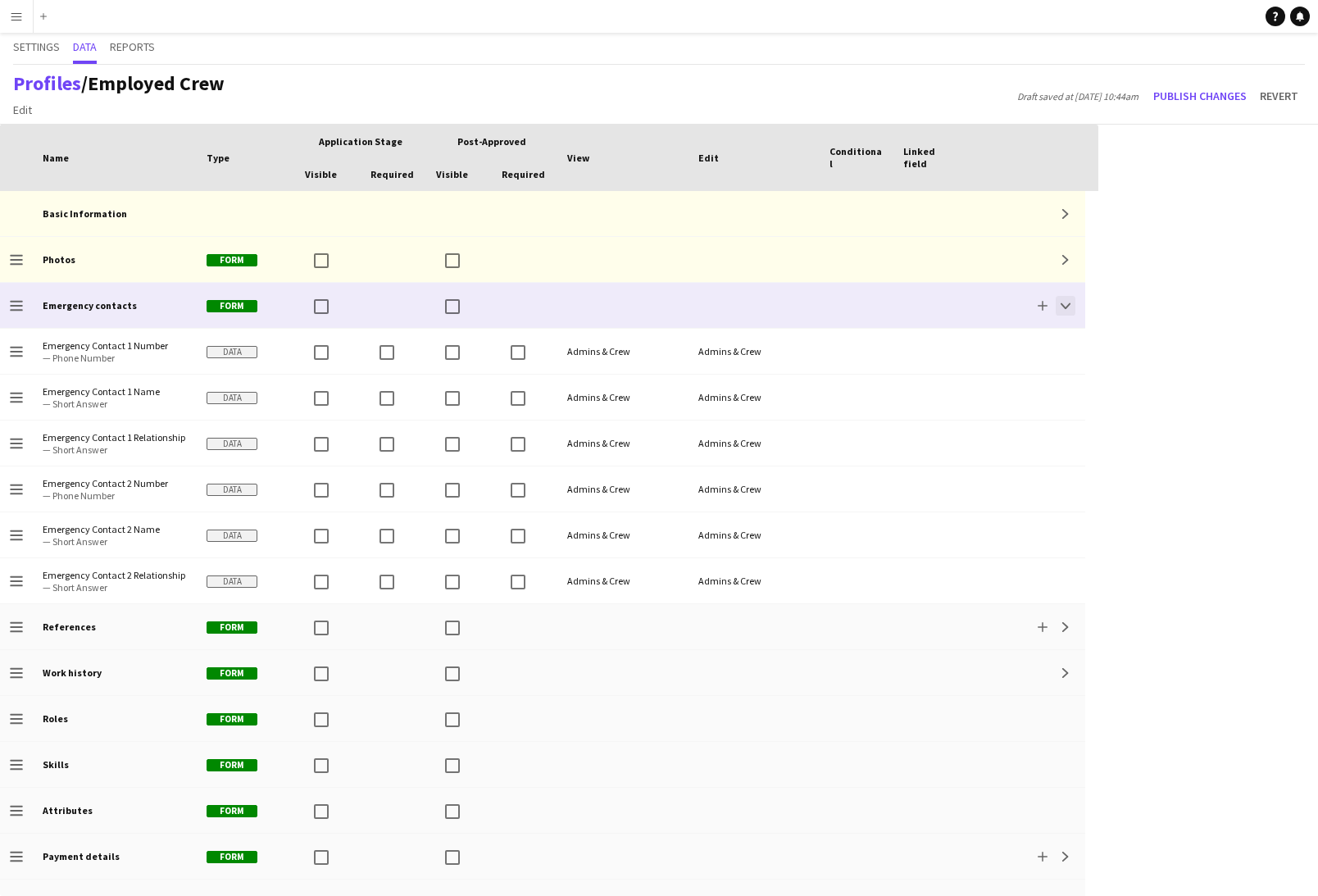
click at [1070, 307] on app-icon "Collapse" at bounding box center [1065, 305] width 10 height 10
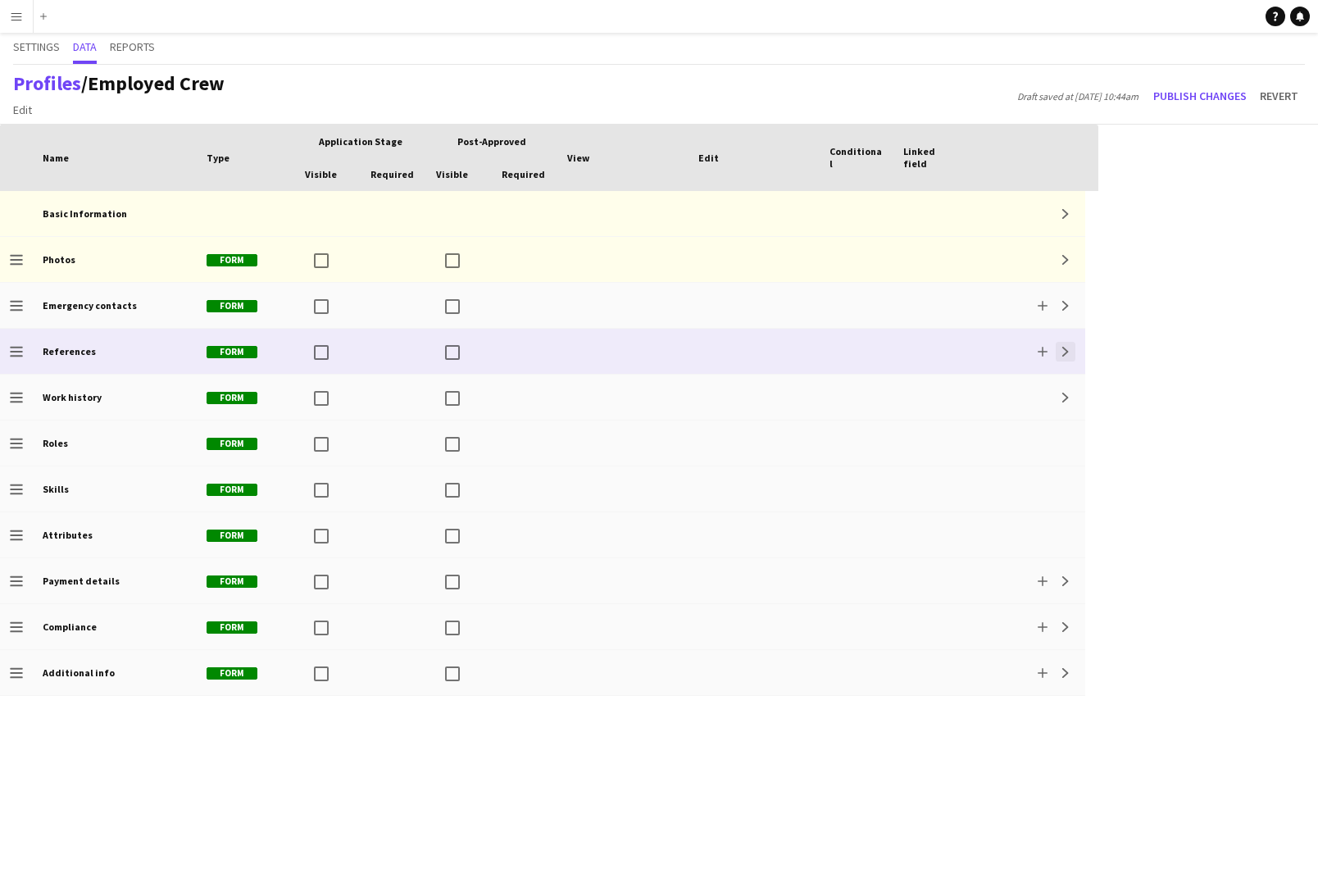
click at [1067, 354] on app-icon "Expand" at bounding box center [1065, 351] width 10 height 10
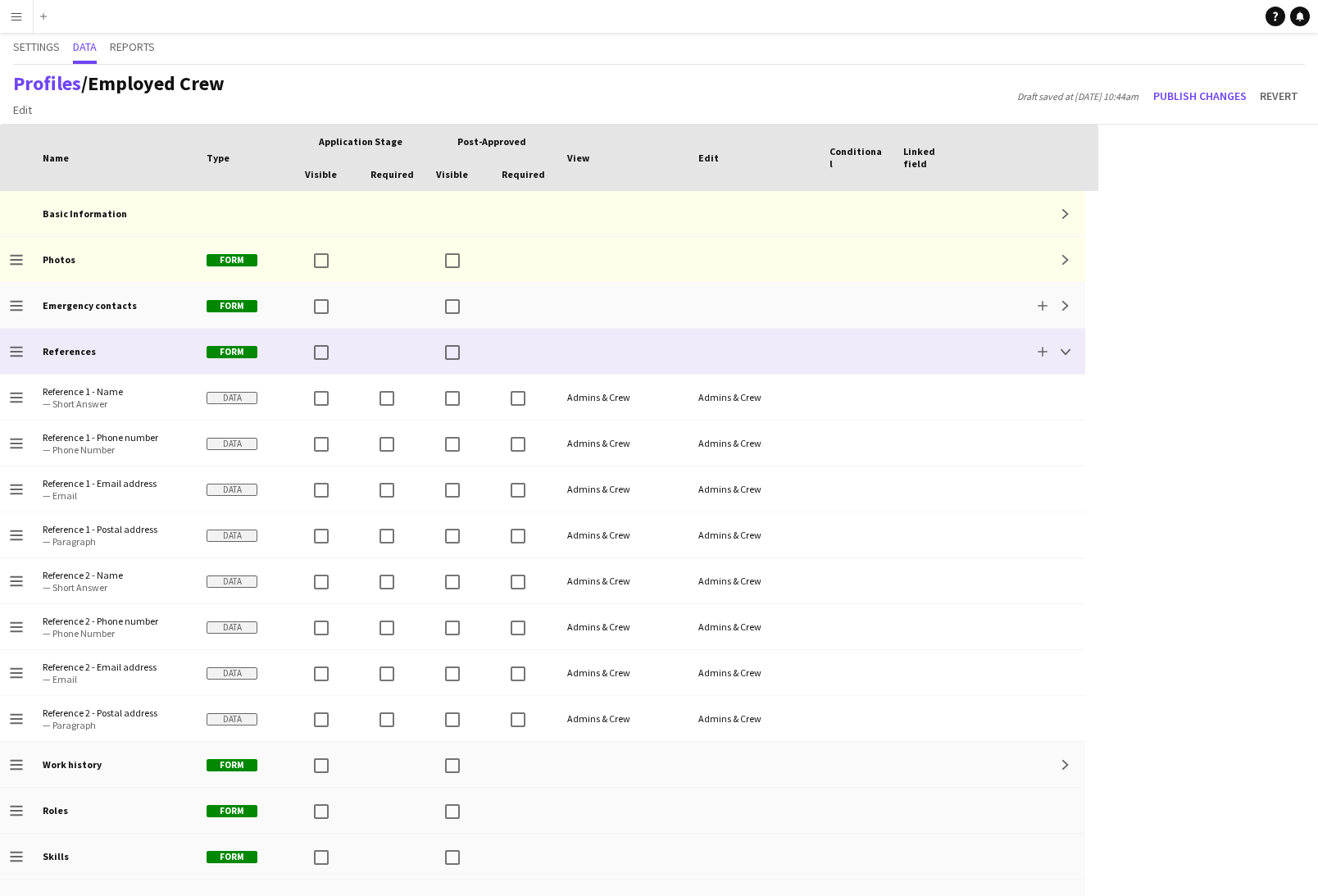
click at [930, 357] on div at bounding box center [930, 351] width 74 height 45
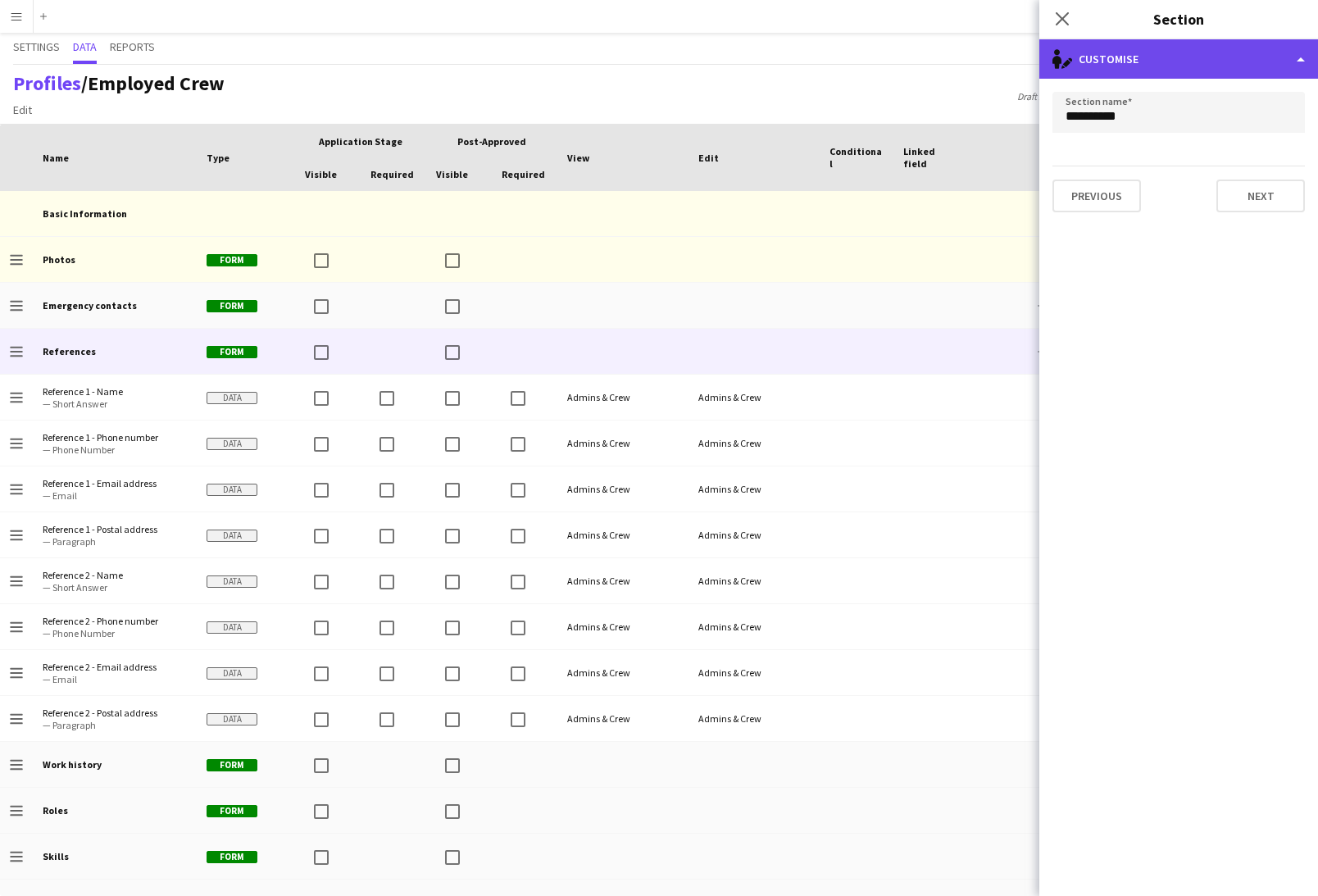
click at [1251, 60] on div "single-neutral-actions-edit-1 Customise" at bounding box center [1179, 59] width 279 height 39
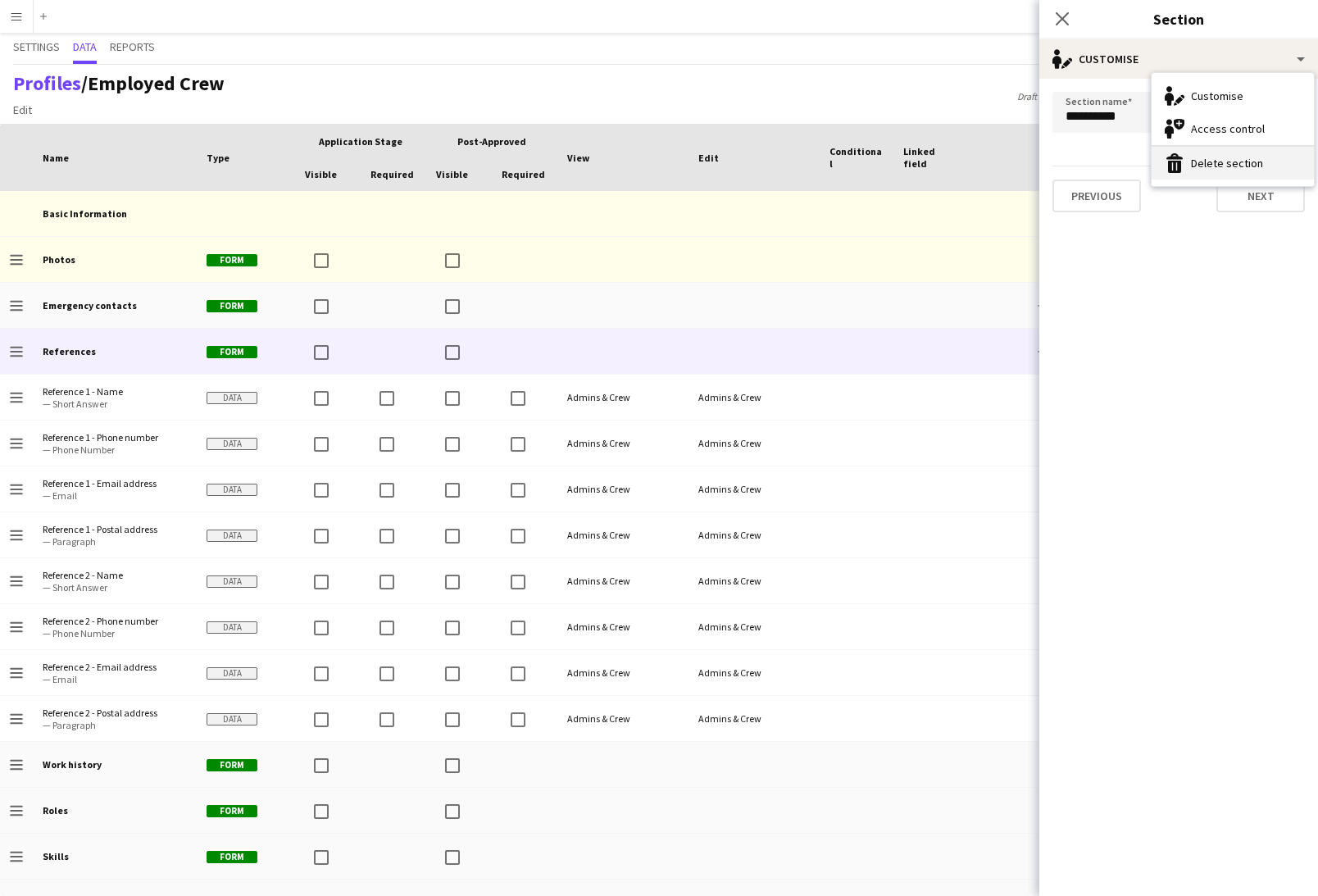
click at [1228, 160] on button "Delete section Delete section" at bounding box center [1232, 162] width 162 height 32
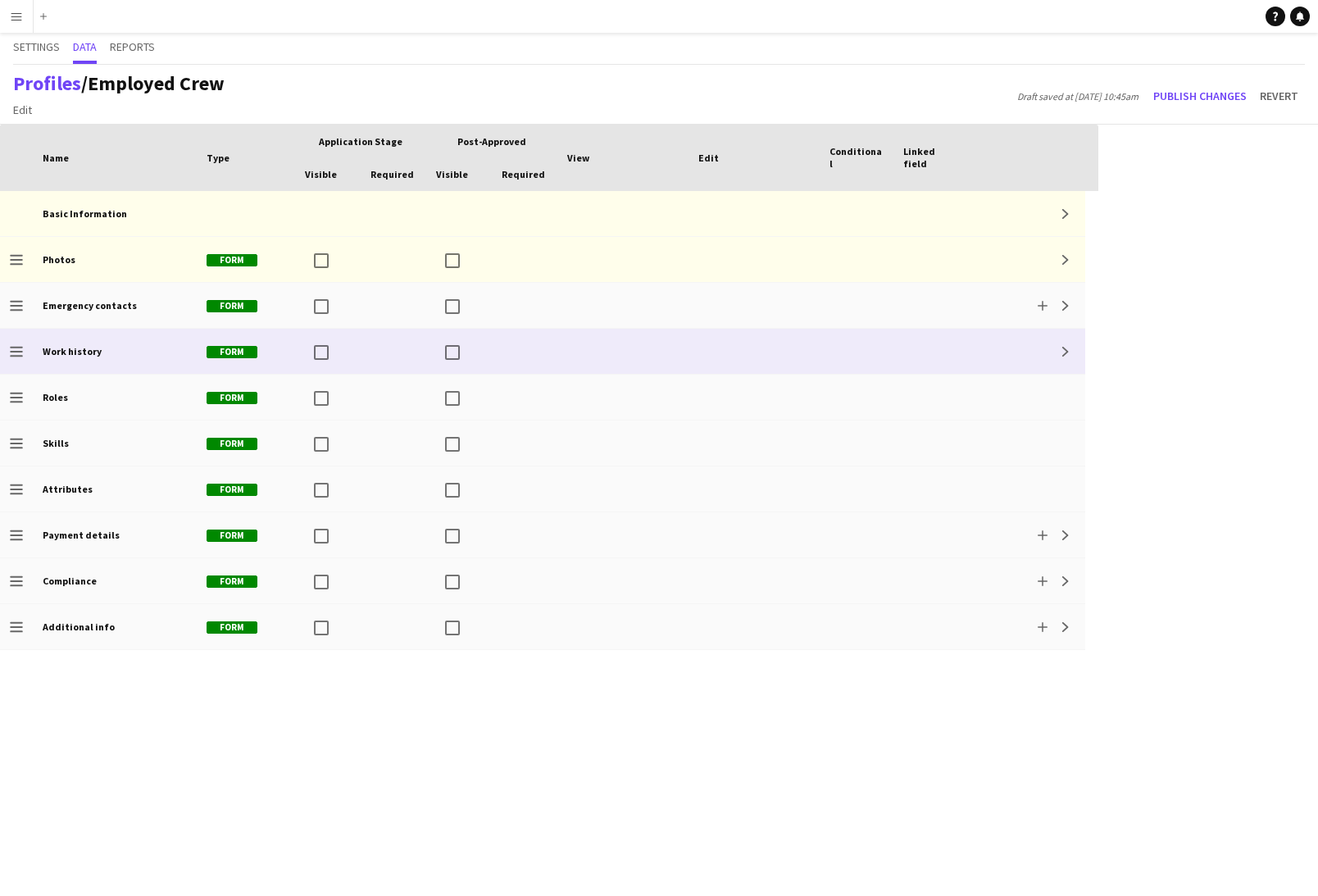
click at [944, 359] on div at bounding box center [930, 351] width 74 height 45
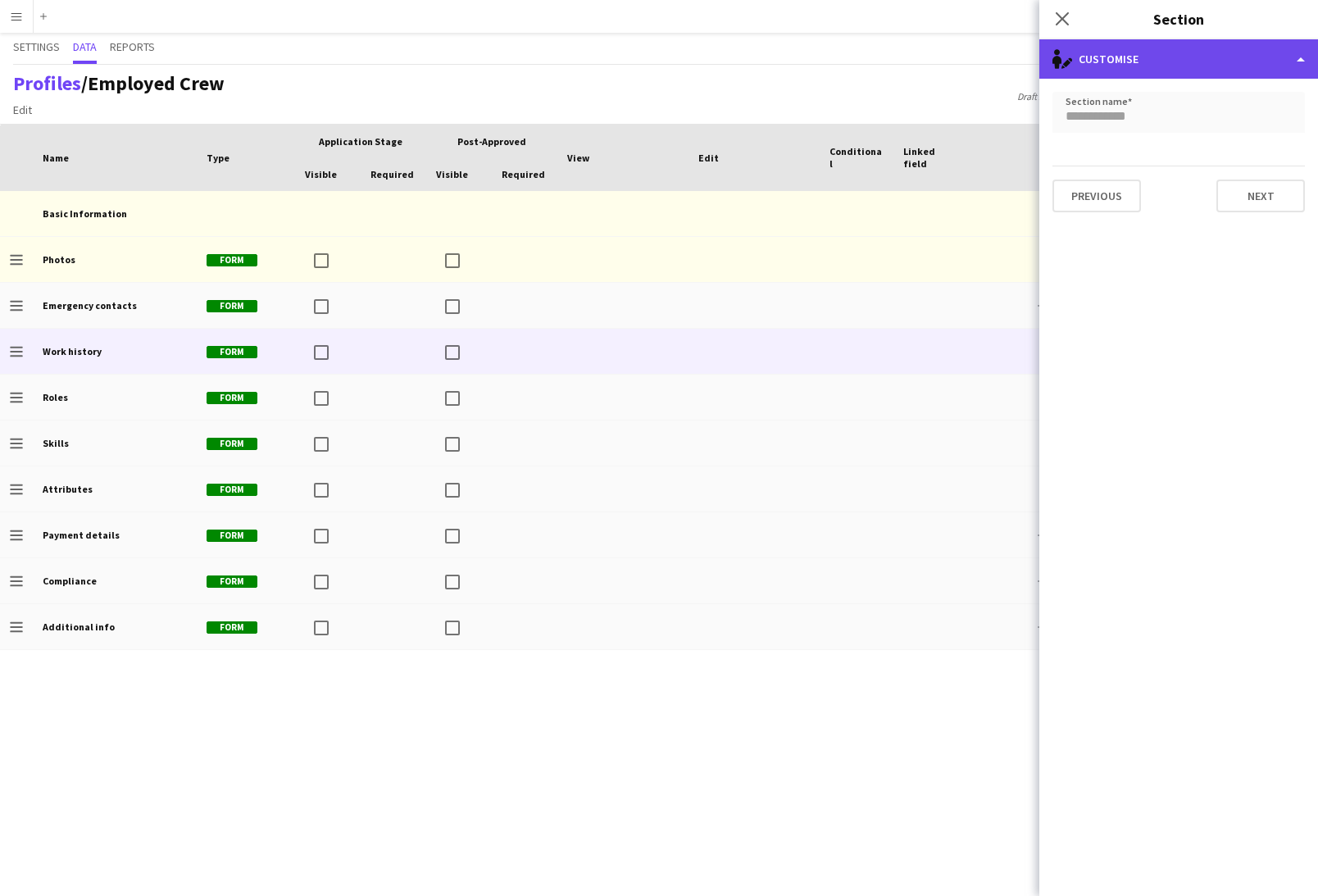
click at [1119, 68] on div "single-neutral-actions-edit-1 Customise" at bounding box center [1179, 59] width 279 height 39
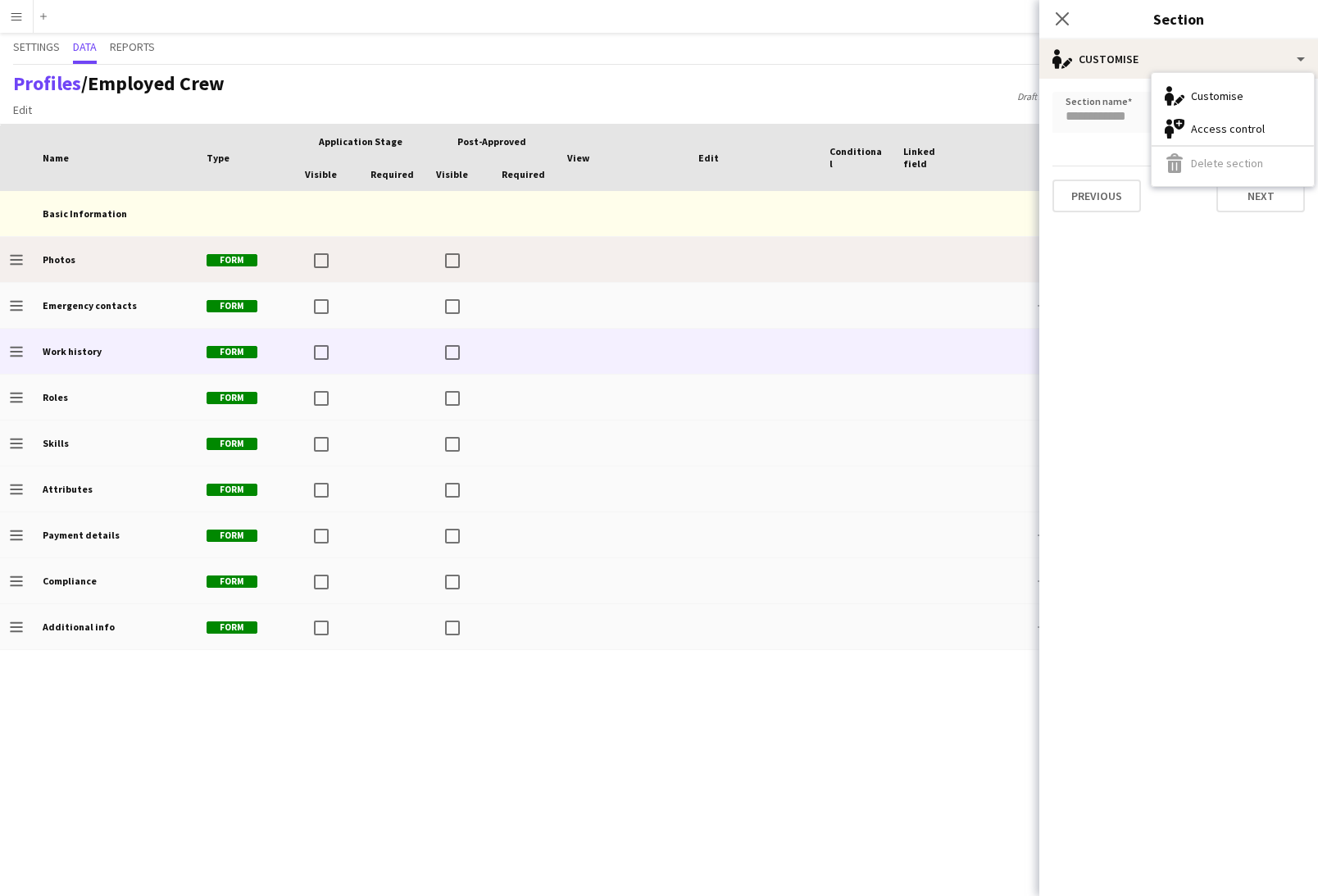
click at [937, 281] on div at bounding box center [930, 259] width 74 height 45
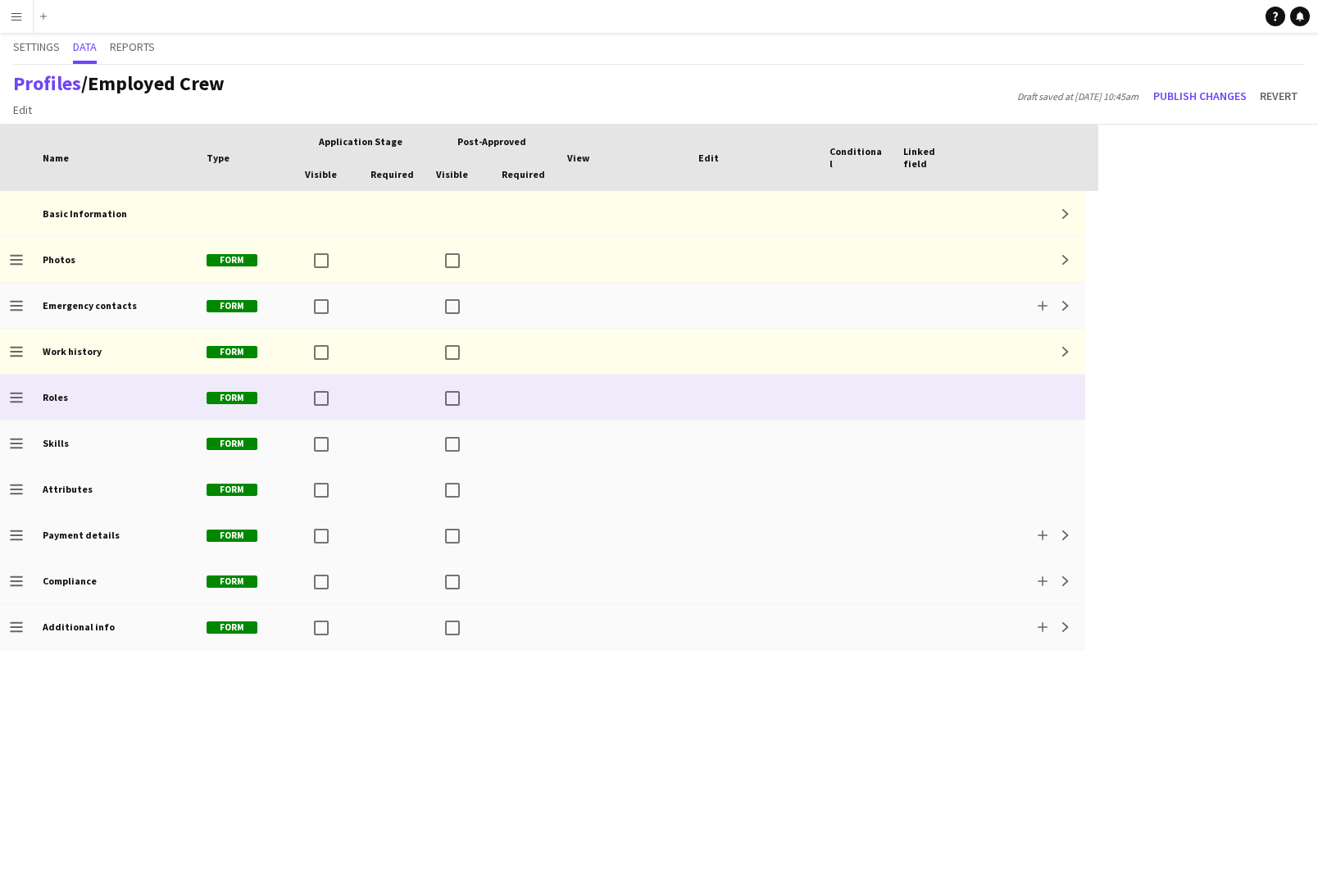
click at [866, 402] on div at bounding box center [857, 396] width 74 height 45
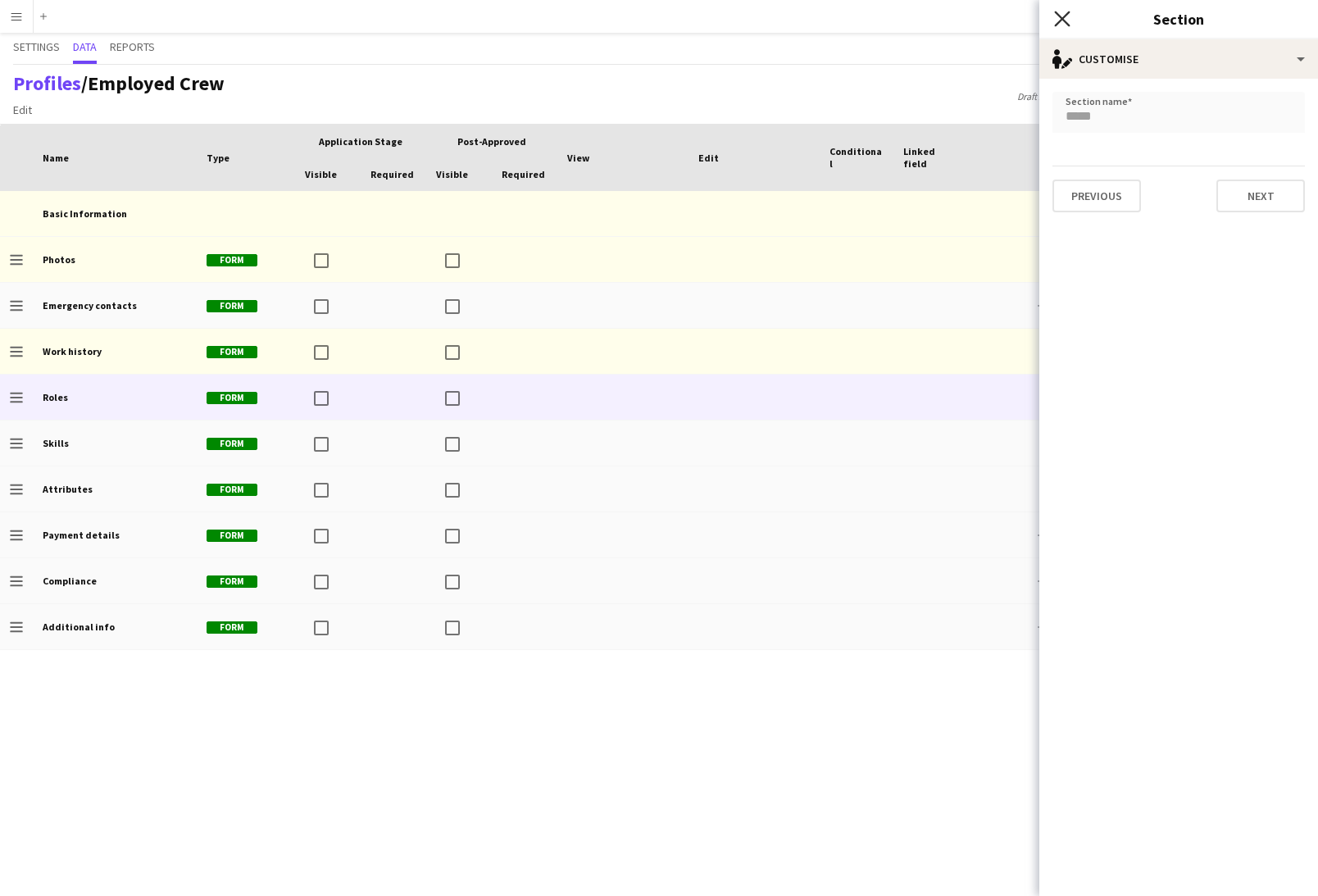
click at [1061, 20] on icon at bounding box center [1062, 18] width 16 height 16
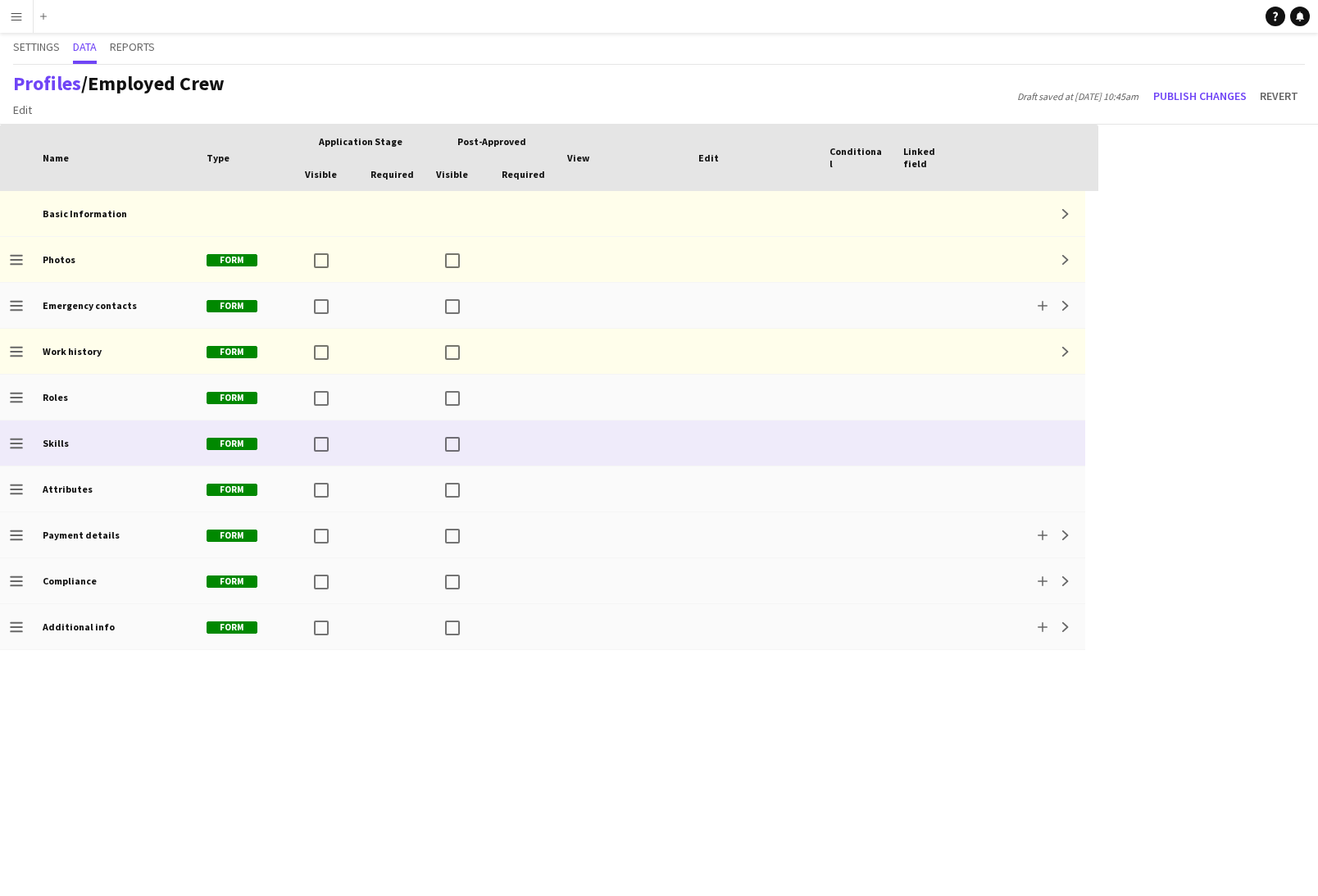
click at [559, 447] on div at bounding box center [623, 443] width 132 height 45
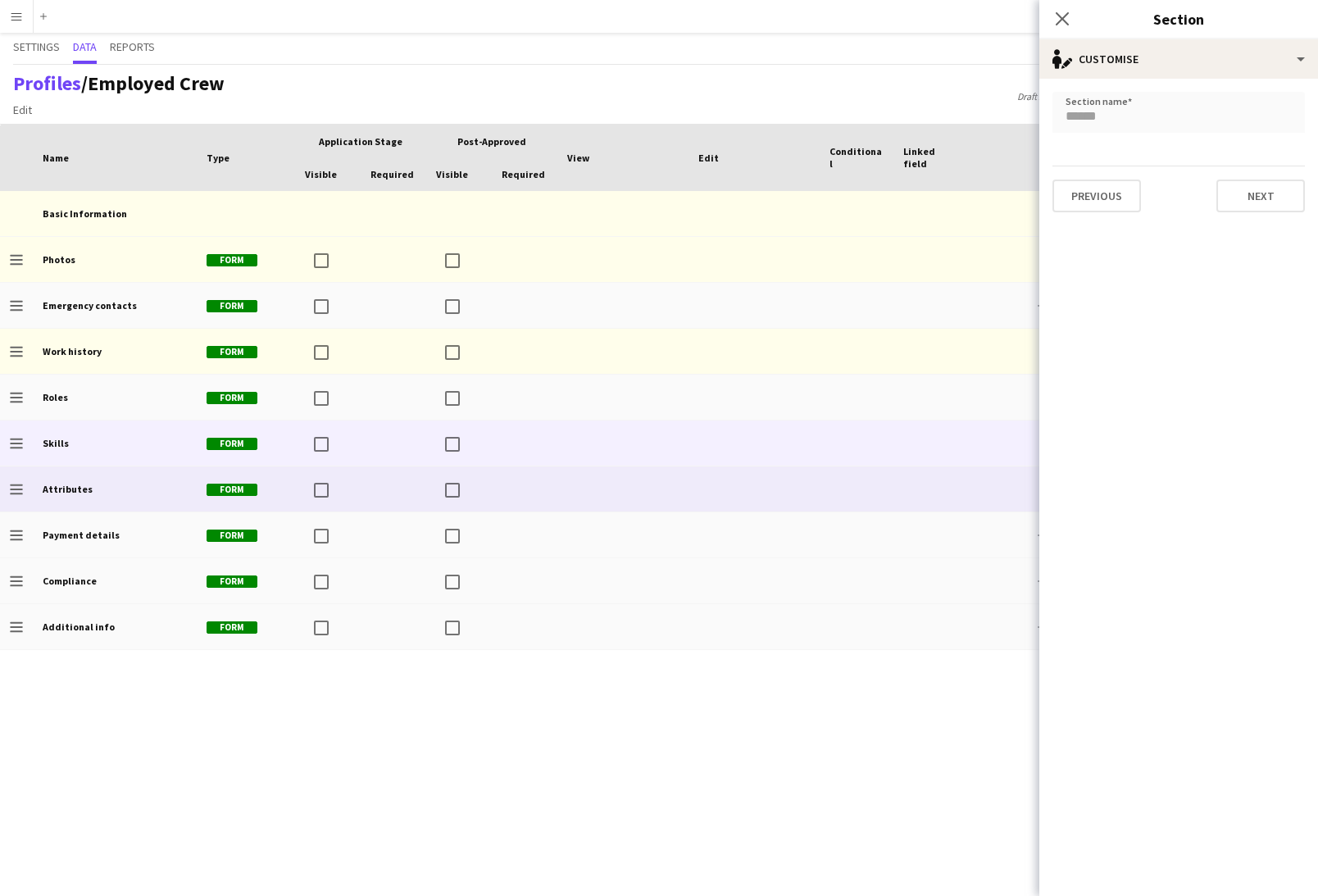
click at [593, 486] on div at bounding box center [623, 488] width 132 height 45
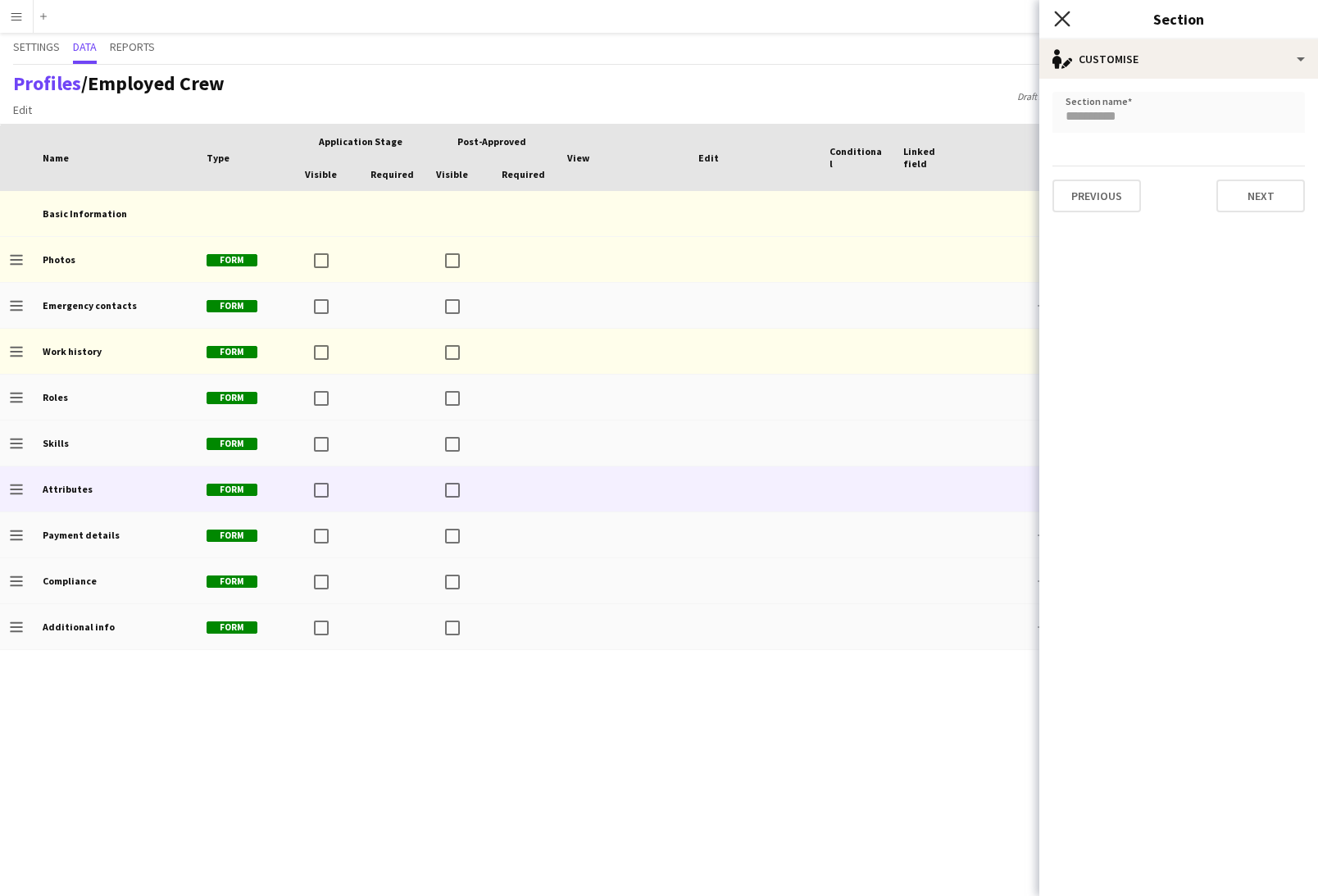
click at [1061, 19] on icon at bounding box center [1062, 18] width 16 height 16
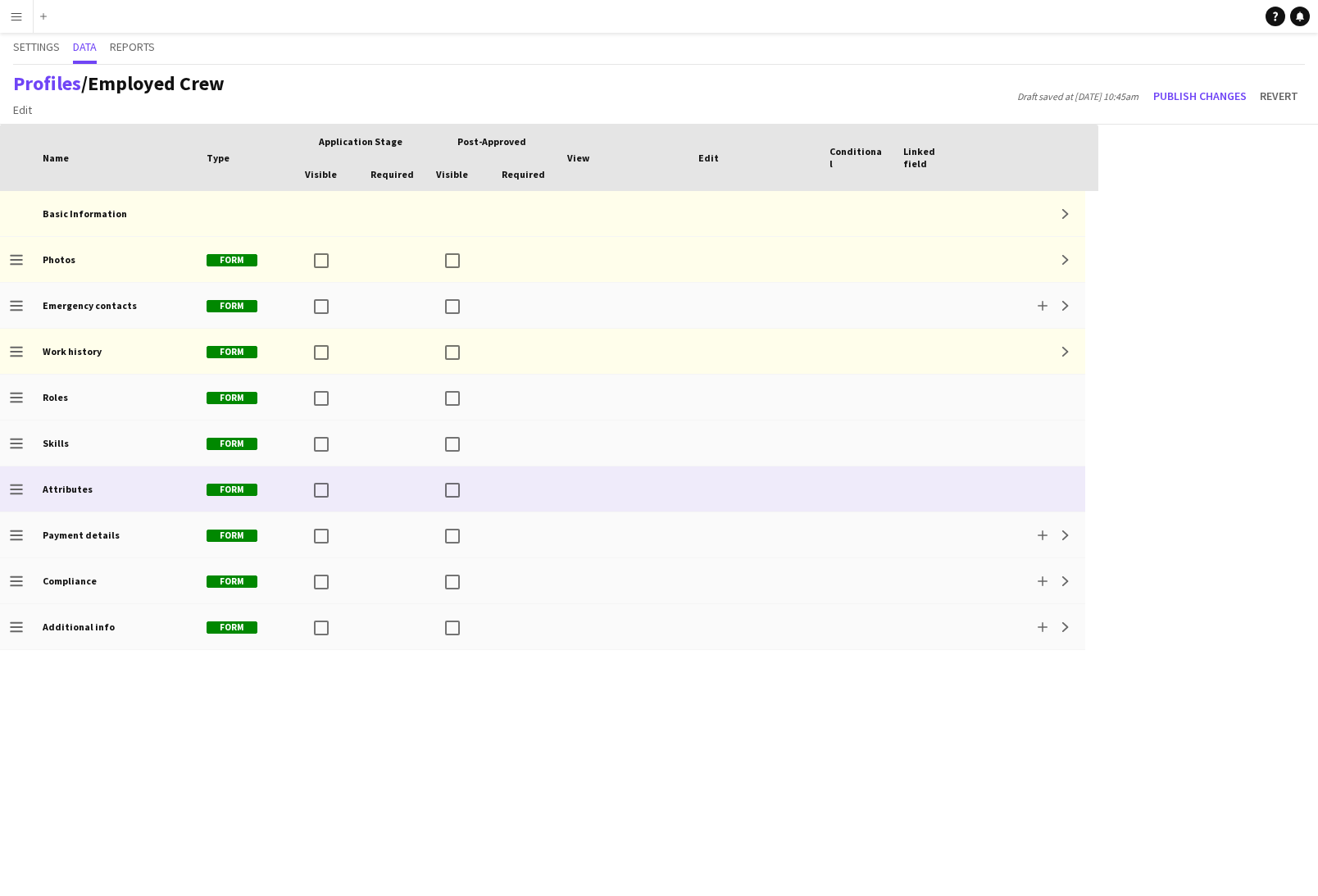
click at [723, 497] on div at bounding box center [754, 488] width 132 height 45
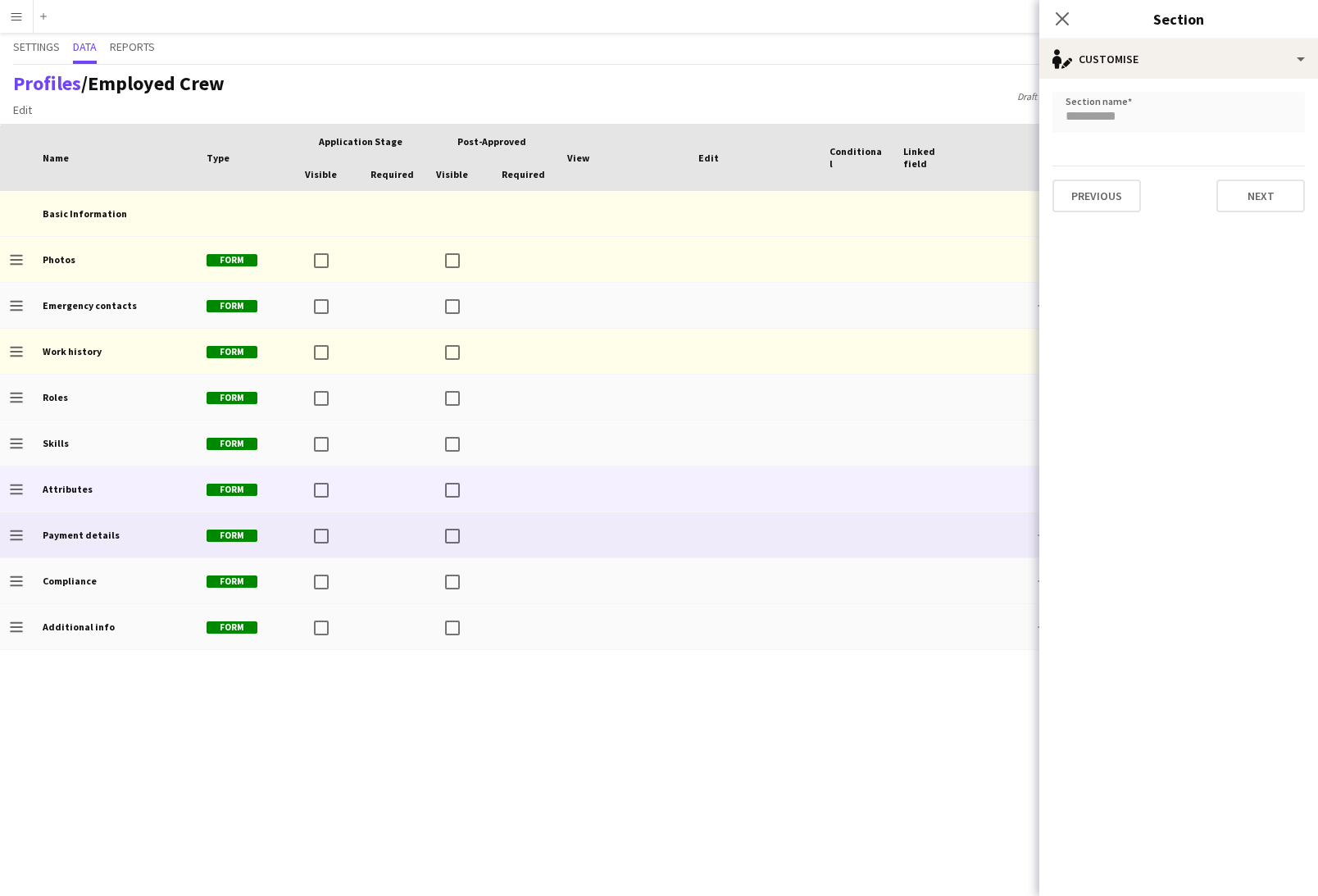
click at [544, 544] on div at bounding box center [524, 534] width 66 height 45
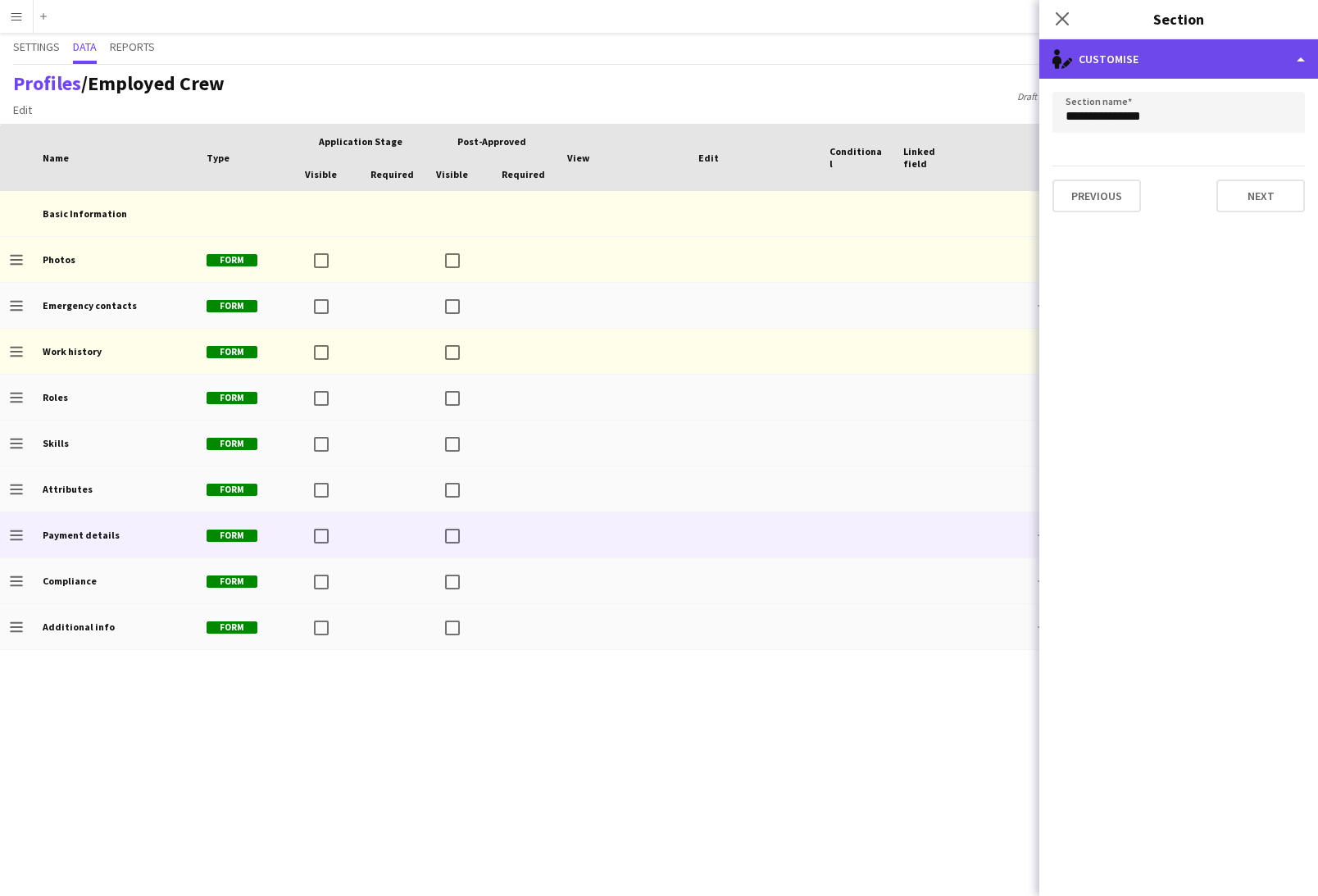
click at [1149, 60] on div "single-neutral-actions-edit-1 Customise" at bounding box center [1179, 59] width 279 height 39
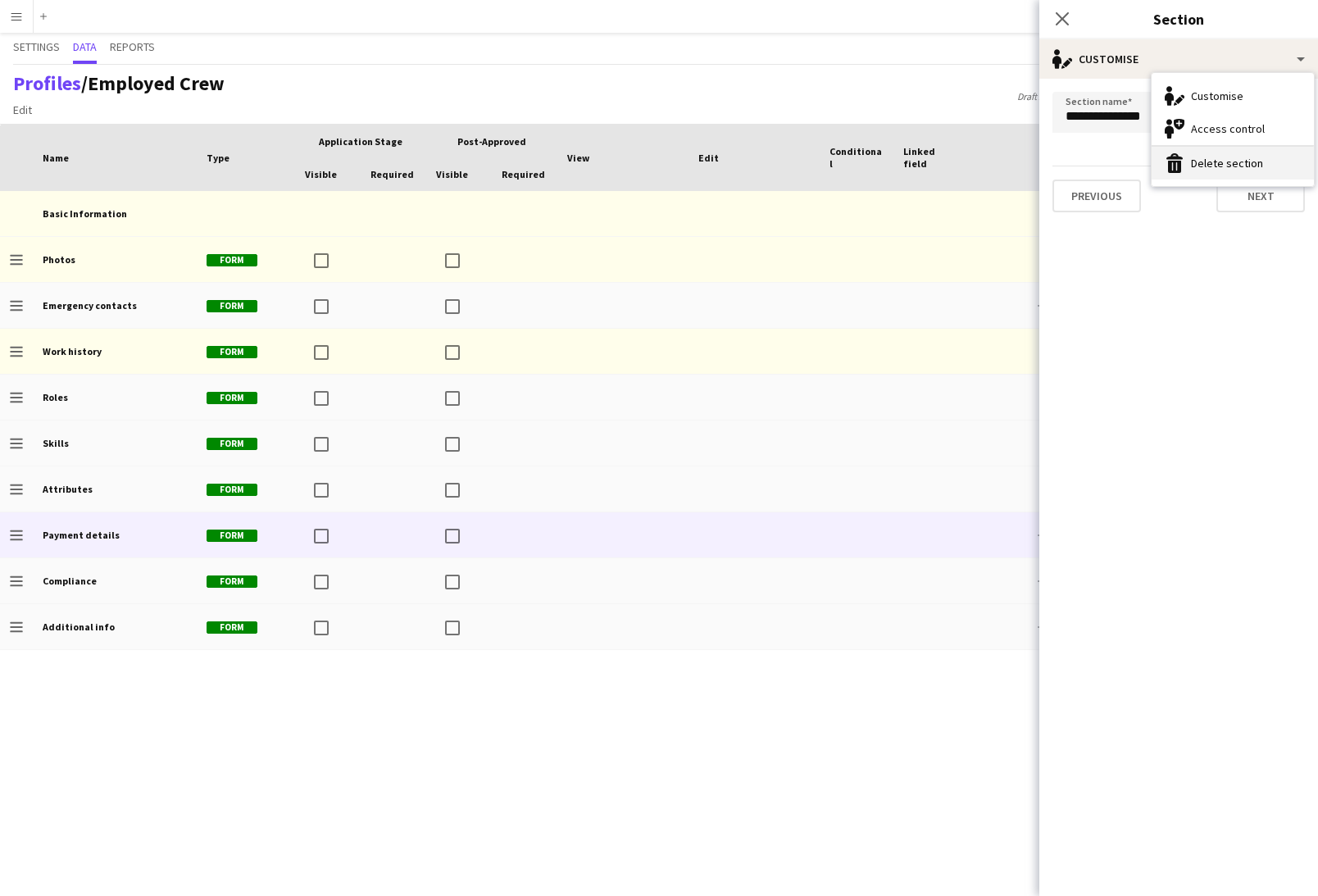
click at [1227, 169] on button "Delete section Delete section" at bounding box center [1232, 162] width 162 height 32
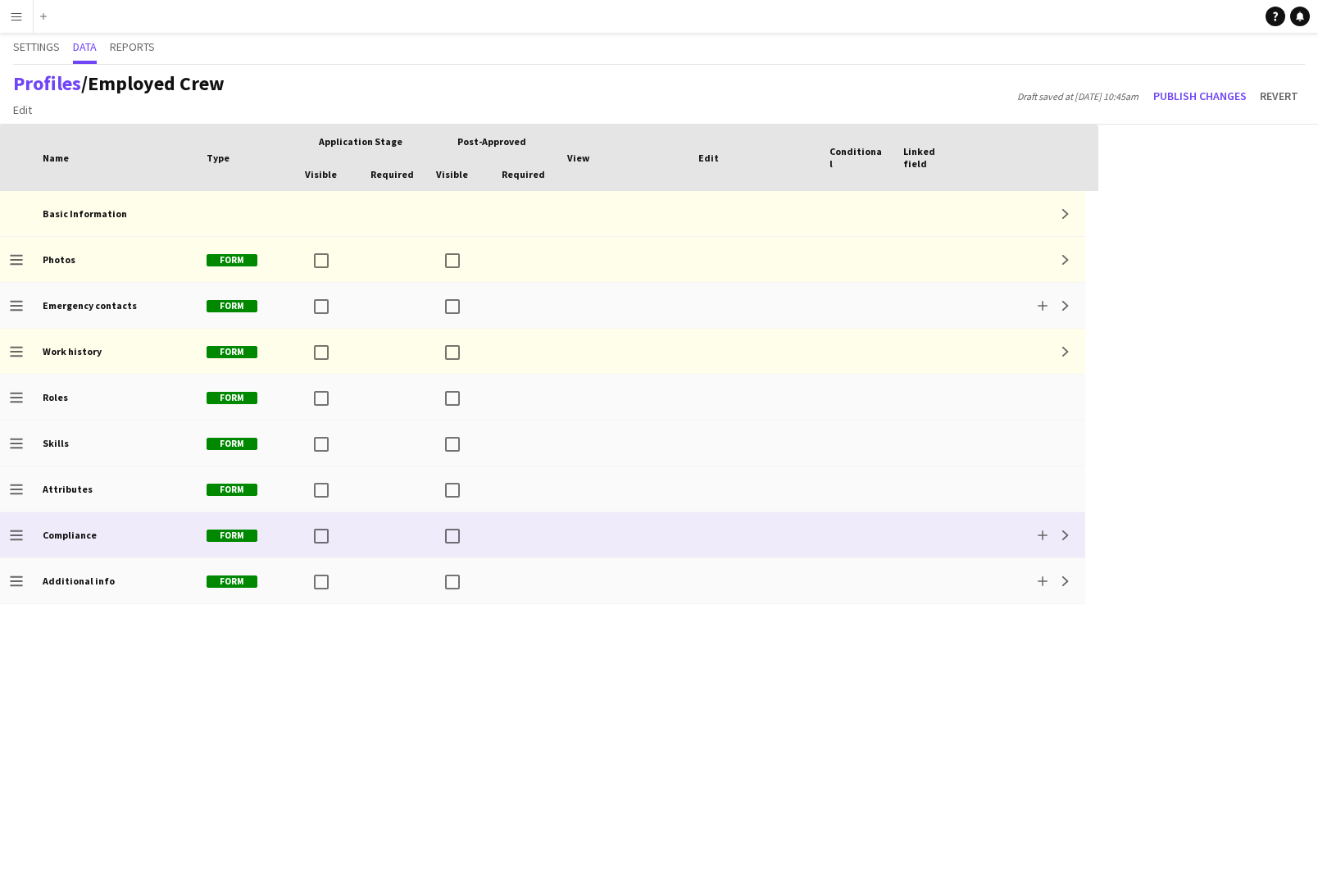
click at [597, 533] on div at bounding box center [623, 534] width 132 height 45
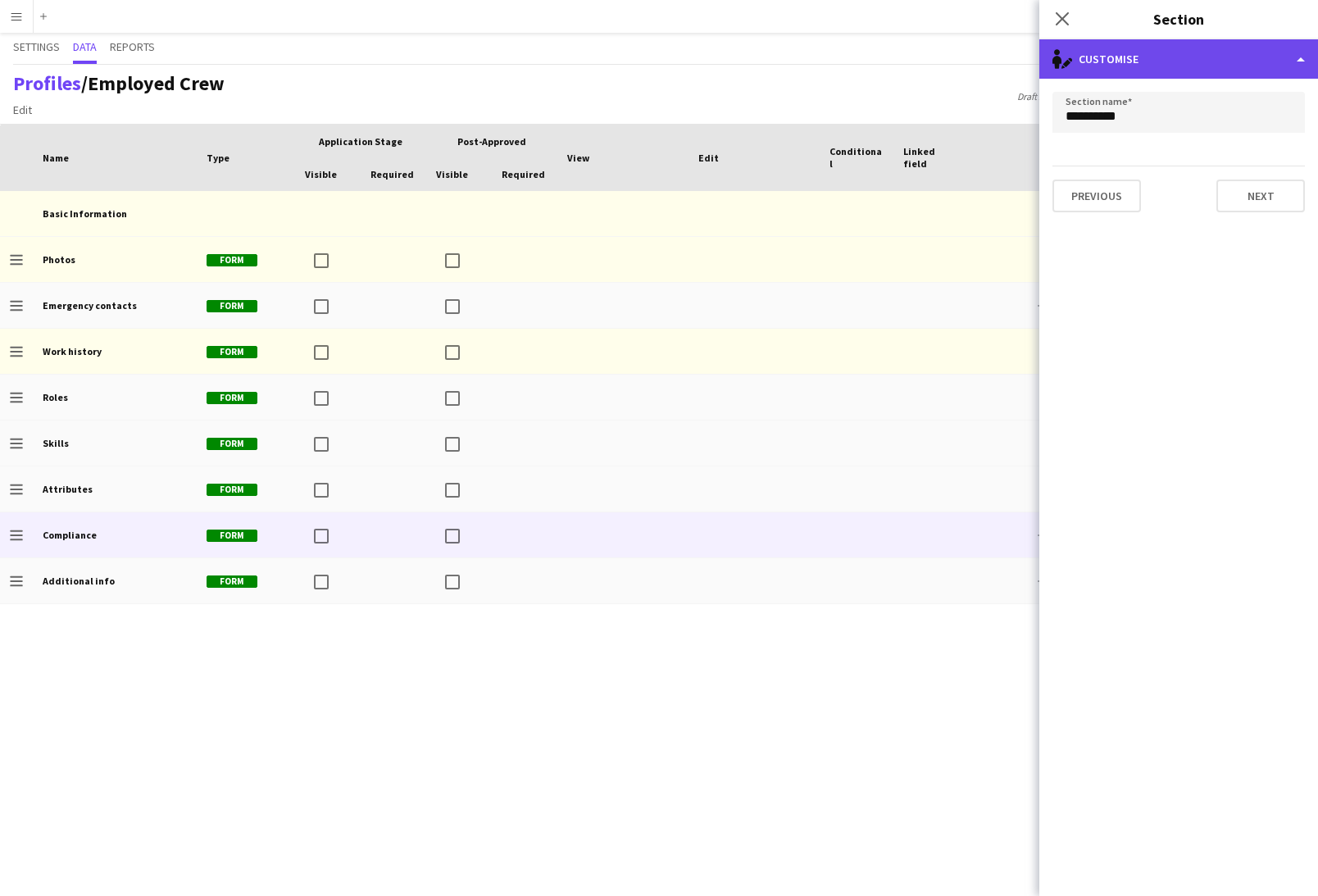
click at [1134, 62] on div "single-neutral-actions-edit-1 Customise" at bounding box center [1179, 59] width 279 height 39
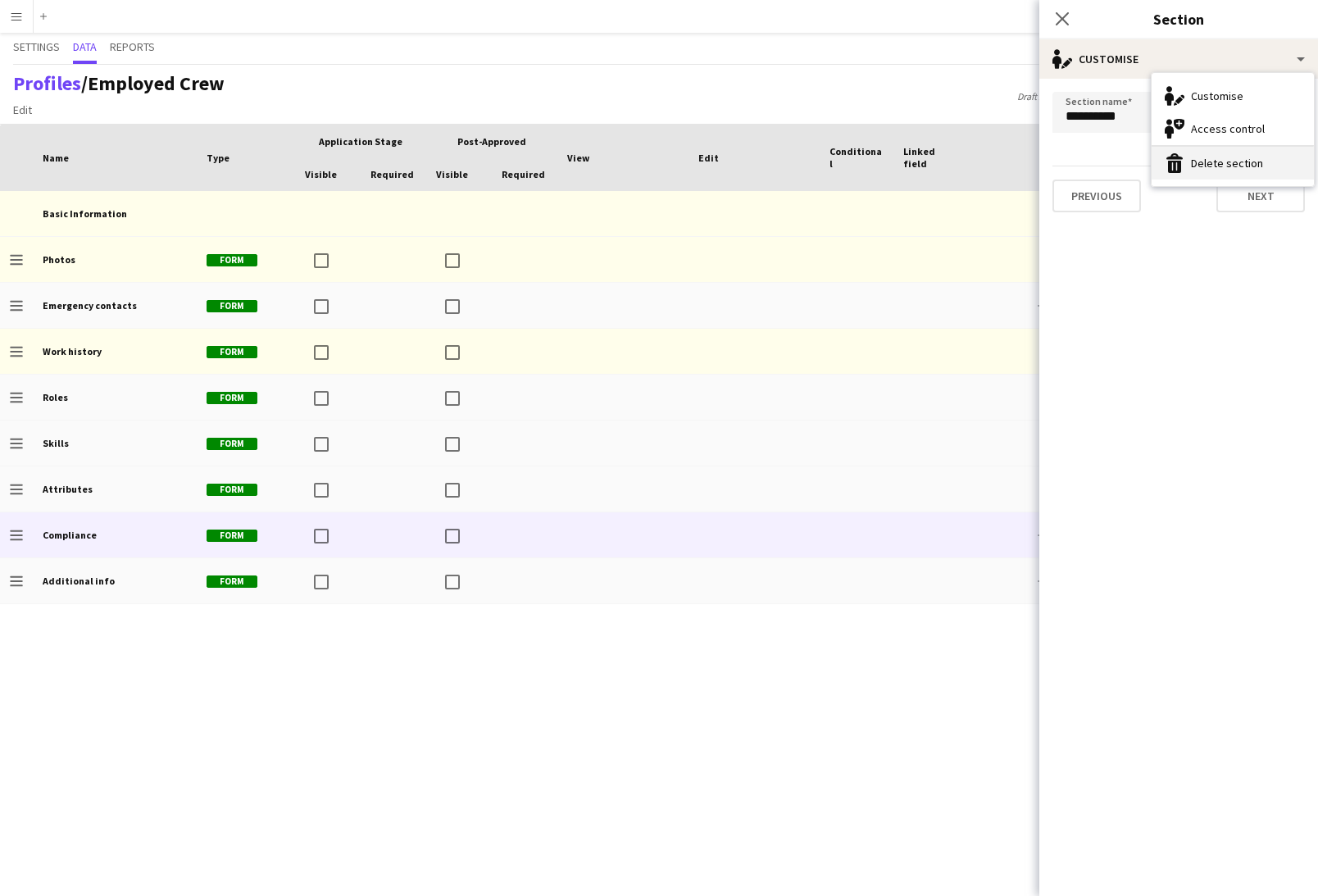
click at [1208, 160] on button "Delete section Delete section" at bounding box center [1232, 162] width 162 height 32
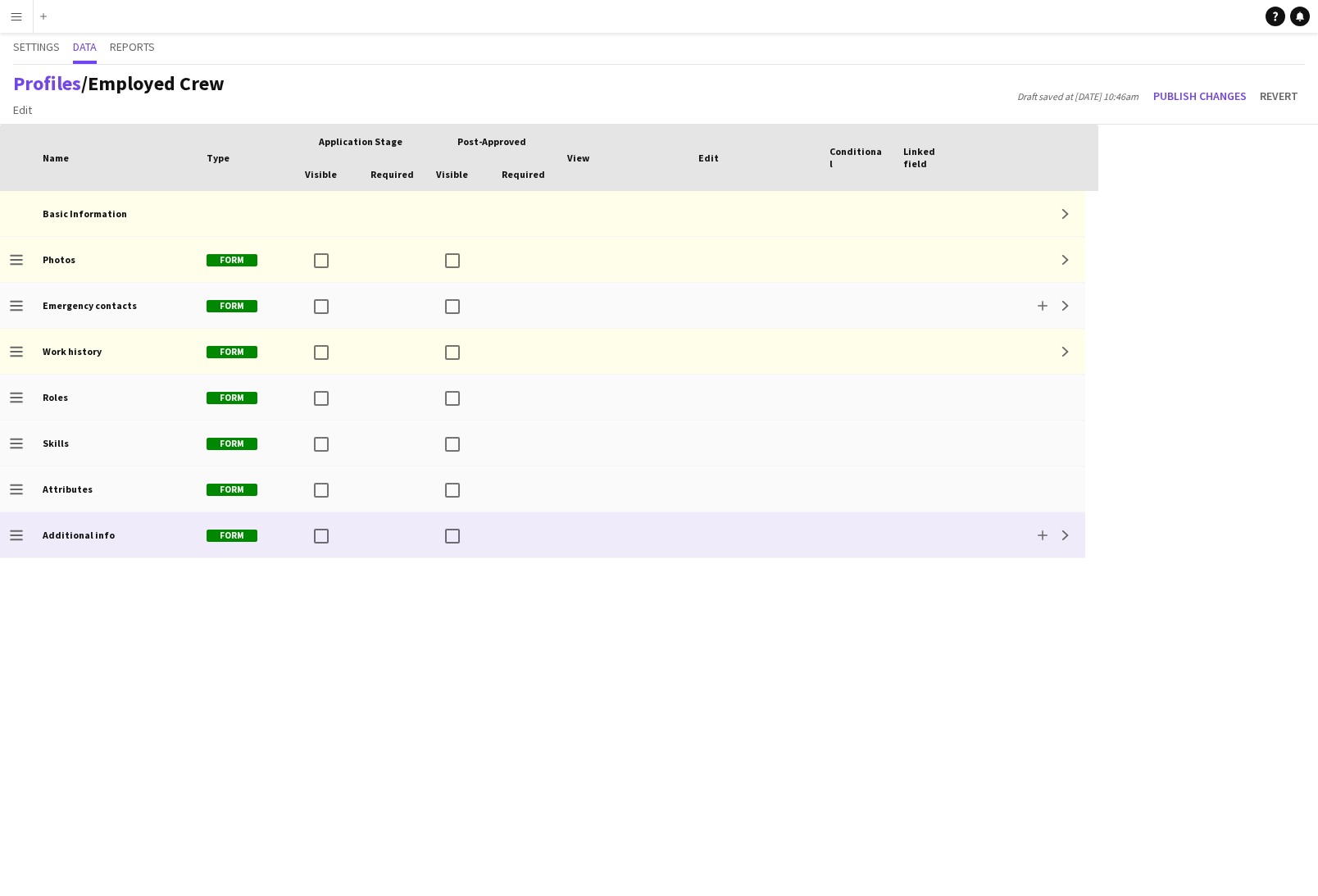
click at [619, 536] on div at bounding box center [623, 534] width 132 height 45
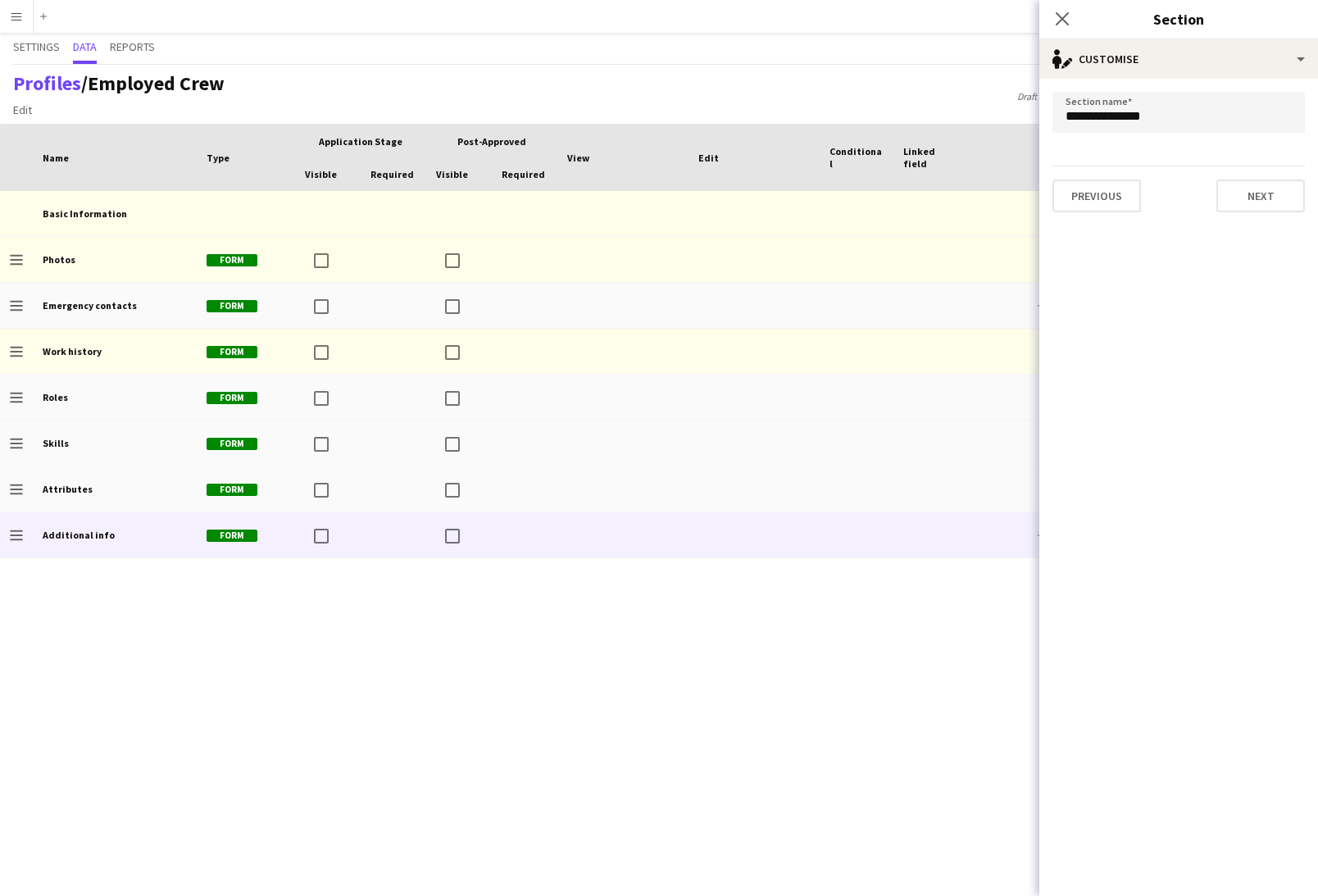
click at [1000, 662] on div "Basic Information Expand Drag to change order Photos Form Expand Drag to change…" at bounding box center [549, 544] width 1099 height 705
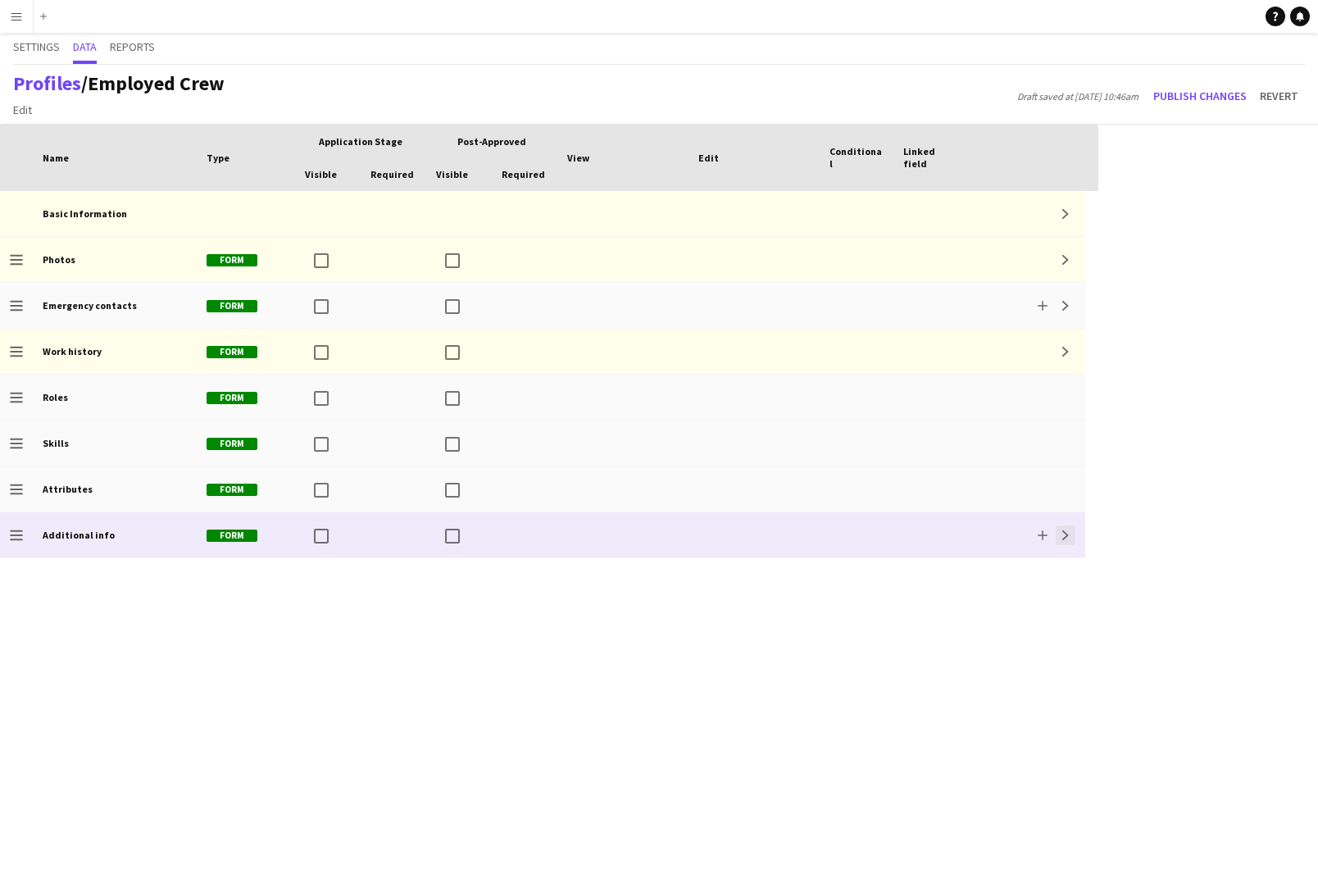
click at [1070, 536] on button "Expand" at bounding box center [1065, 535] width 19 height 19
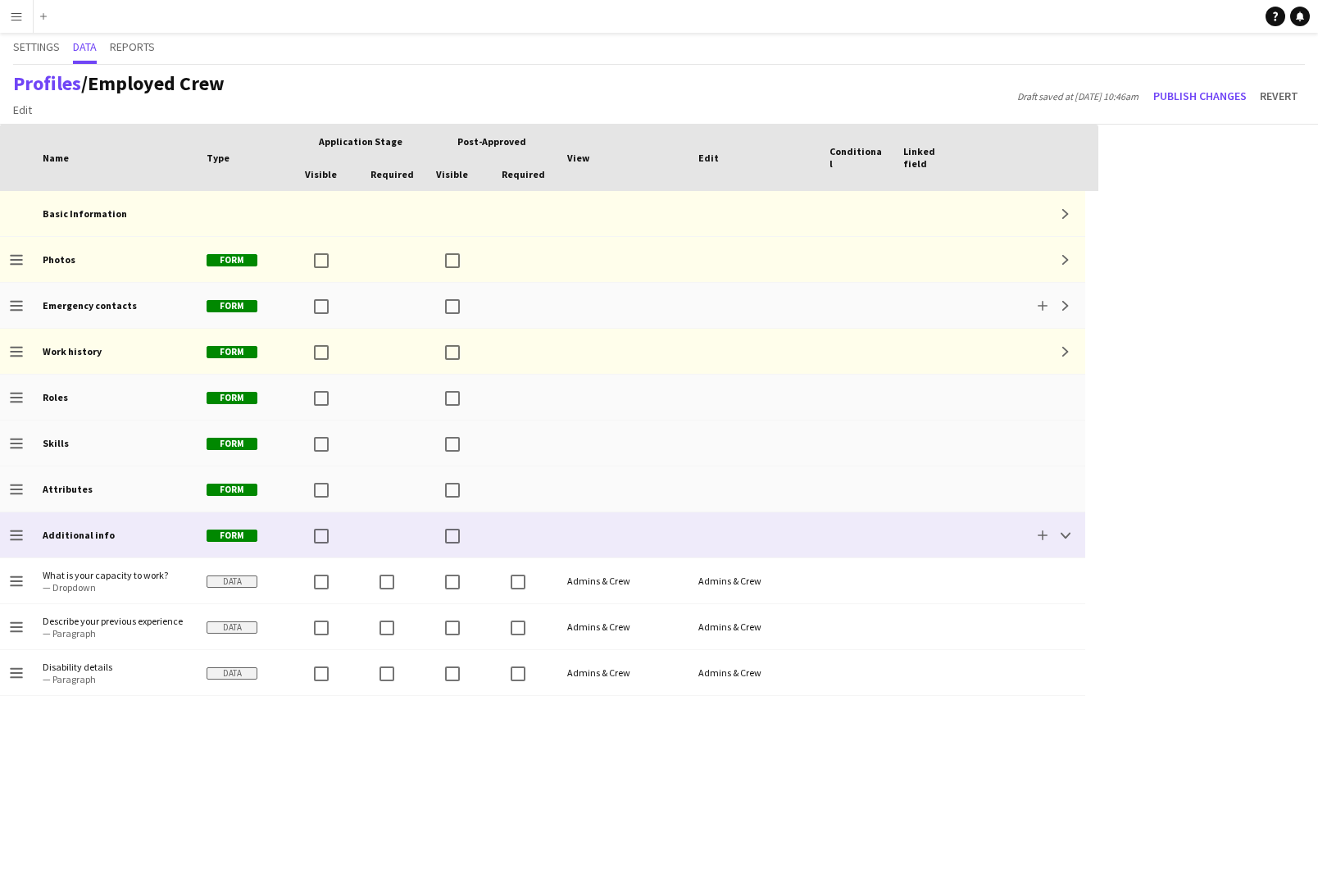
click at [548, 535] on div at bounding box center [524, 534] width 66 height 45
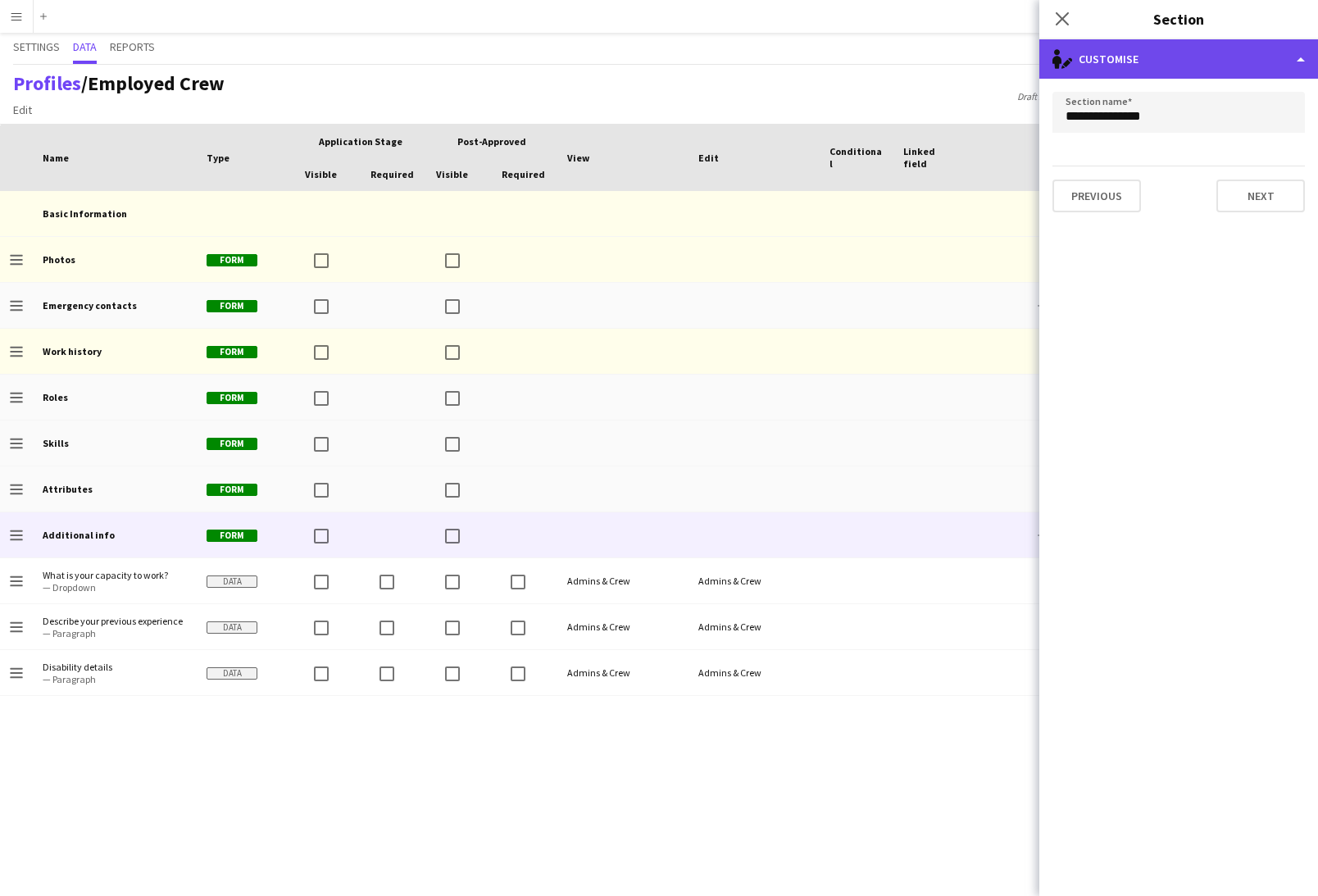
click at [1179, 54] on div "single-neutral-actions-edit-1 Customise" at bounding box center [1179, 59] width 279 height 39
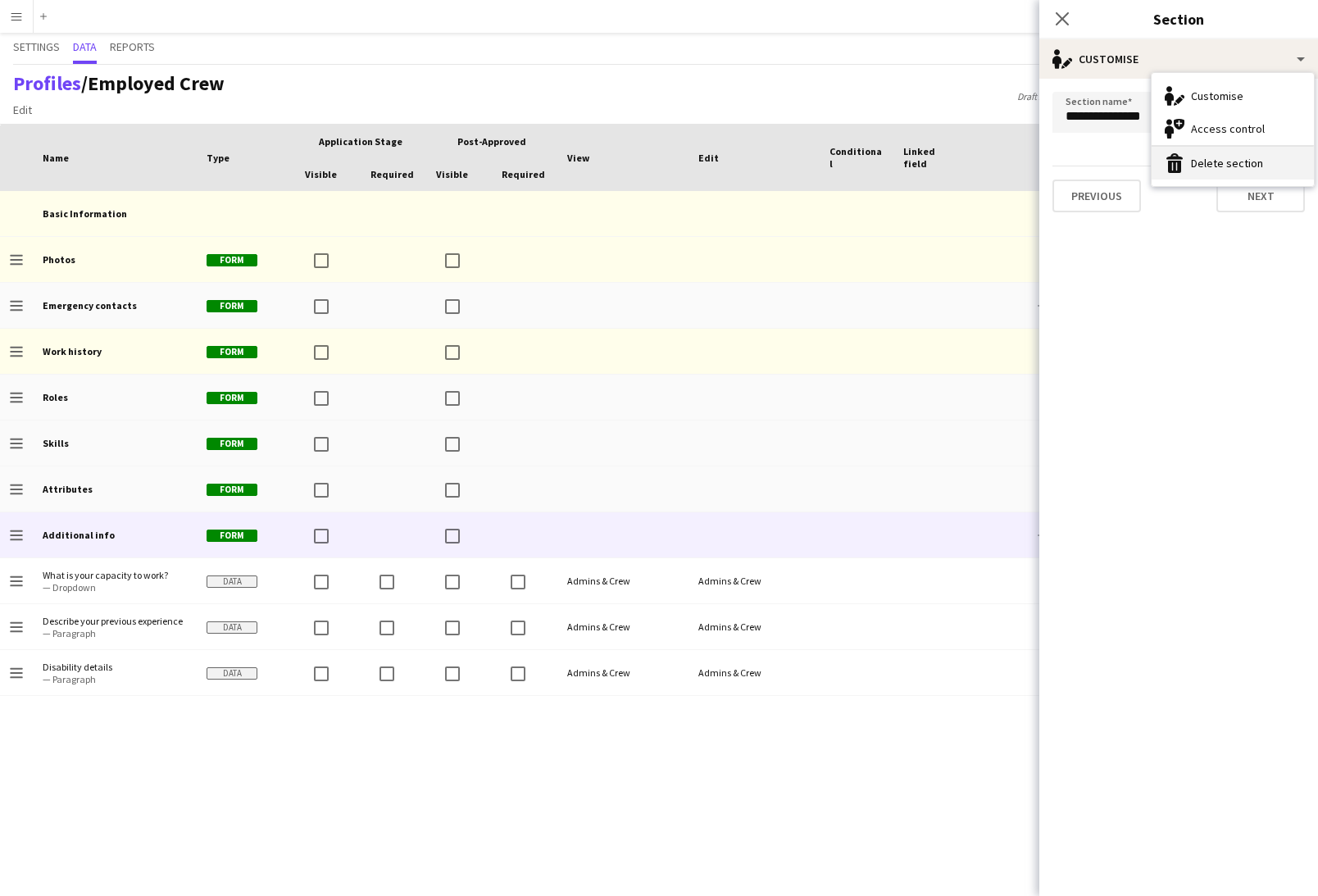
click at [1198, 158] on button "Delete section Delete section" at bounding box center [1232, 162] width 162 height 32
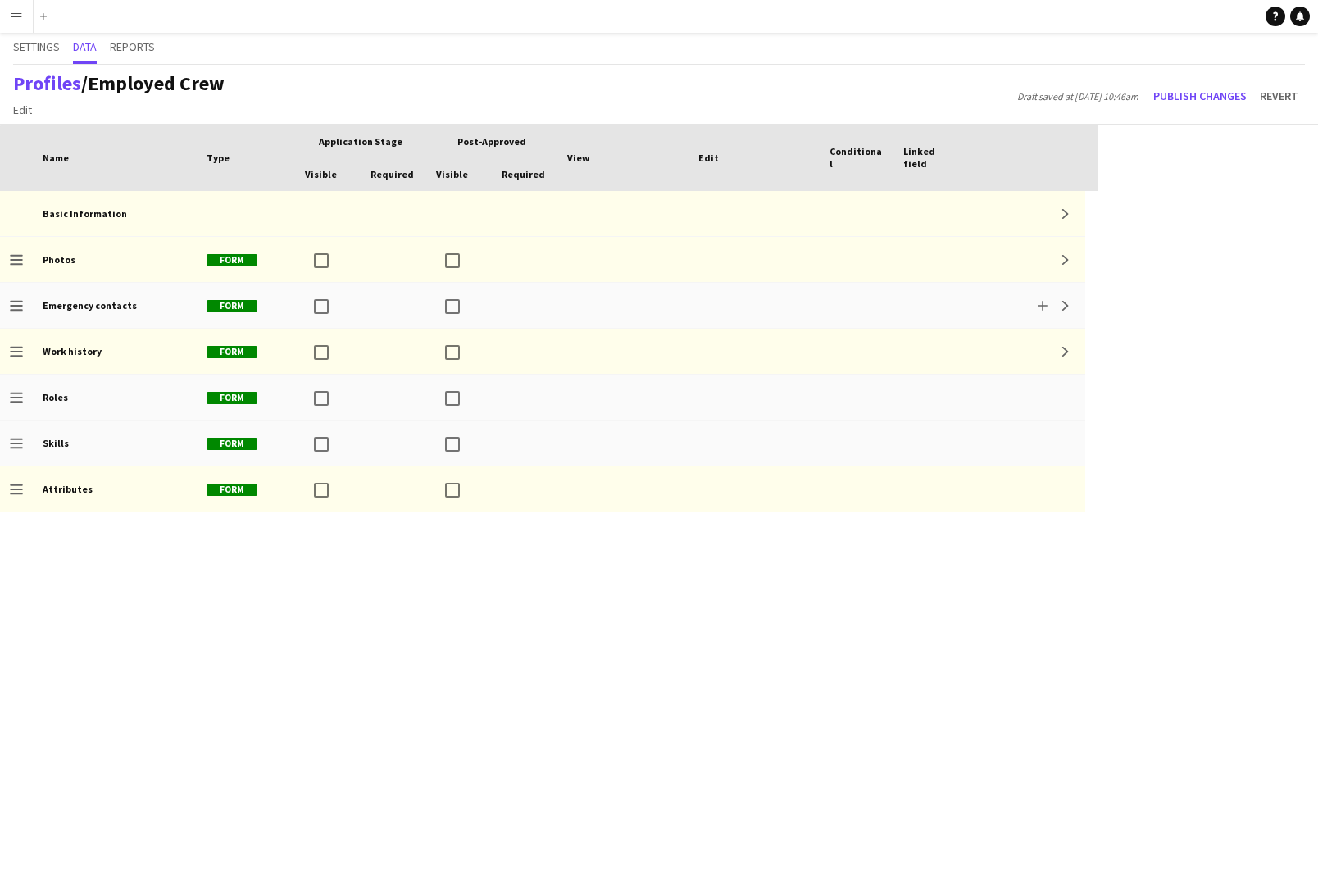
click at [425, 534] on div "Basic Information Expand Drag to change order Photos Form Expand Drag to change…" at bounding box center [549, 544] width 1099 height 705
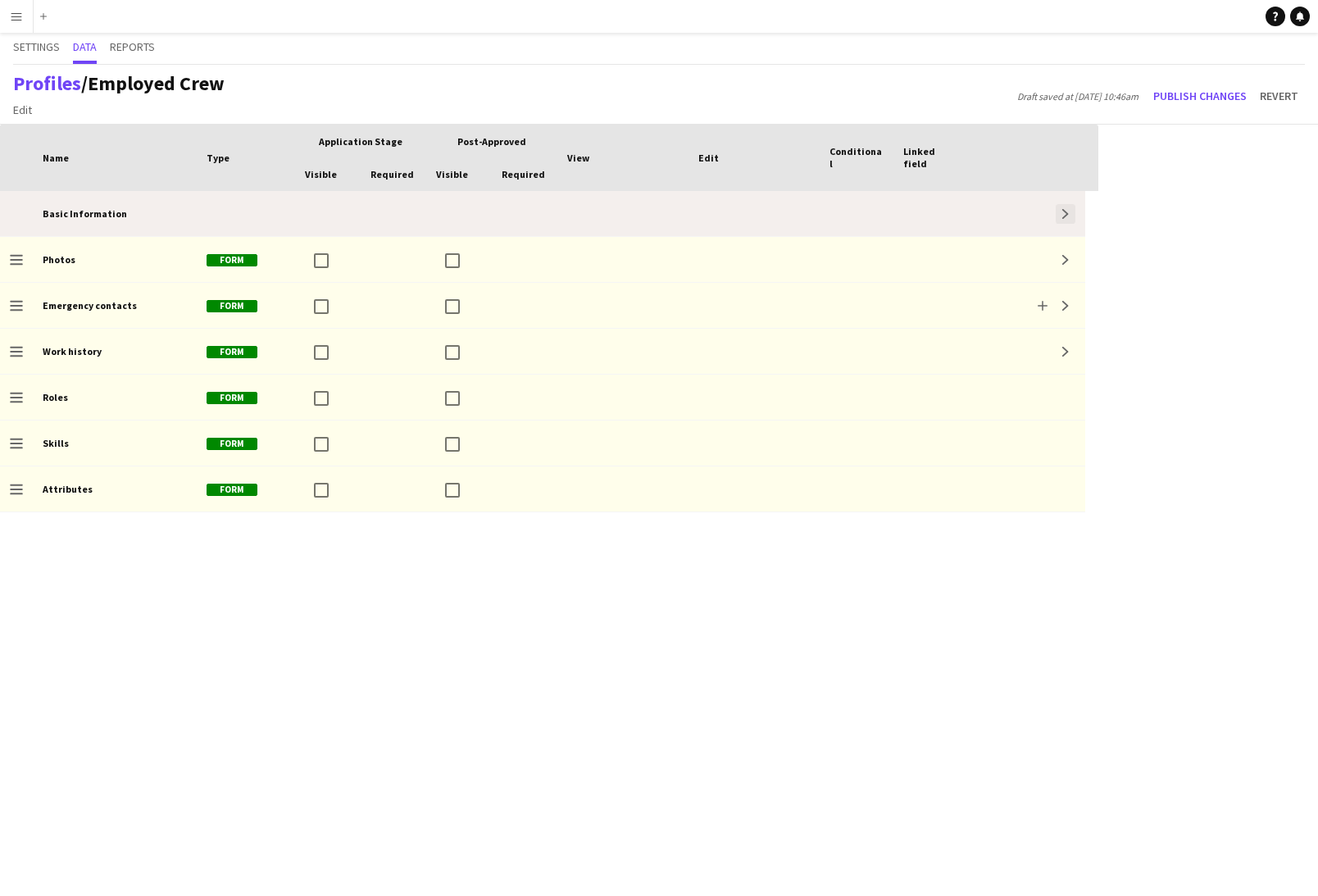
click at [1063, 217] on app-icon "Expand" at bounding box center [1065, 213] width 10 height 10
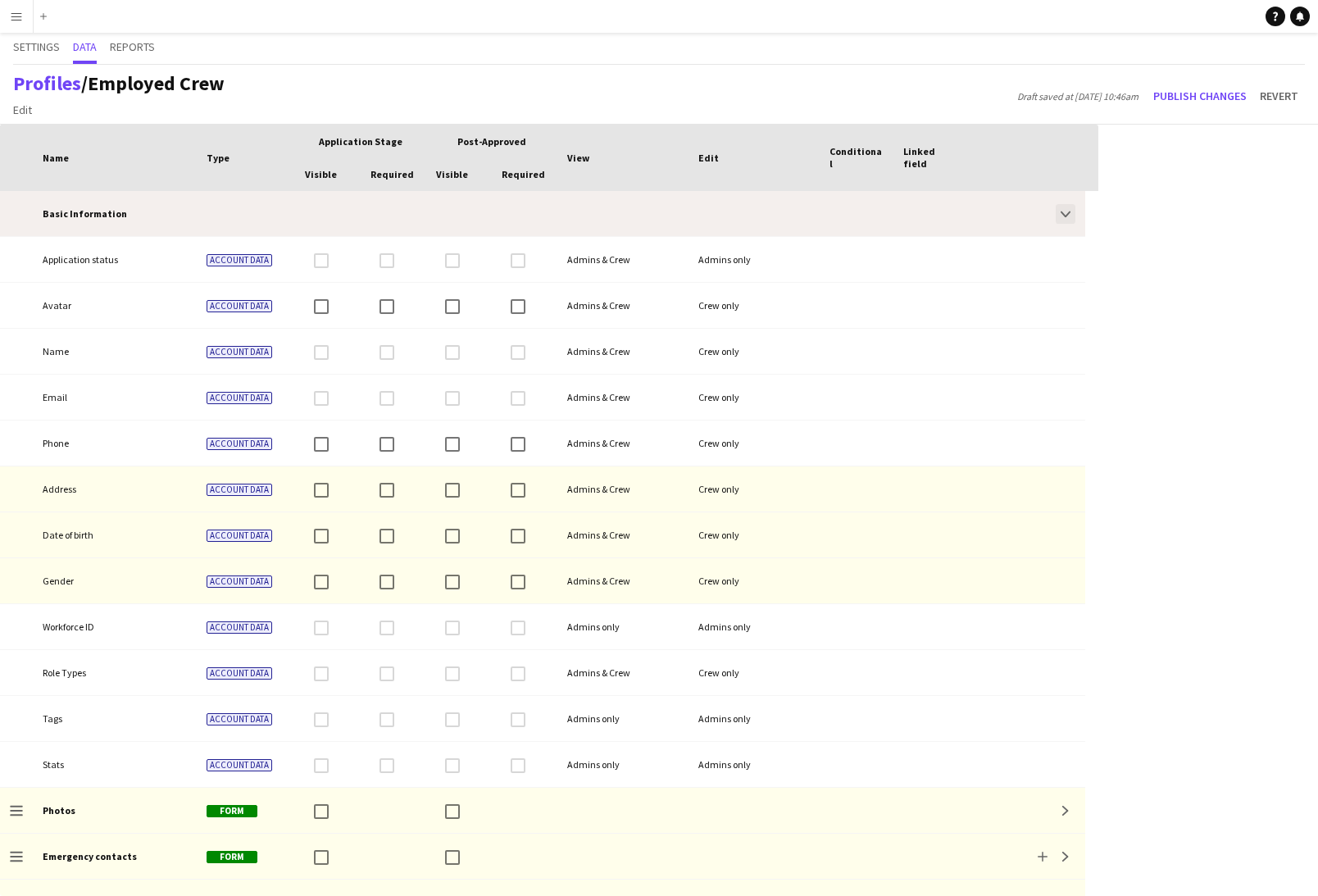
click at [1063, 217] on app-icon "Collapse" at bounding box center [1065, 213] width 10 height 10
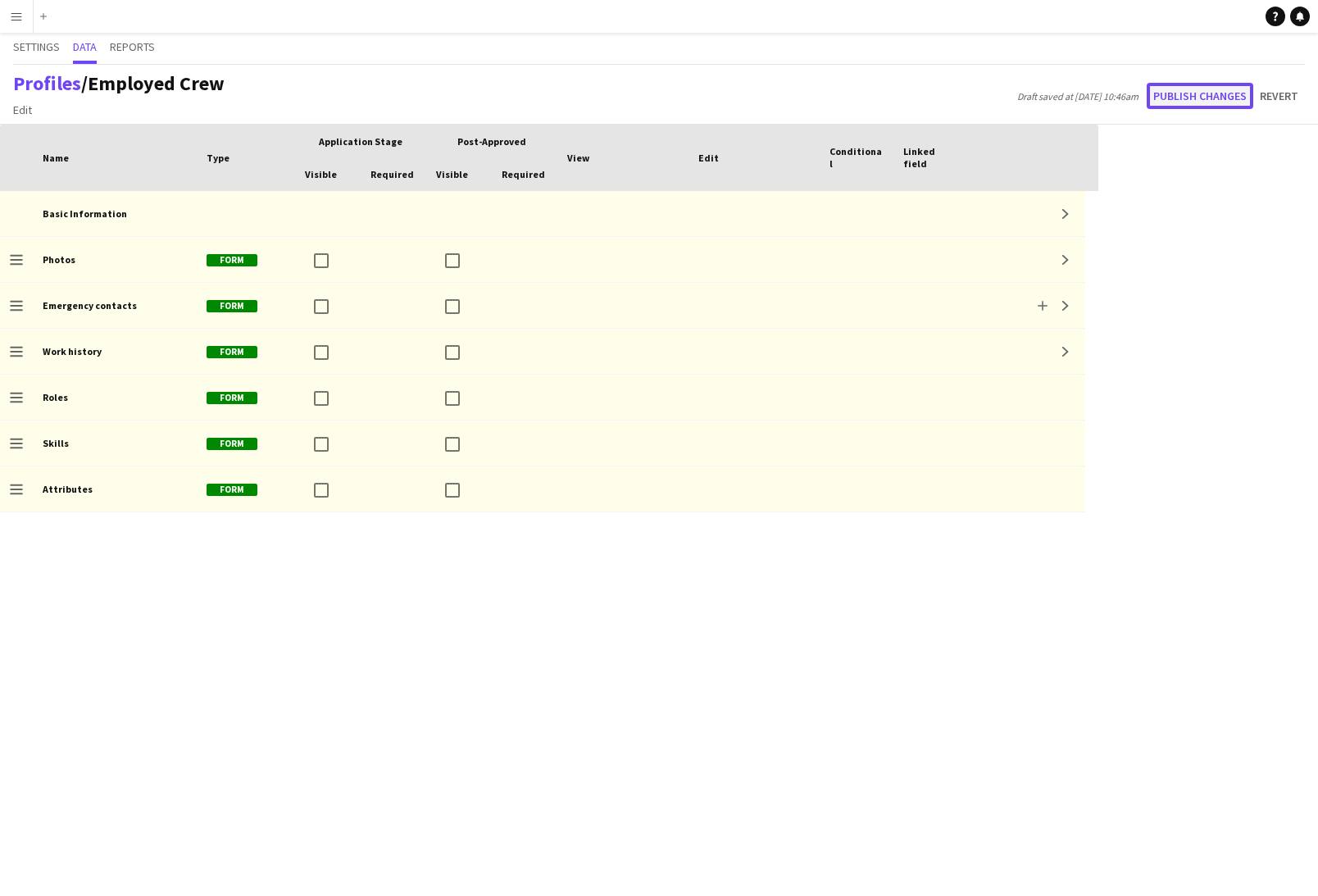
click at [1187, 92] on button "Publish changes" at bounding box center [1200, 96] width 107 height 26
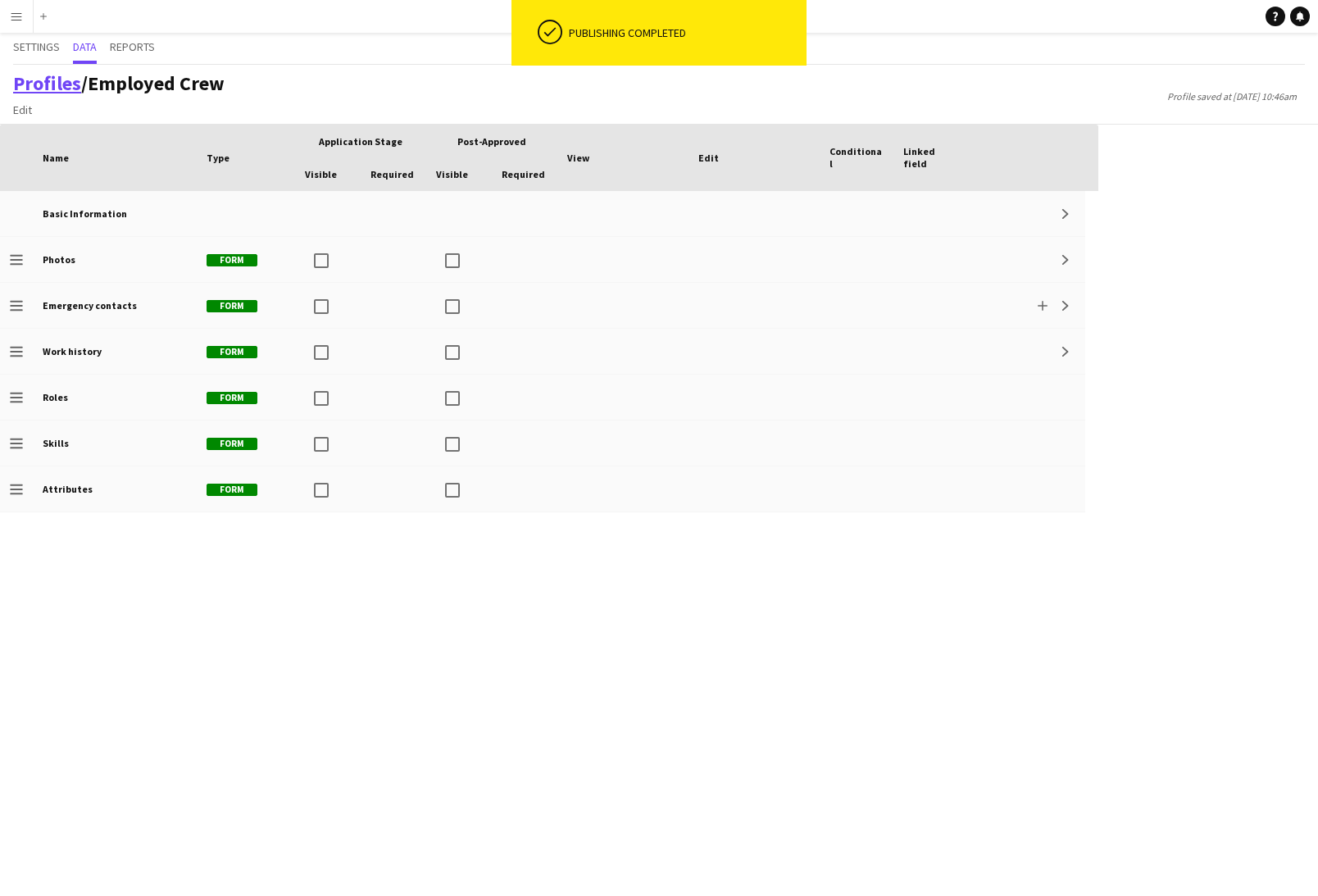
click at [40, 88] on link "Profiles" at bounding box center [47, 82] width 68 height 25
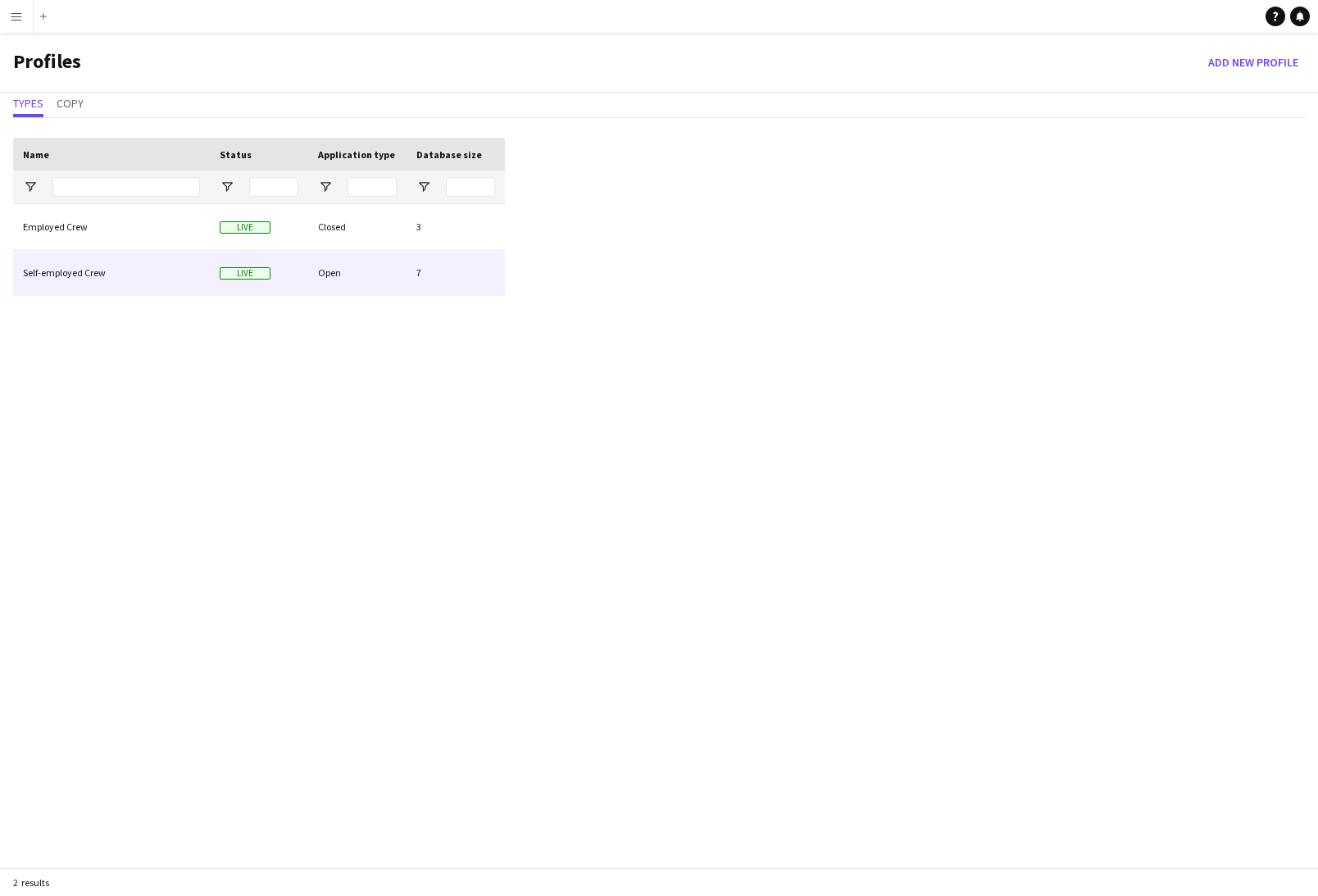
click at [57, 270] on div "Self-employed Crew" at bounding box center [111, 272] width 196 height 45
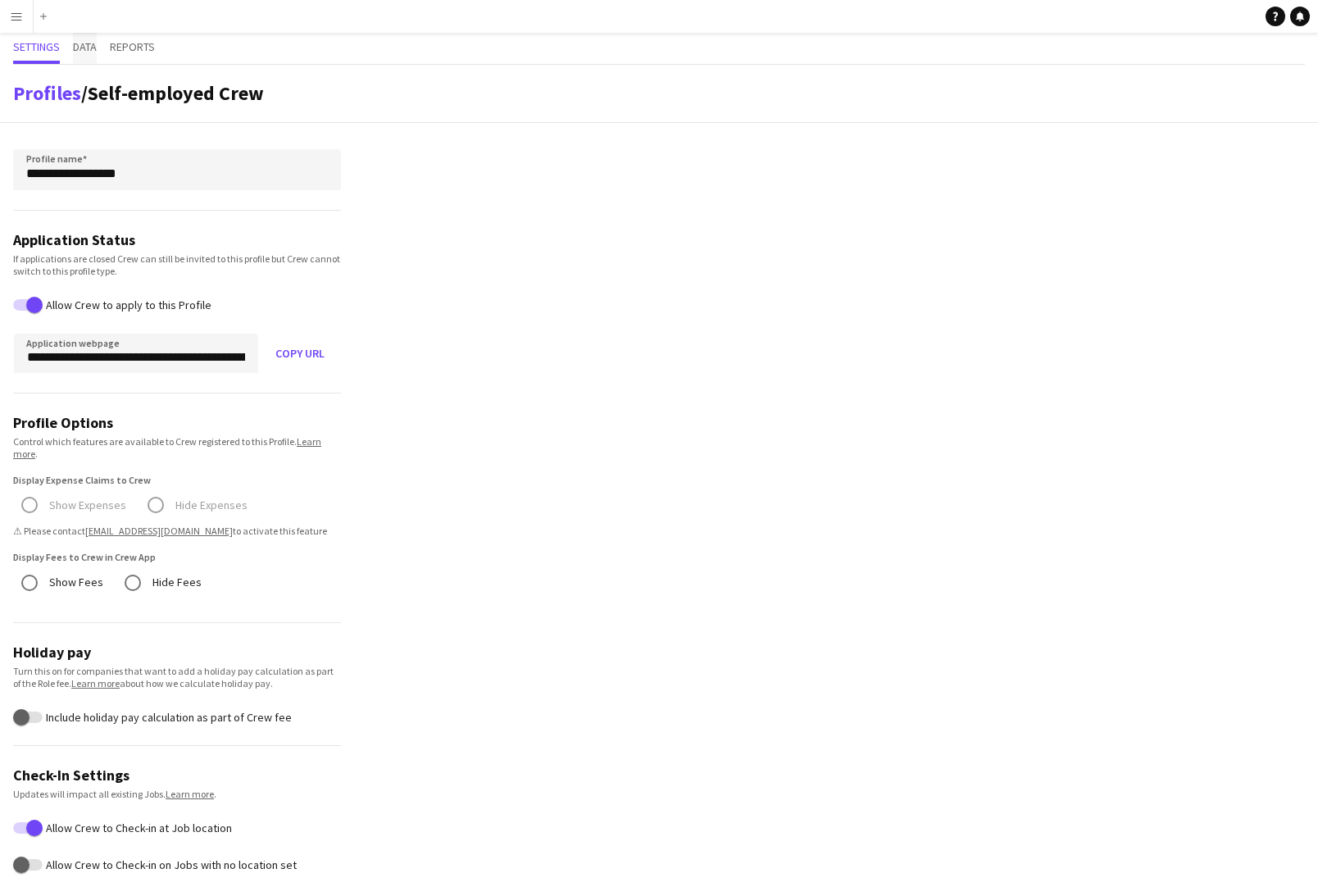
click at [83, 53] on span "Data" at bounding box center [84, 46] width 24 height 11
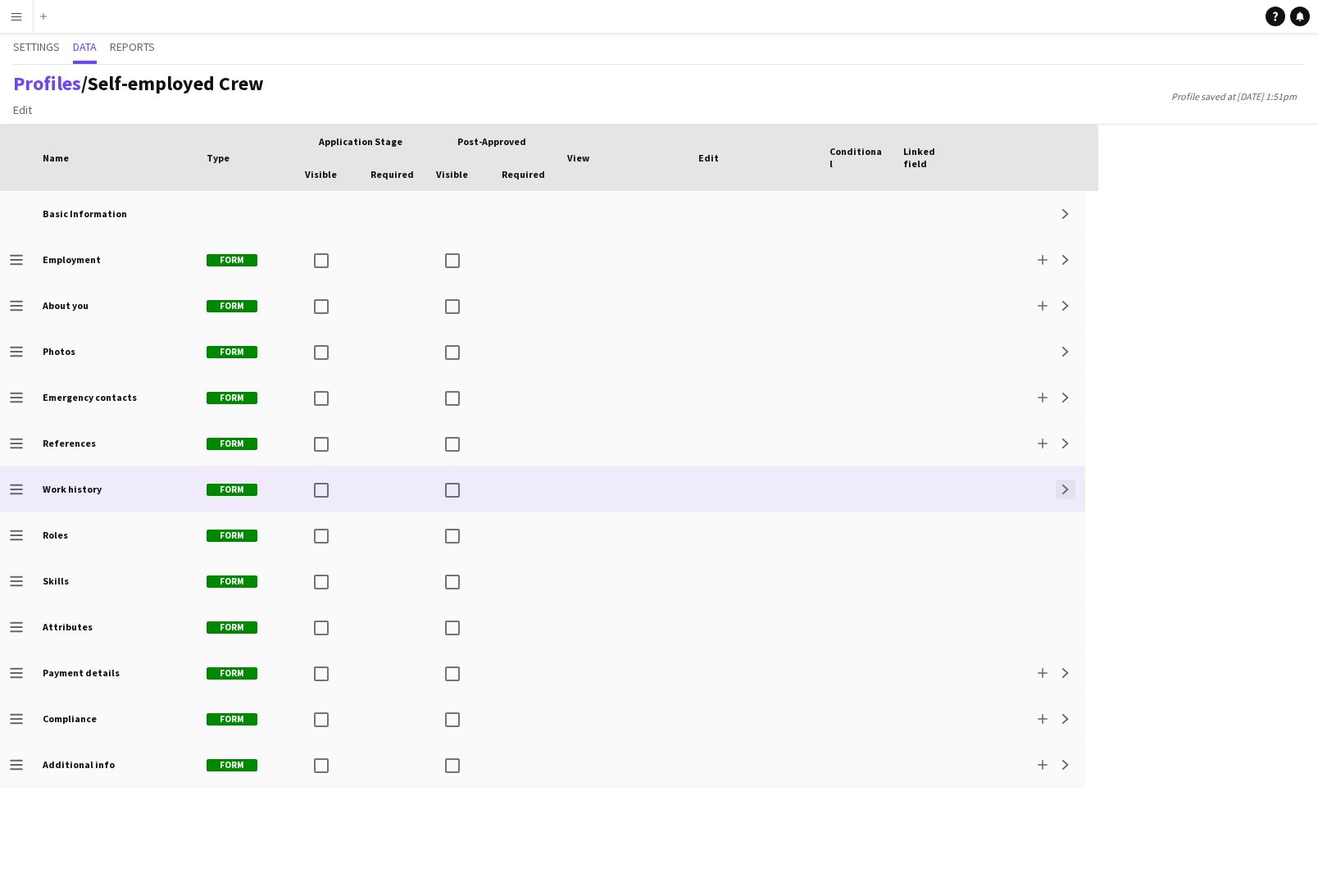
click at [1067, 490] on app-icon "Expand" at bounding box center [1065, 488] width 10 height 10
click at [1067, 490] on app-icon "Collapse" at bounding box center [1065, 488] width 10 height 10
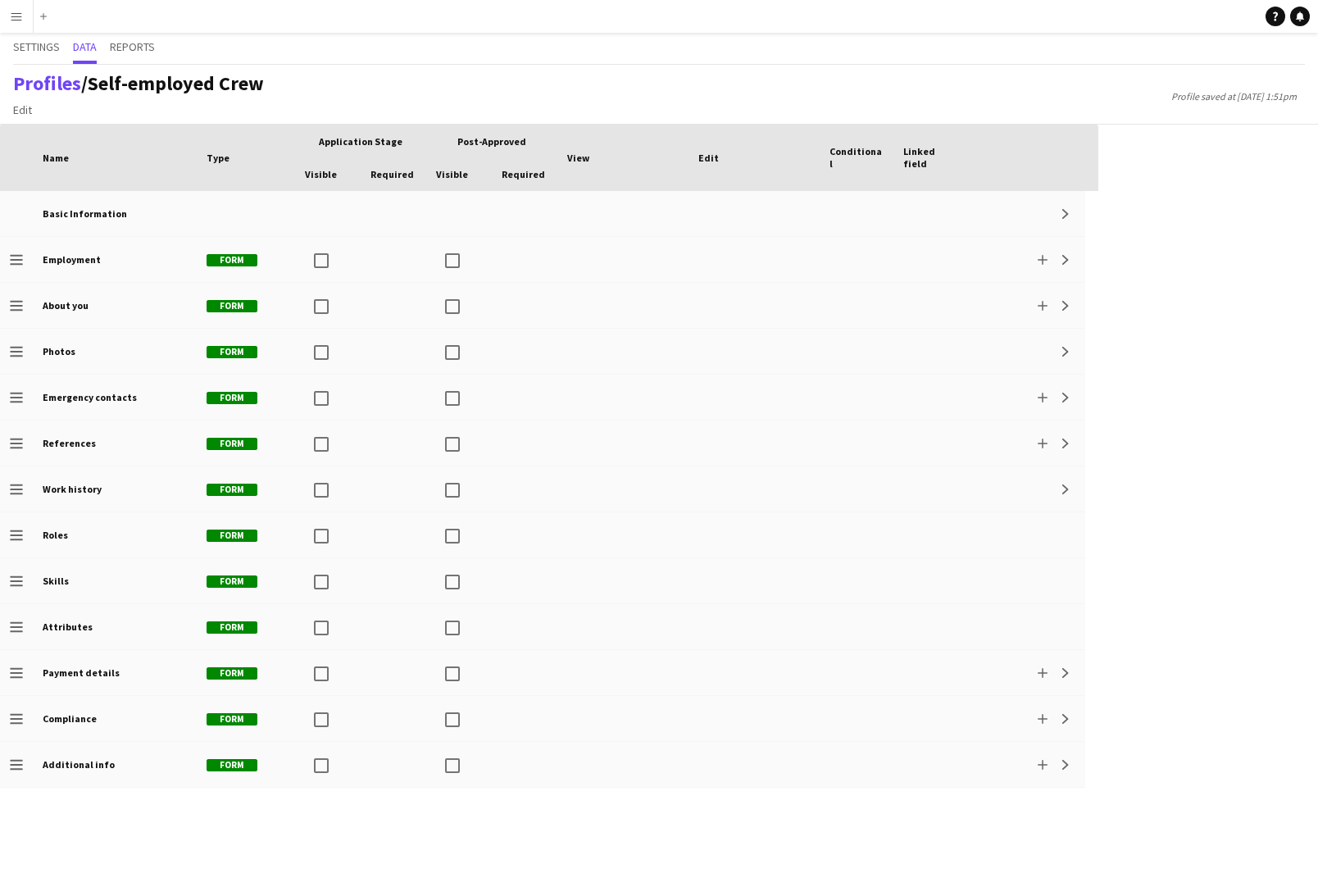
click at [19, 19] on app-icon "Menu" at bounding box center [16, 16] width 13 height 13
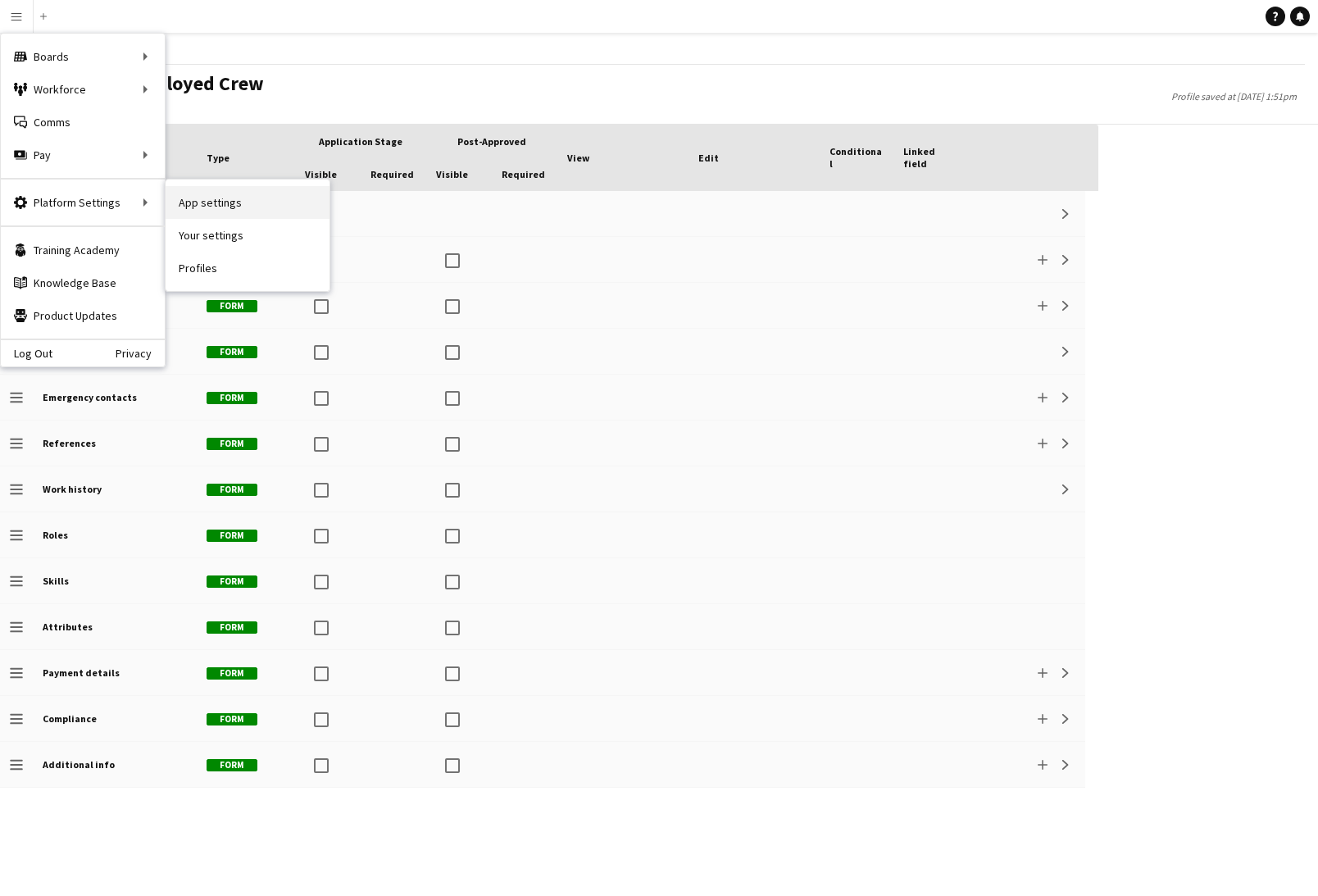
click at [219, 204] on link "App settings" at bounding box center [247, 202] width 164 height 32
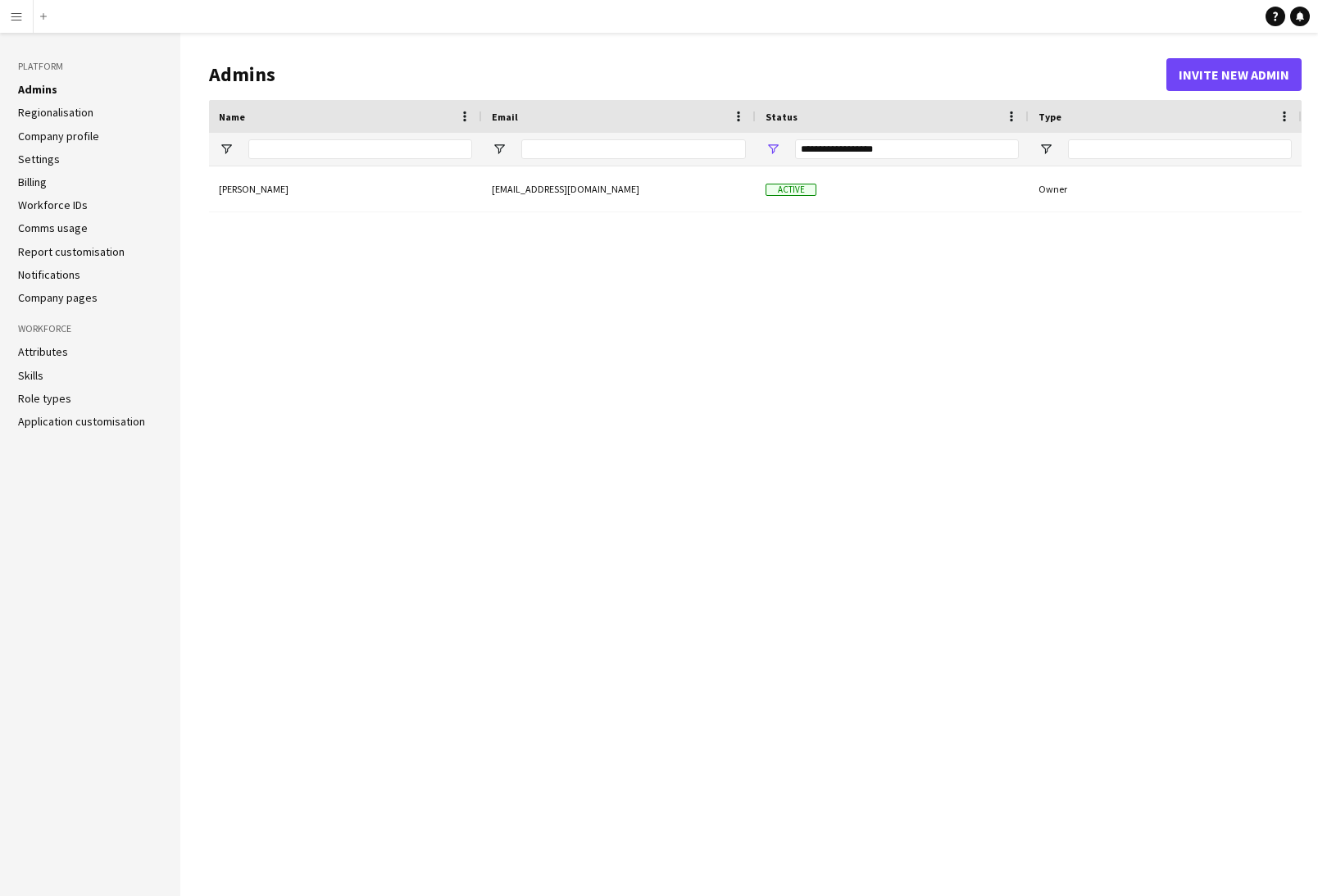
click at [27, 181] on link "Billing" at bounding box center [32, 181] width 29 height 15
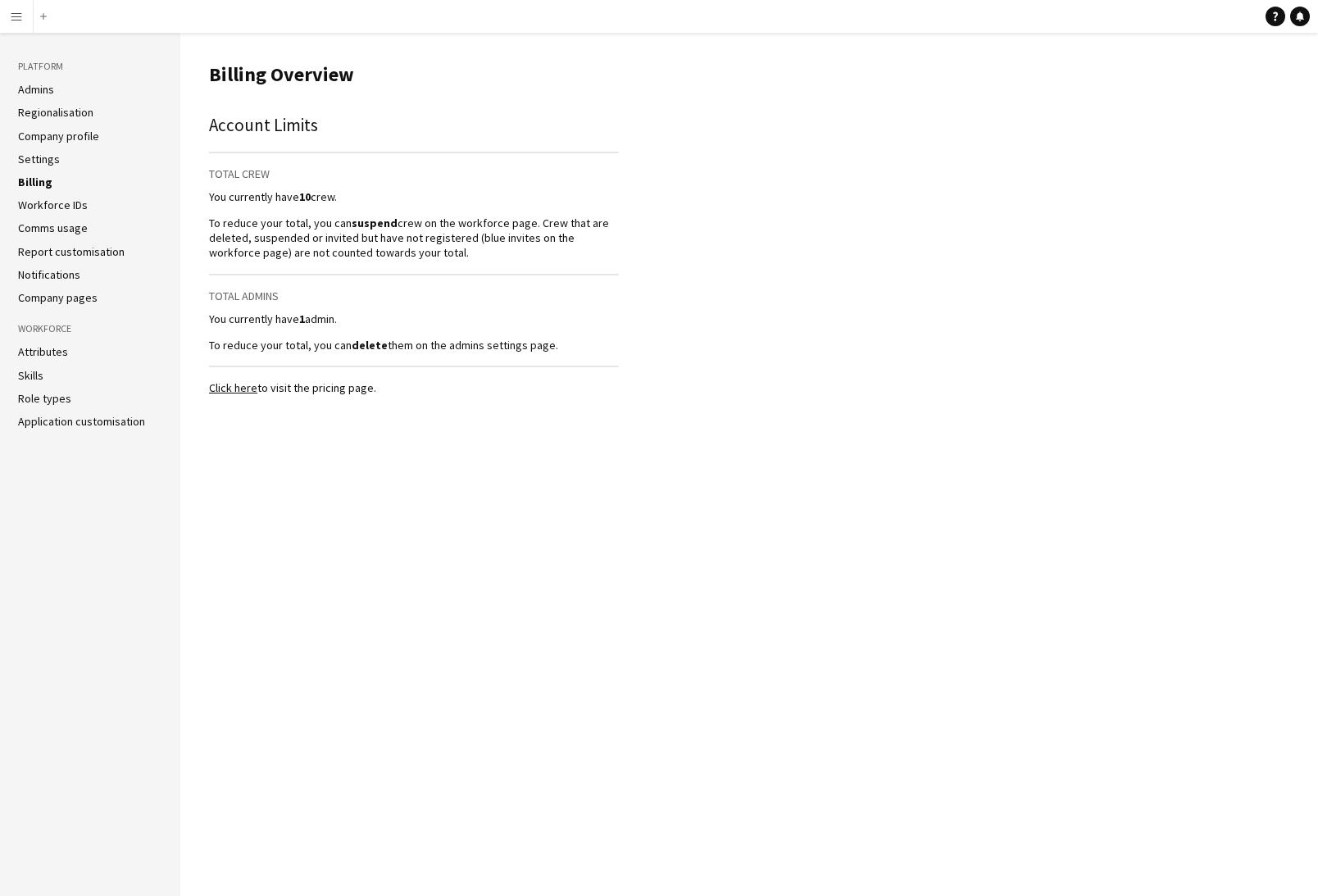
click at [38, 160] on link "Settings" at bounding box center [39, 159] width 42 height 15
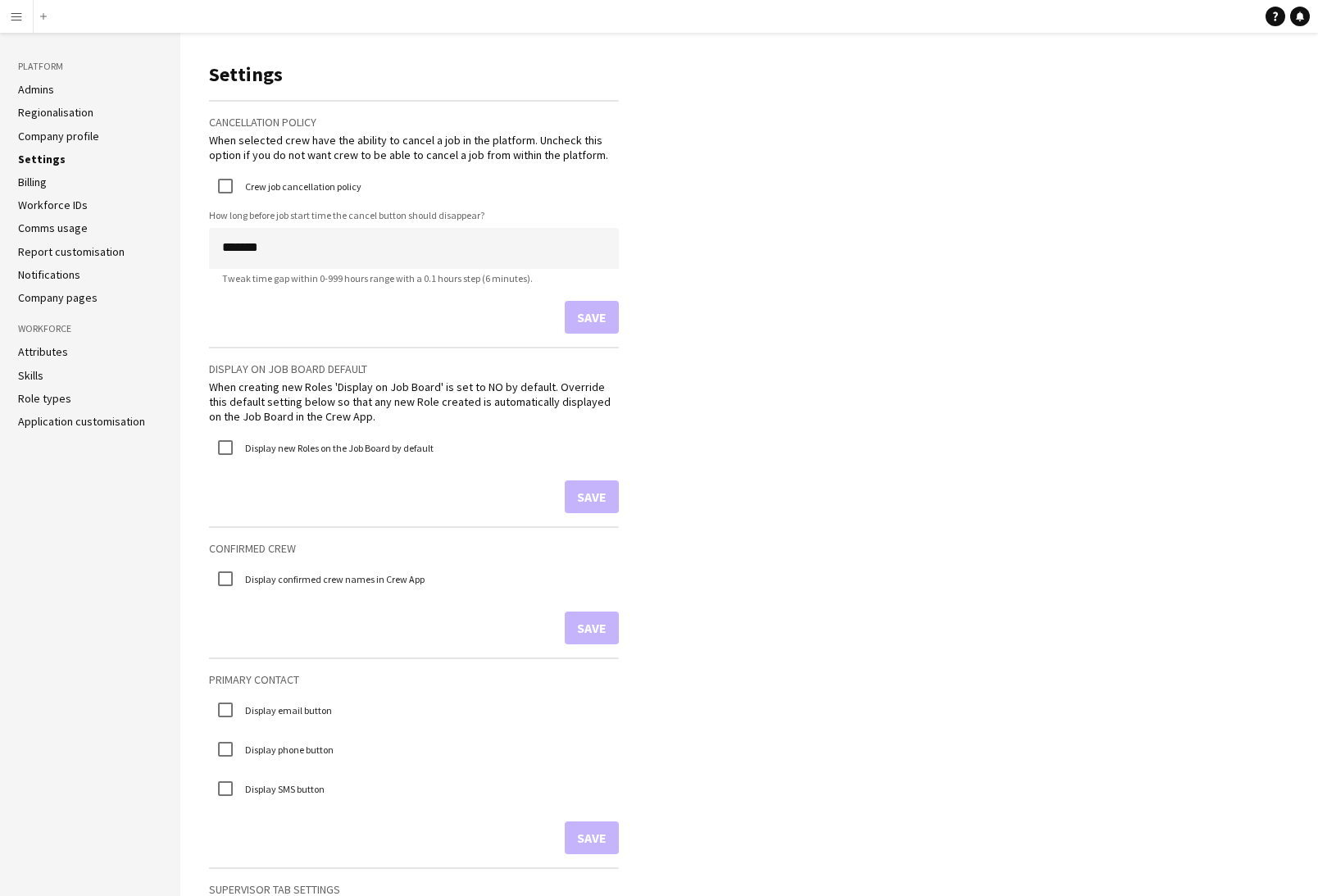
click at [29, 82] on link "Admins" at bounding box center [36, 89] width 36 height 15
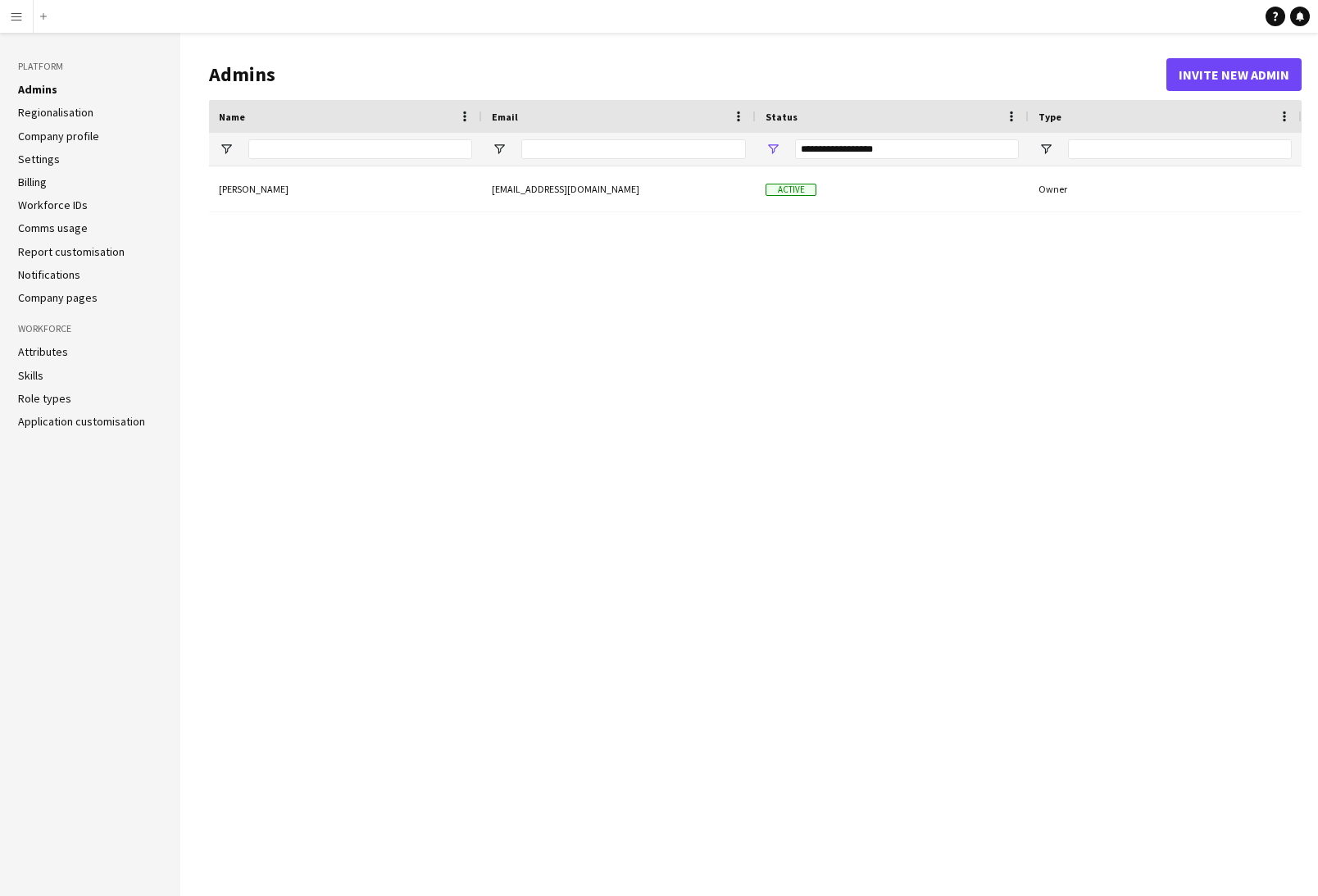
click at [643, 500] on div "Isaac Walker info@ridgelineadventures.co.uk Active Owner" at bounding box center [755, 518] width 1093 height 704
click at [70, 186] on link "Invoice module settings" at bounding box center [77, 181] width 118 height 15
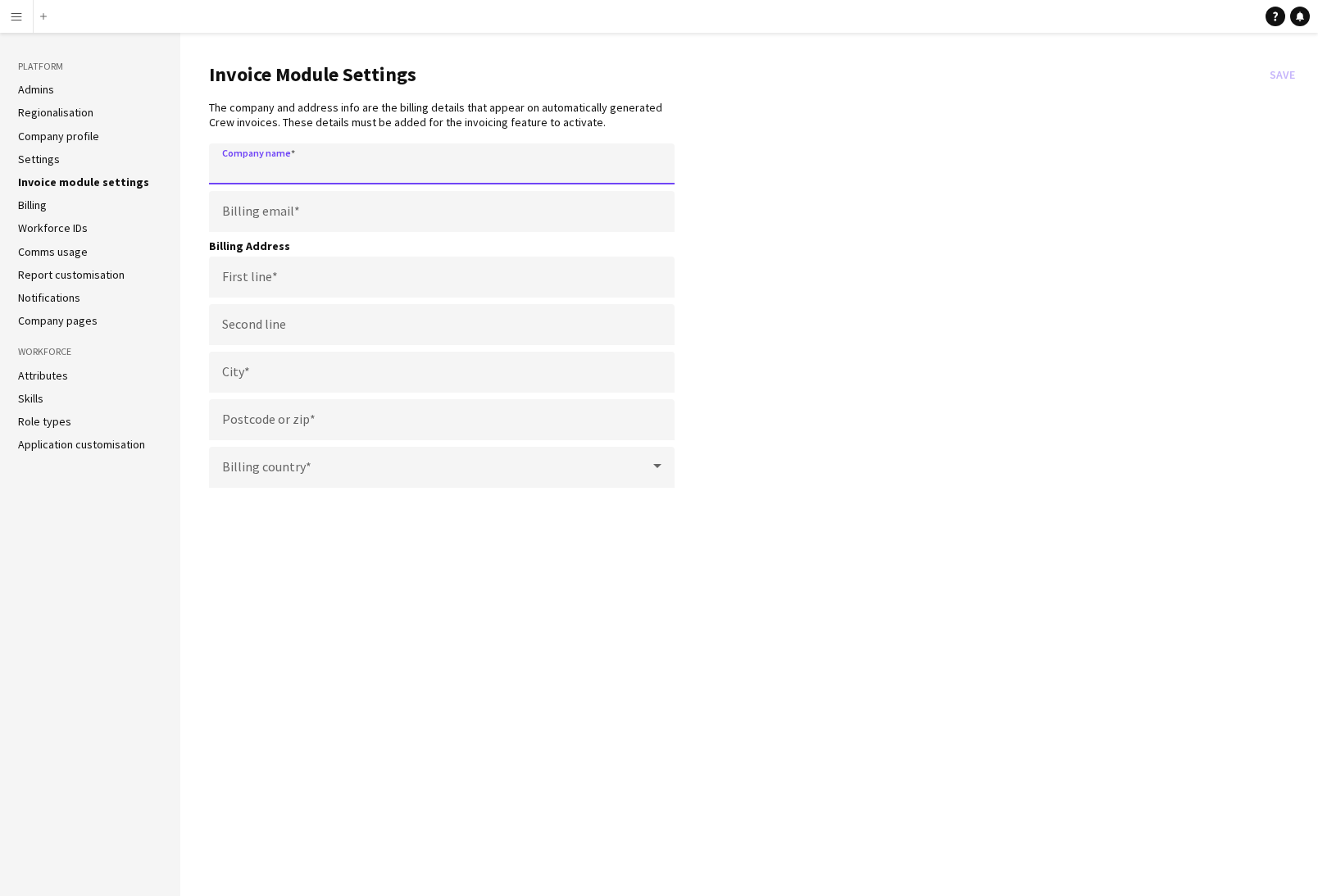
click at [359, 161] on input "Company name" at bounding box center [441, 164] width 466 height 41
click at [18, 17] on app-icon "Menu" at bounding box center [16, 16] width 13 height 13
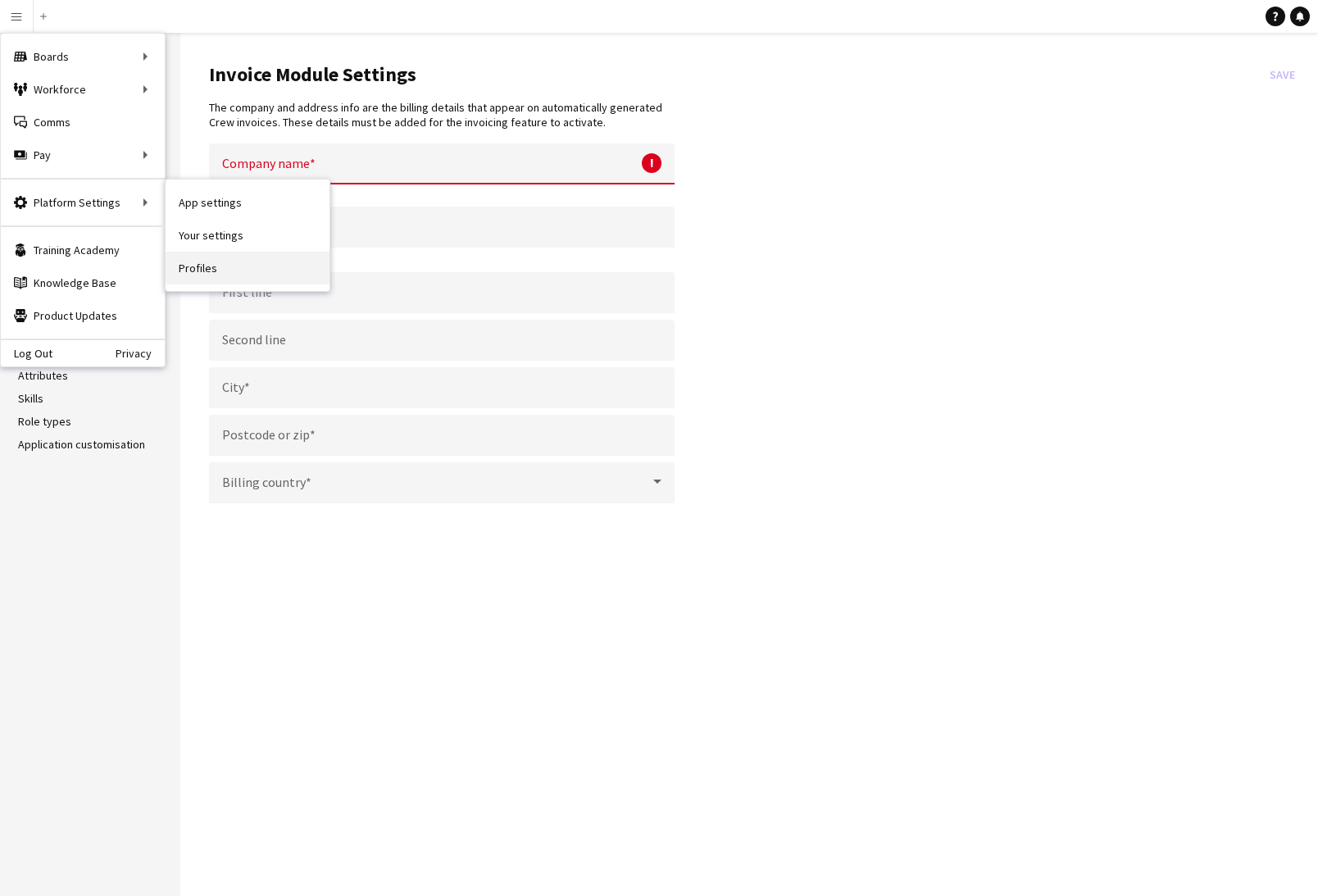
click at [203, 275] on link "Profiles" at bounding box center [247, 267] width 164 height 32
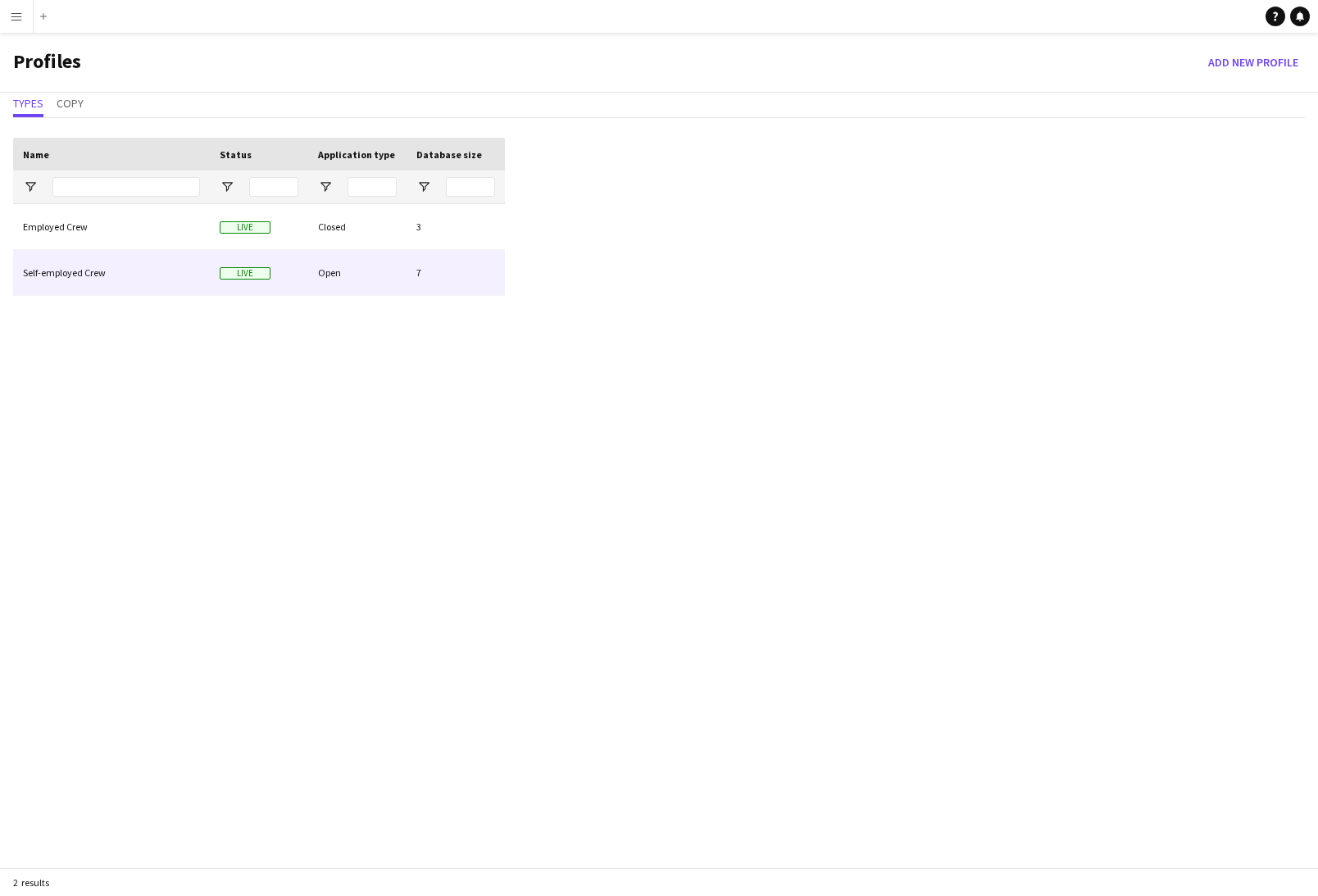
click at [82, 267] on div "Self-employed Crew" at bounding box center [111, 272] width 196 height 45
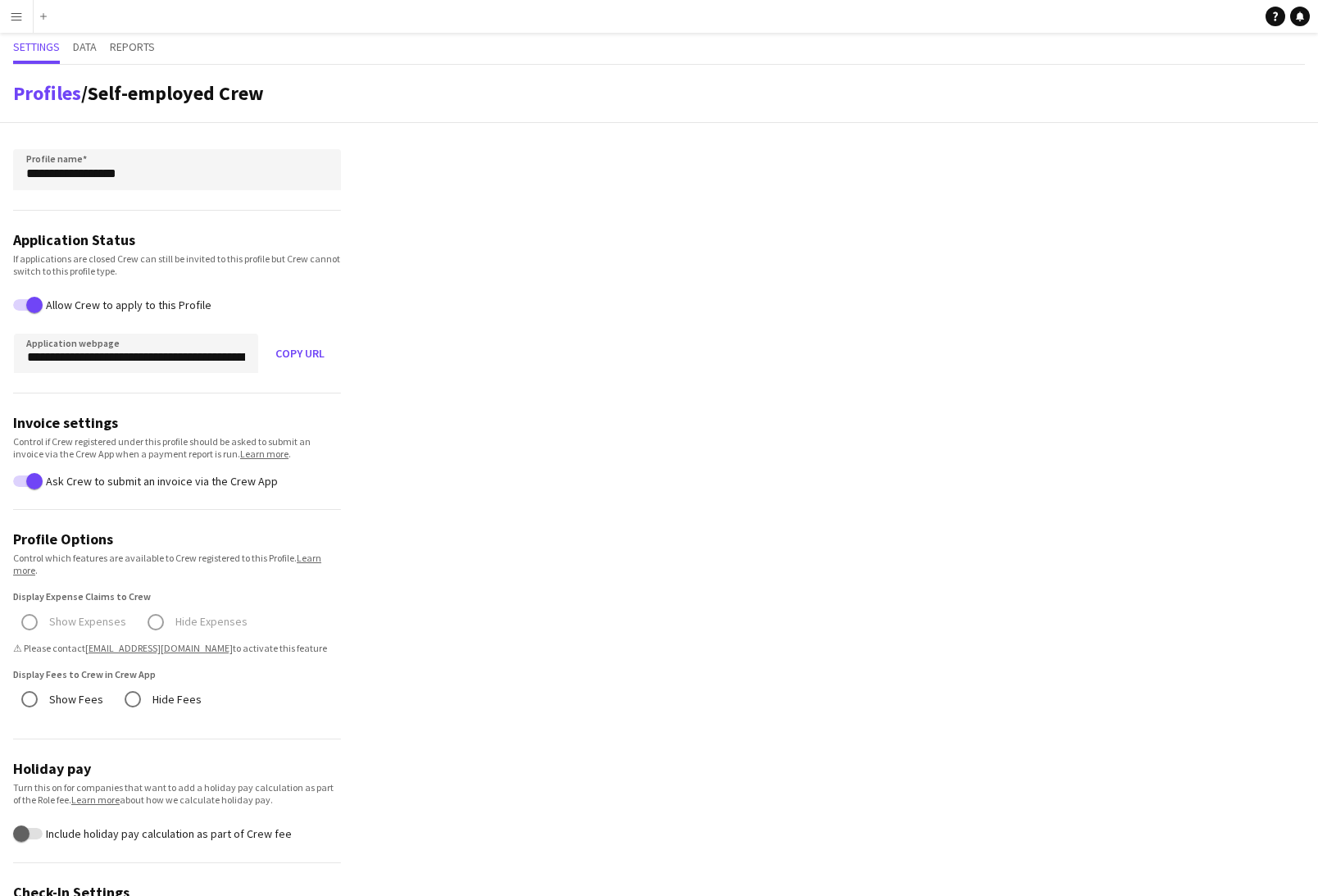
drag, startPoint x: 73, startPoint y: 476, endPoint x: 263, endPoint y: 487, distance: 190.3
click at [263, 487] on div "Ask Crew to submit an invoice via the Crew App" at bounding box center [177, 481] width 328 height 18
click at [48, 95] on link "Profiles" at bounding box center [47, 93] width 68 height 25
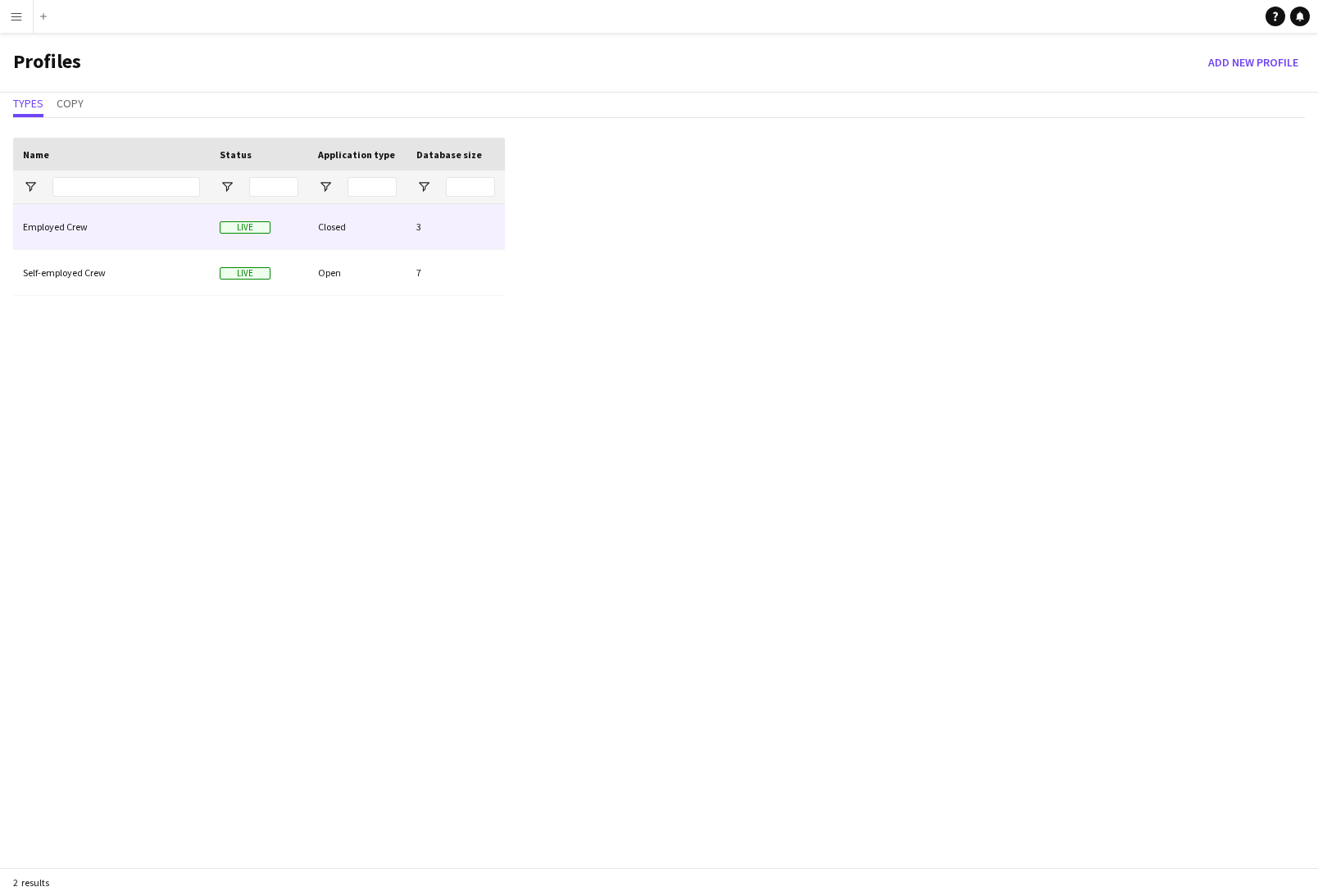
click at [93, 227] on div "Employed Crew" at bounding box center [111, 226] width 196 height 45
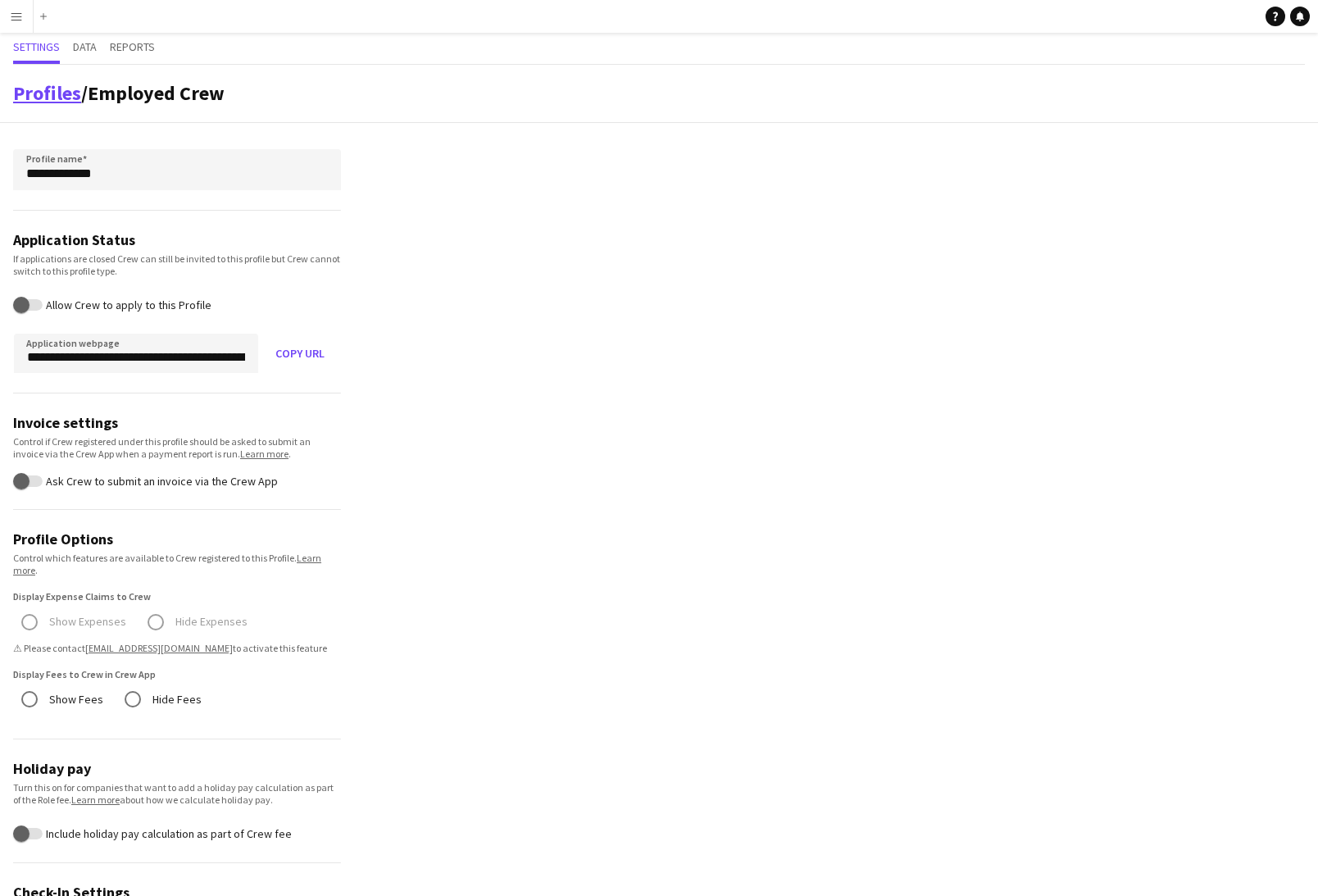
click at [37, 88] on link "Profiles" at bounding box center [47, 93] width 68 height 25
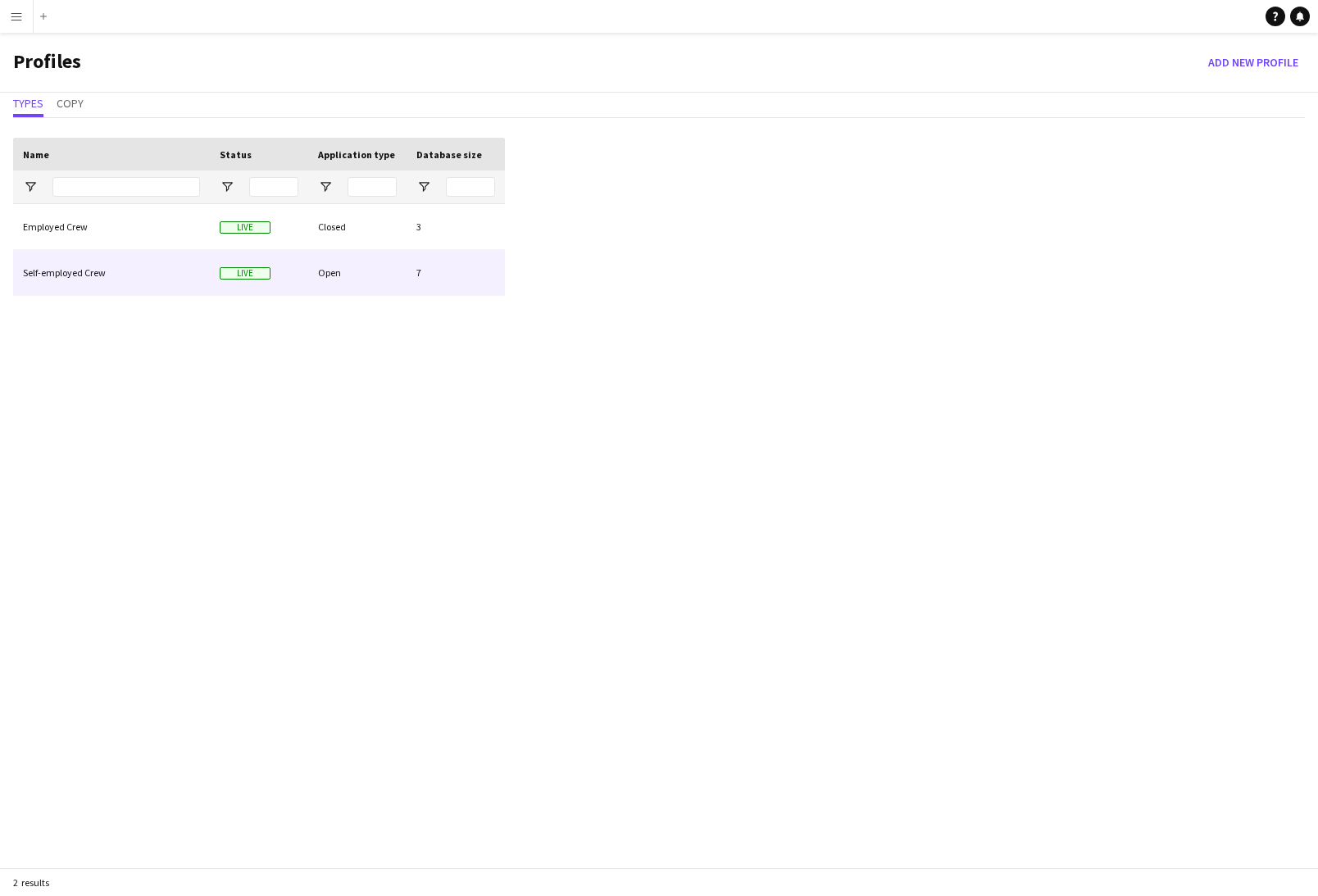
click at [82, 280] on div "Self-employed Crew" at bounding box center [111, 272] width 196 height 45
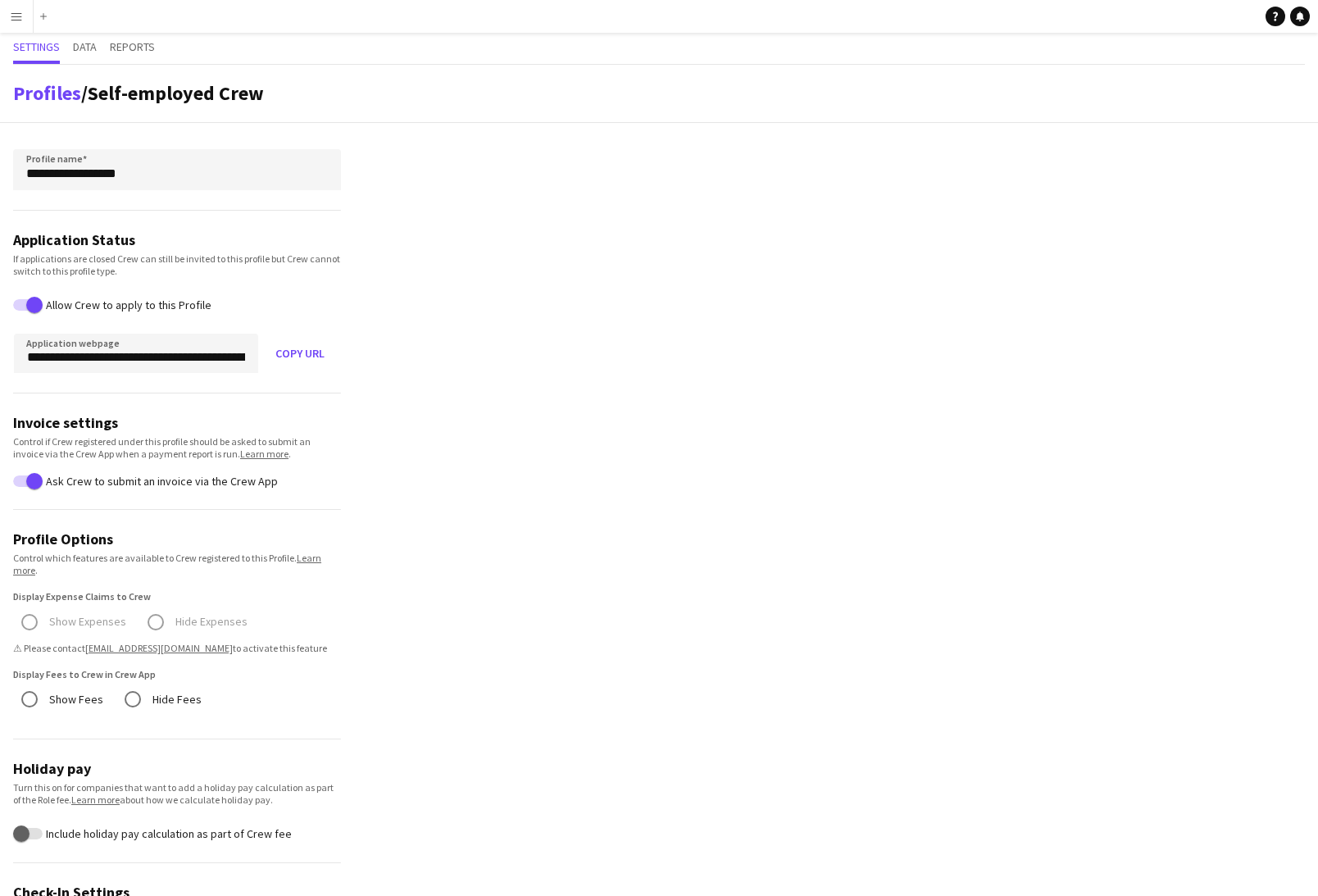
click at [20, 21] on app-icon "Menu" at bounding box center [16, 16] width 13 height 13
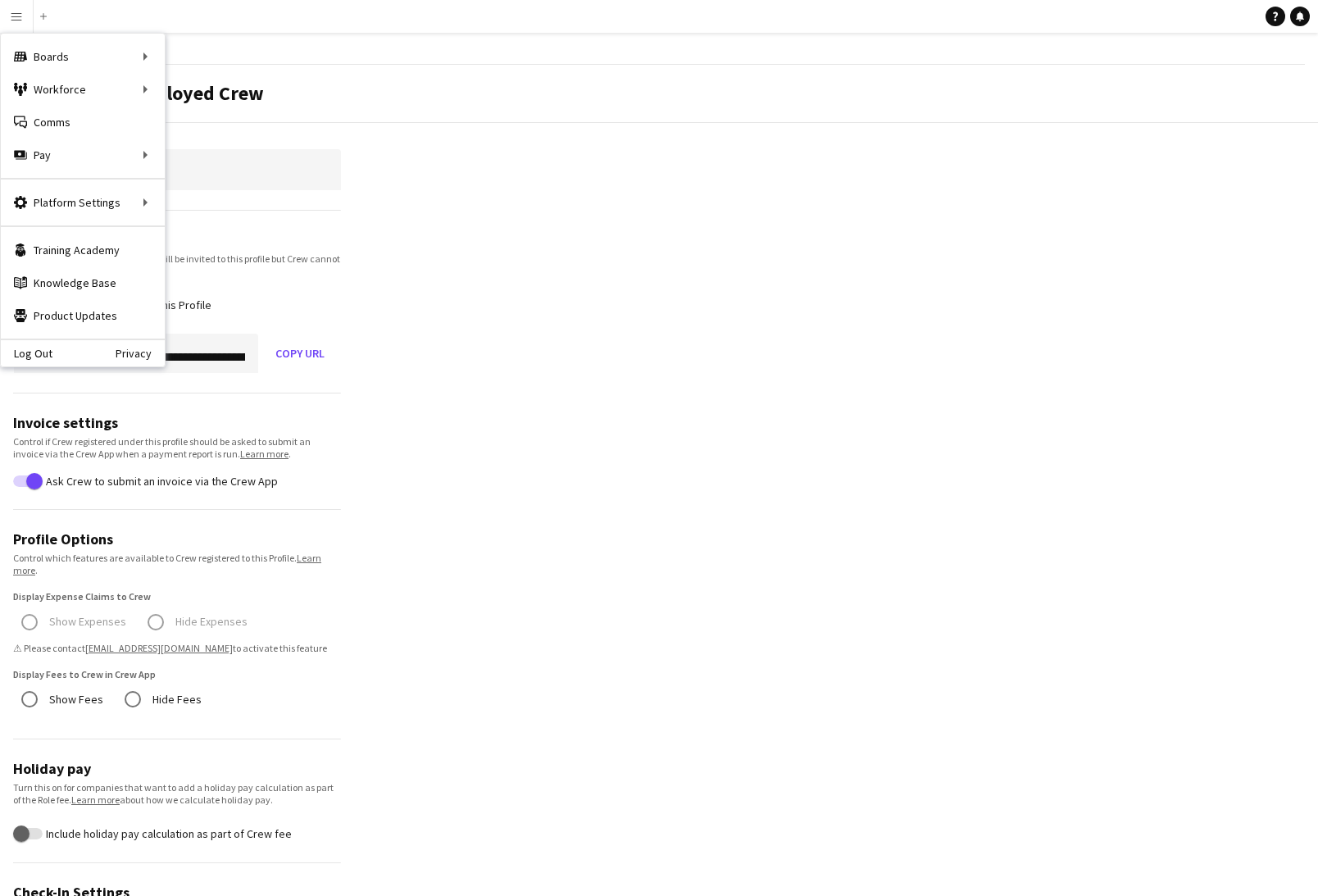
click at [55, 352] on div "Log Out Privacy" at bounding box center [82, 352] width 164 height 28
click at [30, 357] on link "Log Out" at bounding box center [26, 352] width 52 height 13
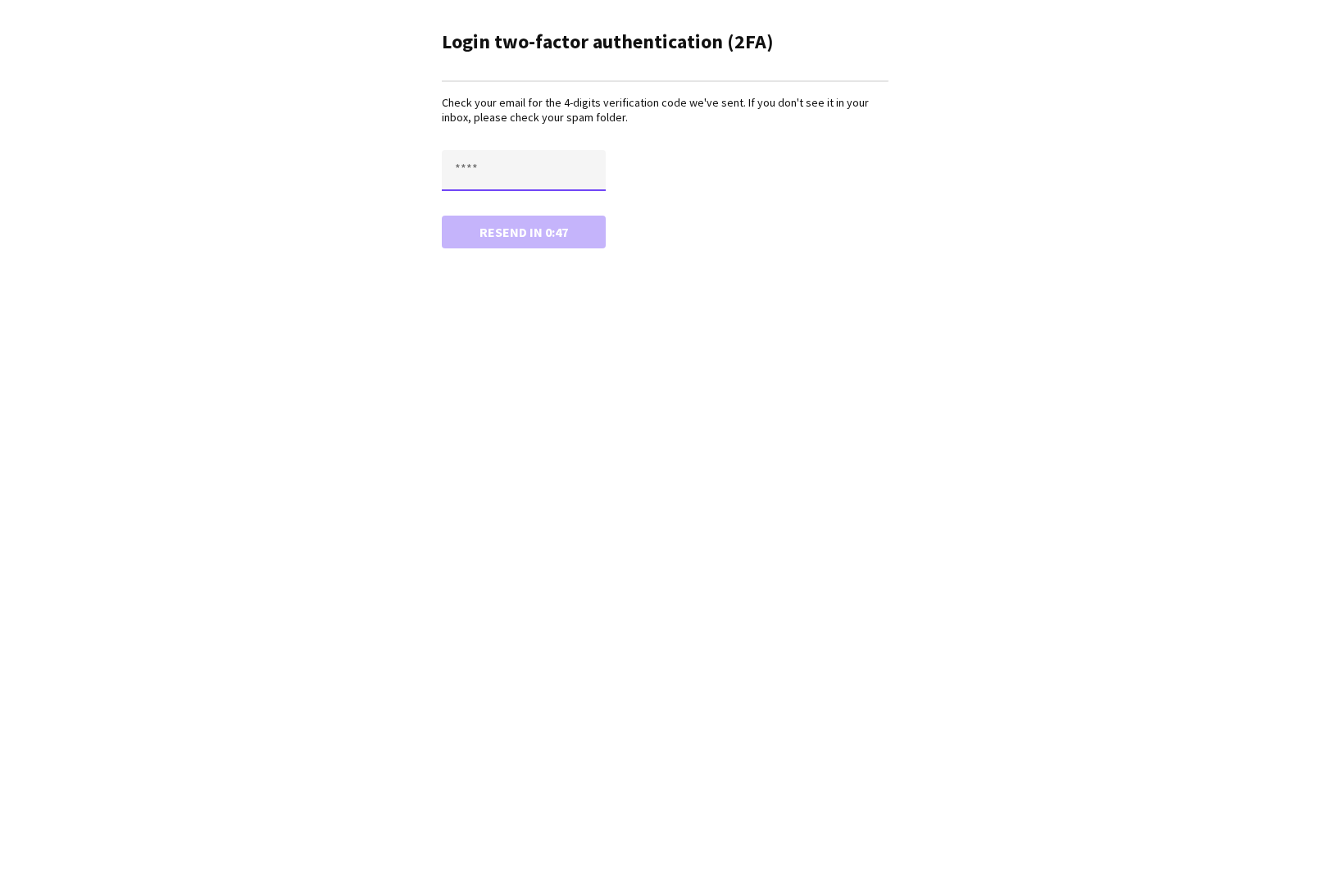
click at [507, 164] on input "text" at bounding box center [524, 170] width 164 height 41
paste input "****"
type input "****"
click at [502, 235] on button "Confirm" at bounding box center [524, 231] width 164 height 32
